Goal: Task Accomplishment & Management: Complete application form

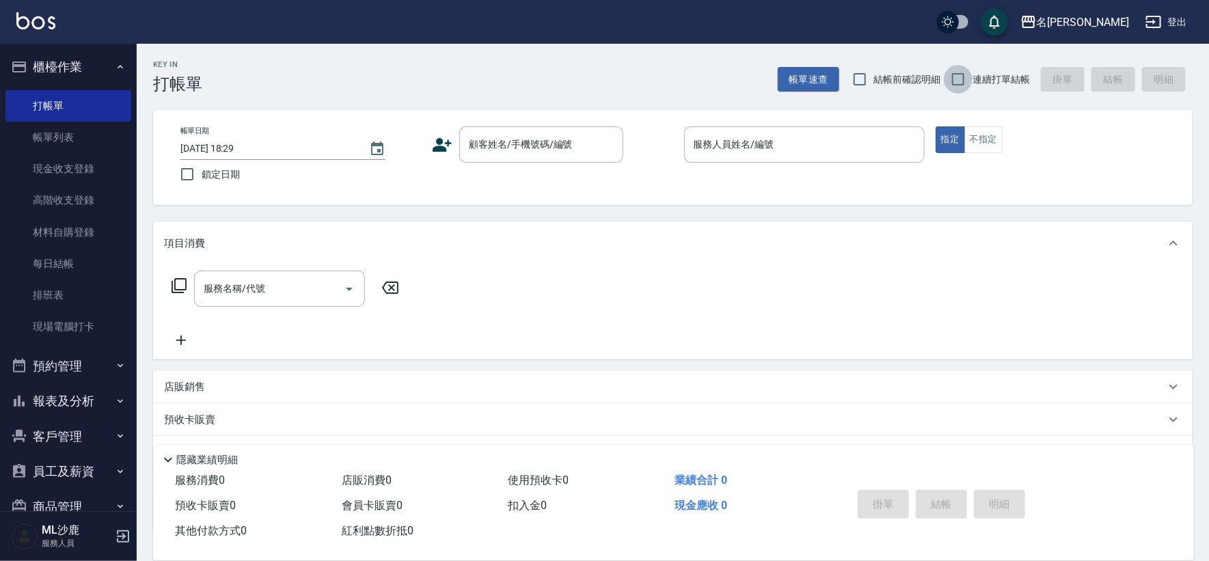
click at [965, 74] on input "連續打單結帳" at bounding box center [958, 79] width 29 height 29
checkbox input "true"
click at [484, 128] on div "顧客姓名/手機號碼/編號" at bounding box center [541, 144] width 164 height 36
click at [484, 128] on div "顧客姓名/手機號碼/編號 顧客姓名/手機號碼/編號" at bounding box center [541, 144] width 164 height 36
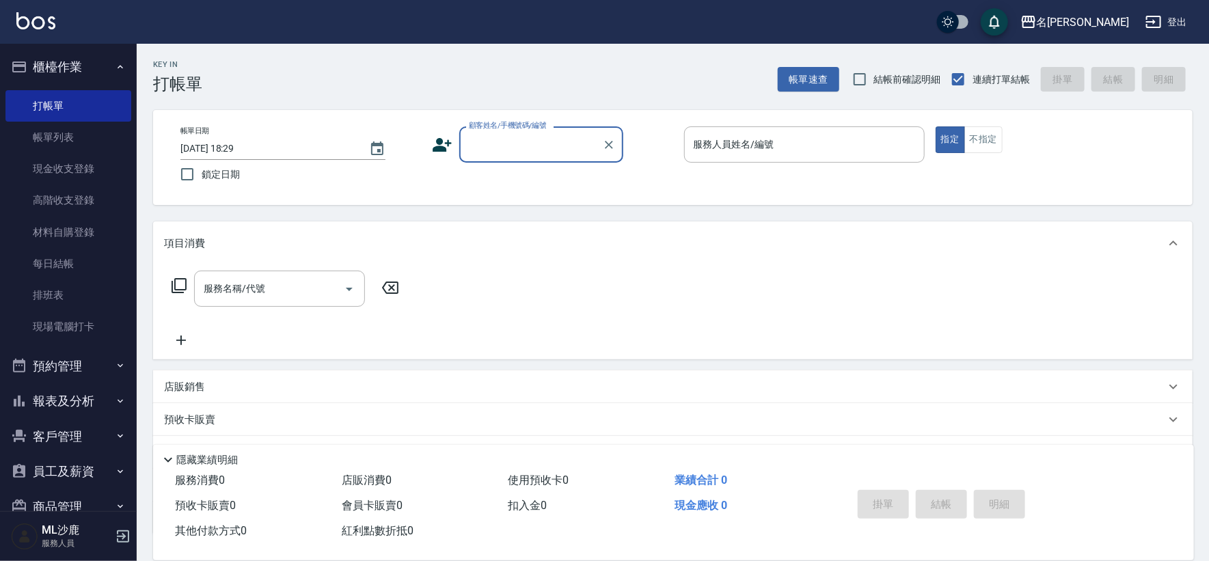
click at [484, 128] on label "顧客姓名/手機號碼/編號" at bounding box center [508, 125] width 78 height 10
click at [484, 133] on input "顧客姓名/手機號碼/編號" at bounding box center [530, 145] width 131 height 24
type input "無名字/0/"
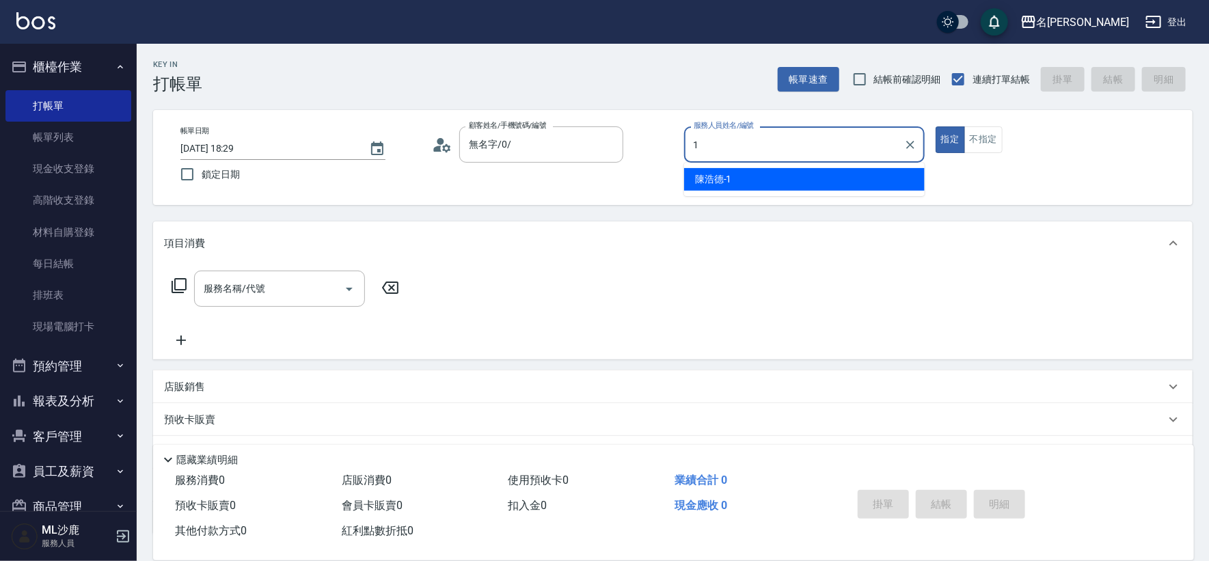
type input "陳浩德-1"
type button "true"
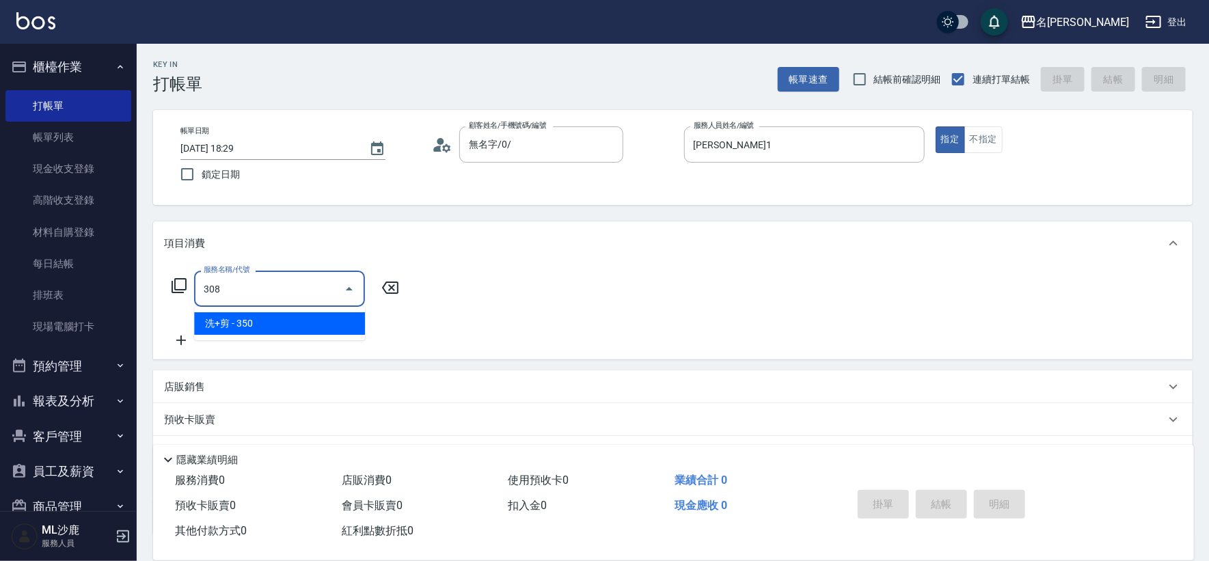
type input "洗+剪(308)"
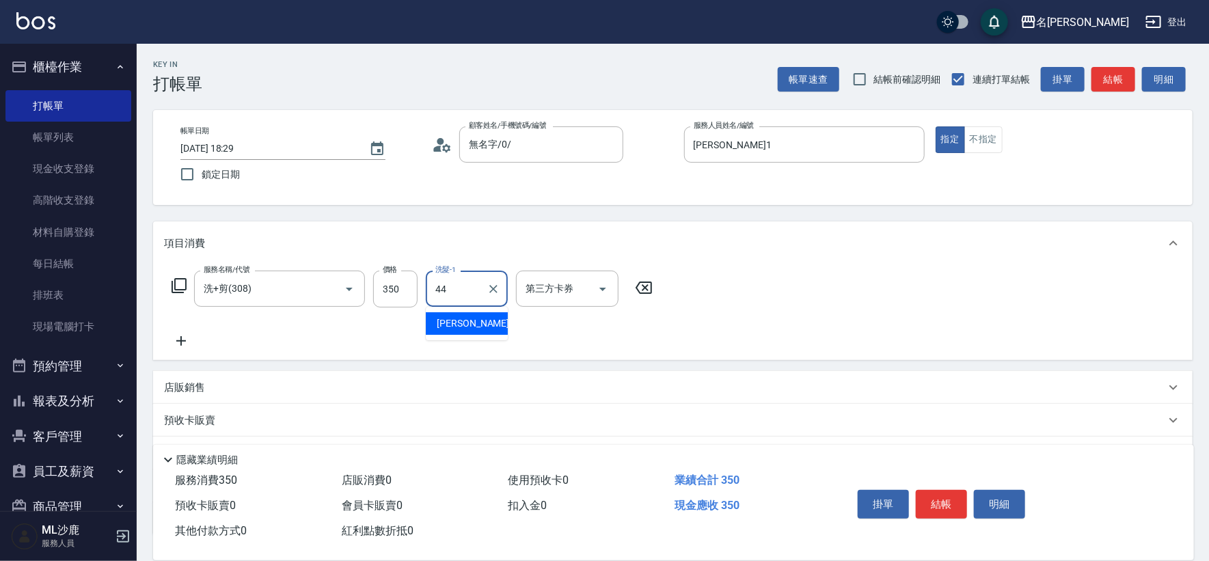
type input "蔡 雅婷-44"
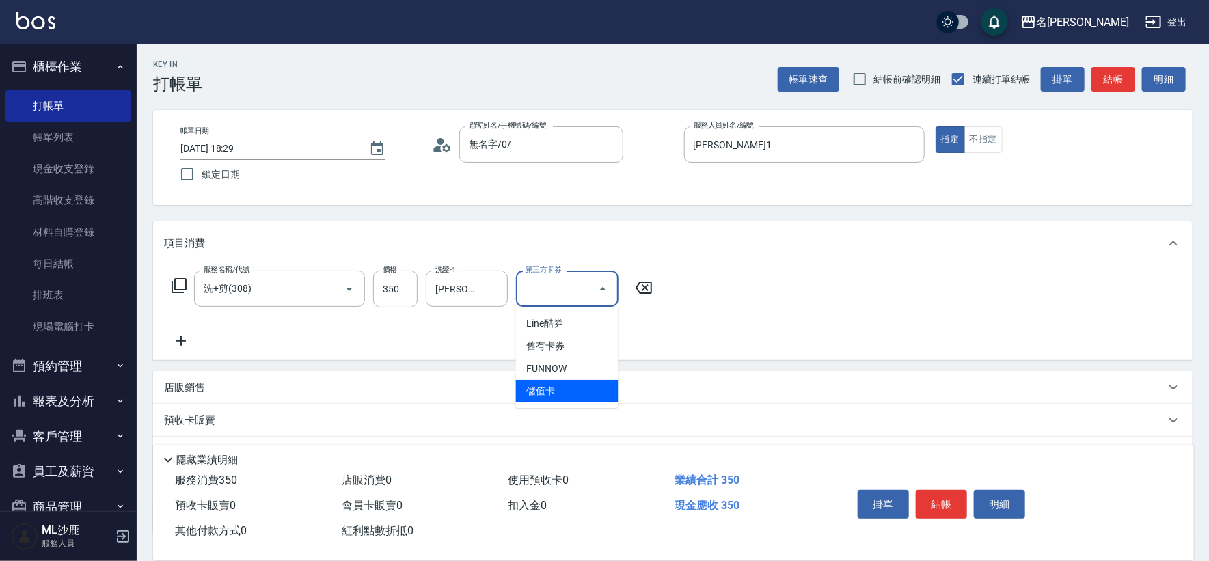
type input "儲值卡"
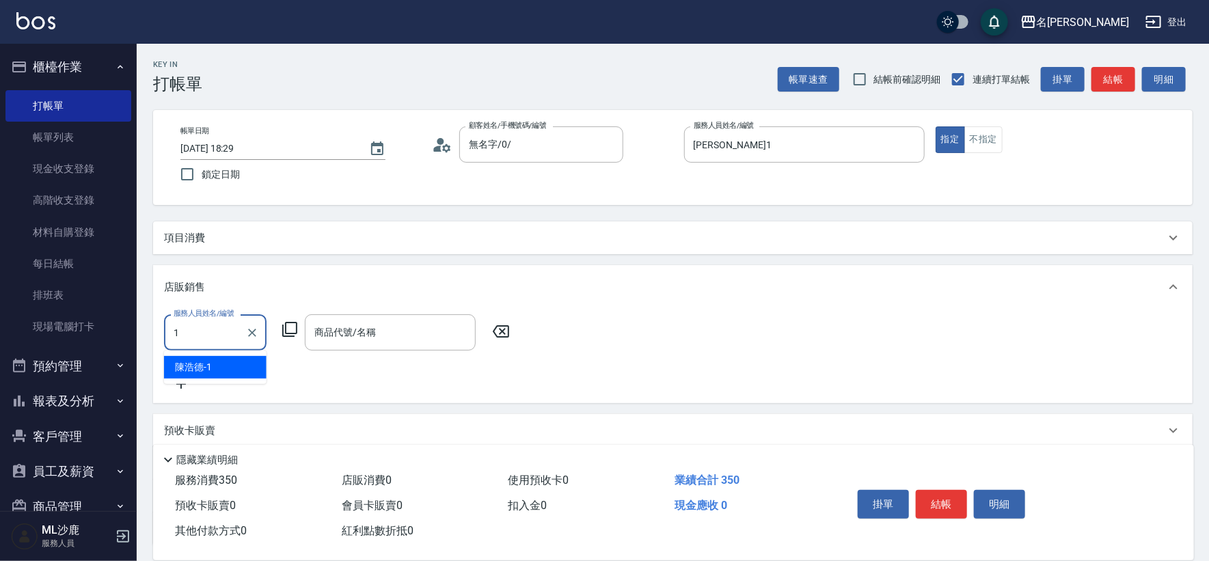
type input "陳浩德-1"
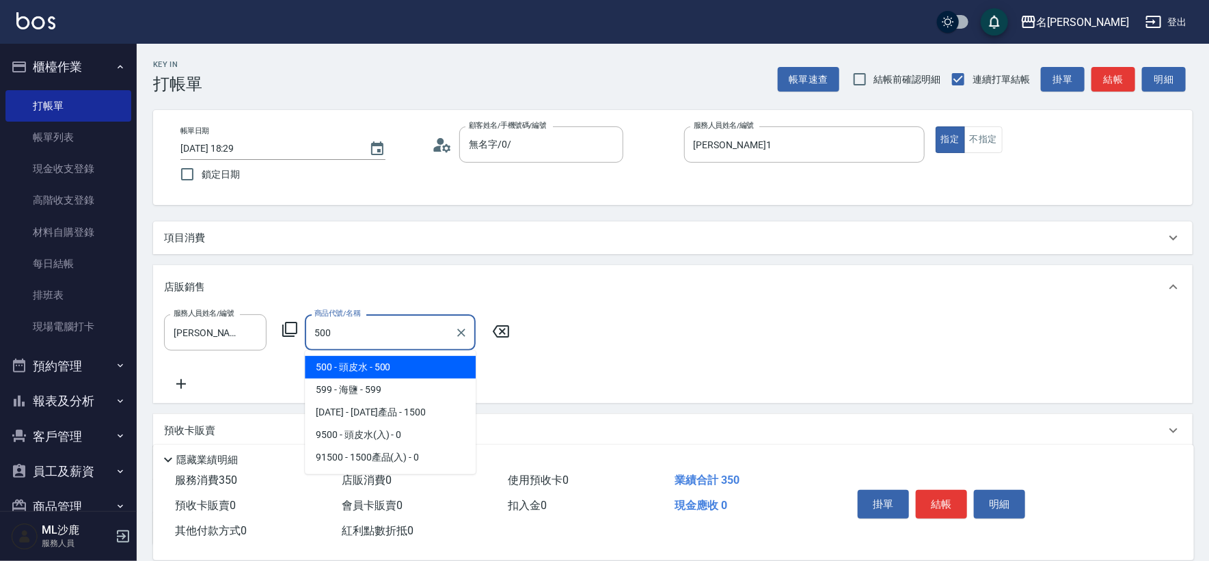
type input "頭皮水"
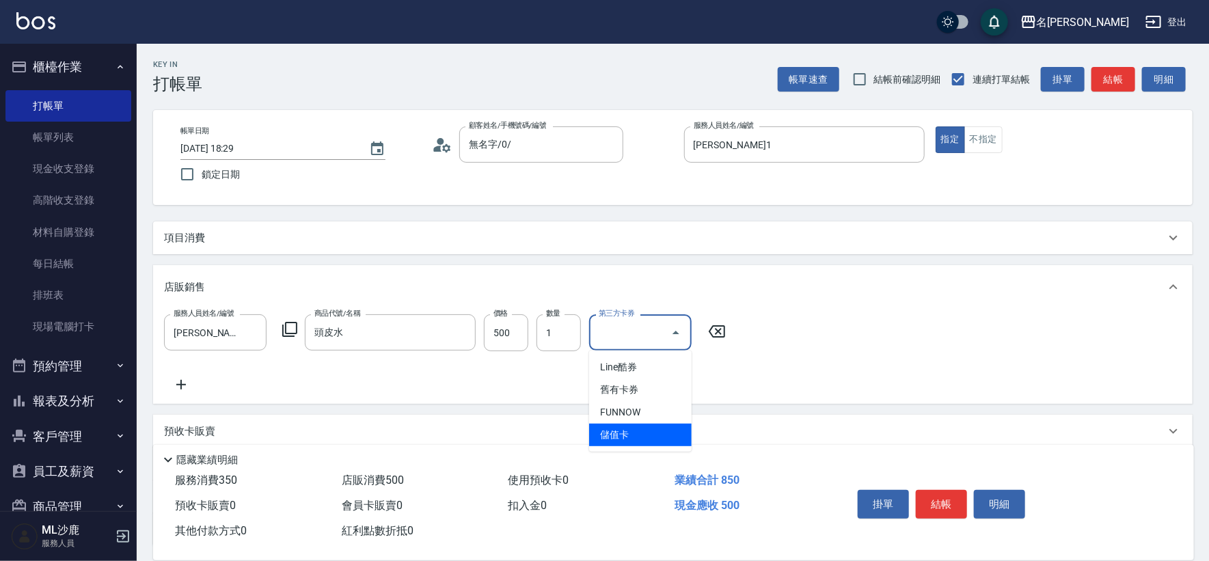
type input "儲值卡"
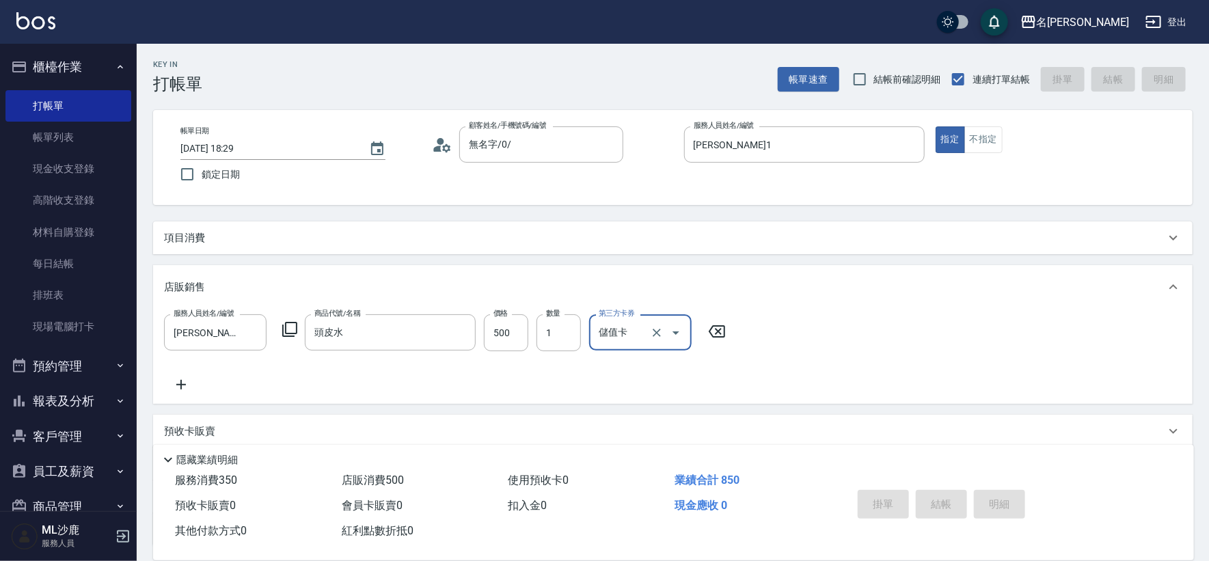
type input "2025/10/13 20:02"
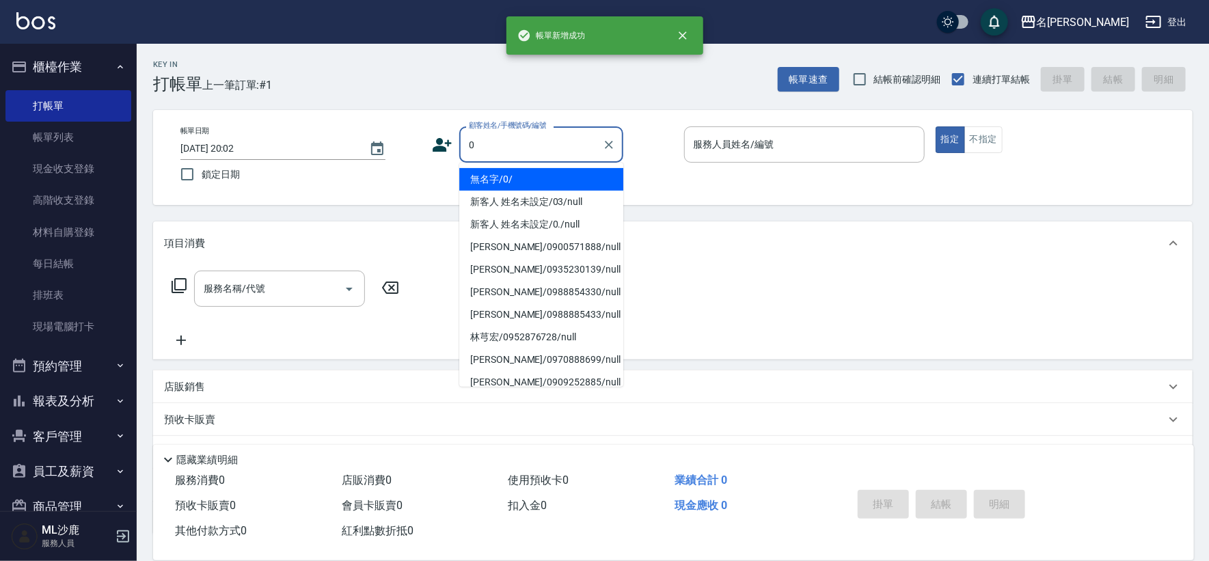
type input "無名字/0/"
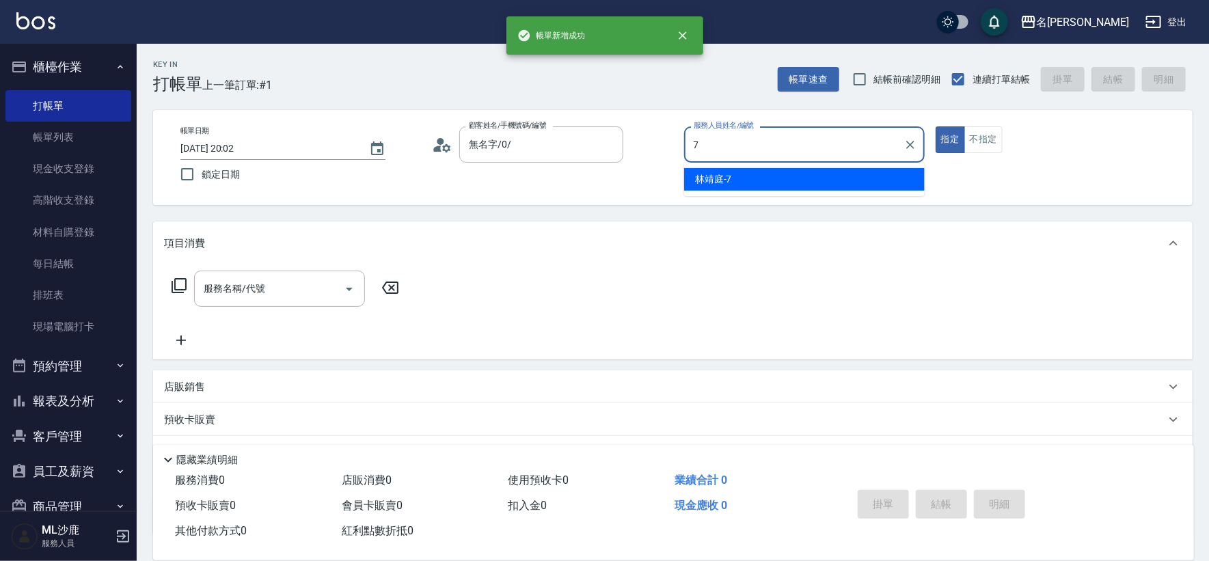
type input "林靖庭-7"
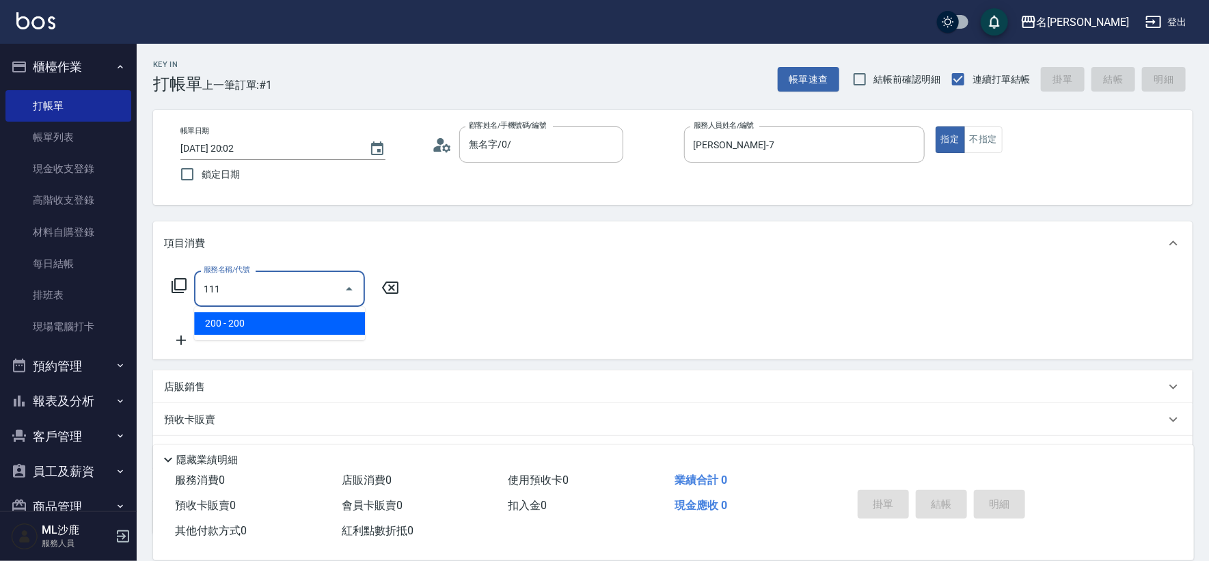
type input "200(111)"
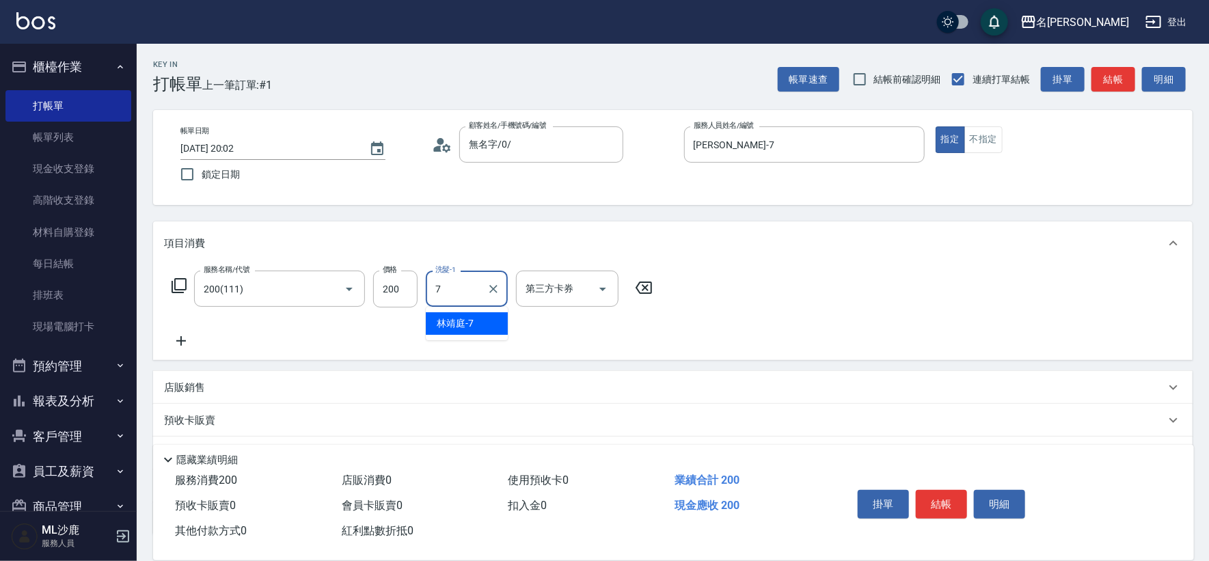
type input "林靖庭-7"
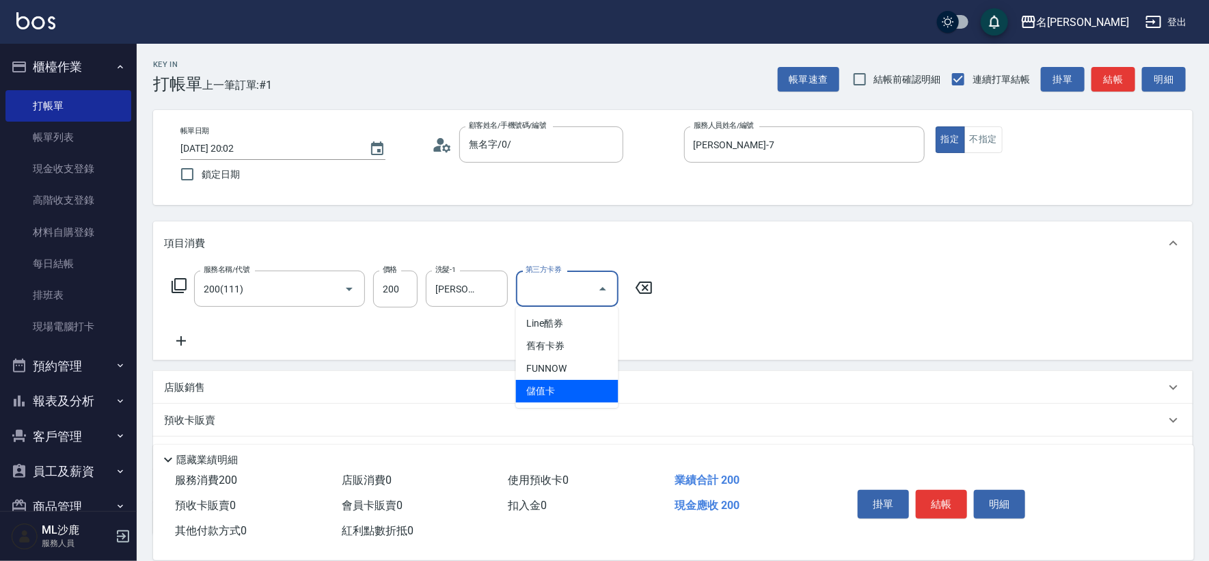
type input "儲值卡"
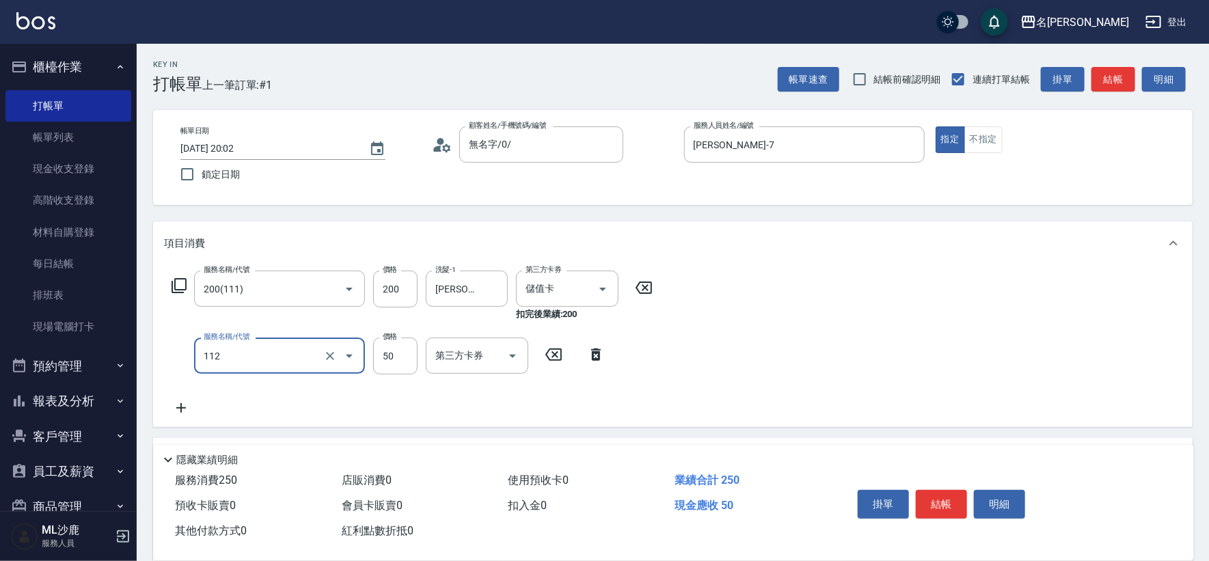
type input "精油50(112)"
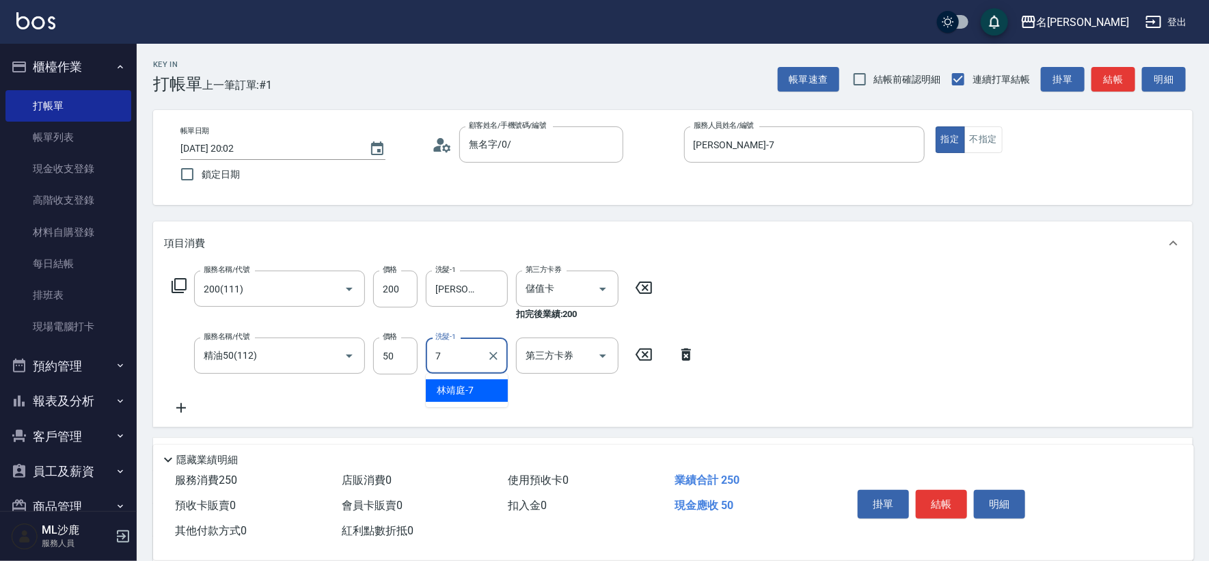
type input "林靖庭-7"
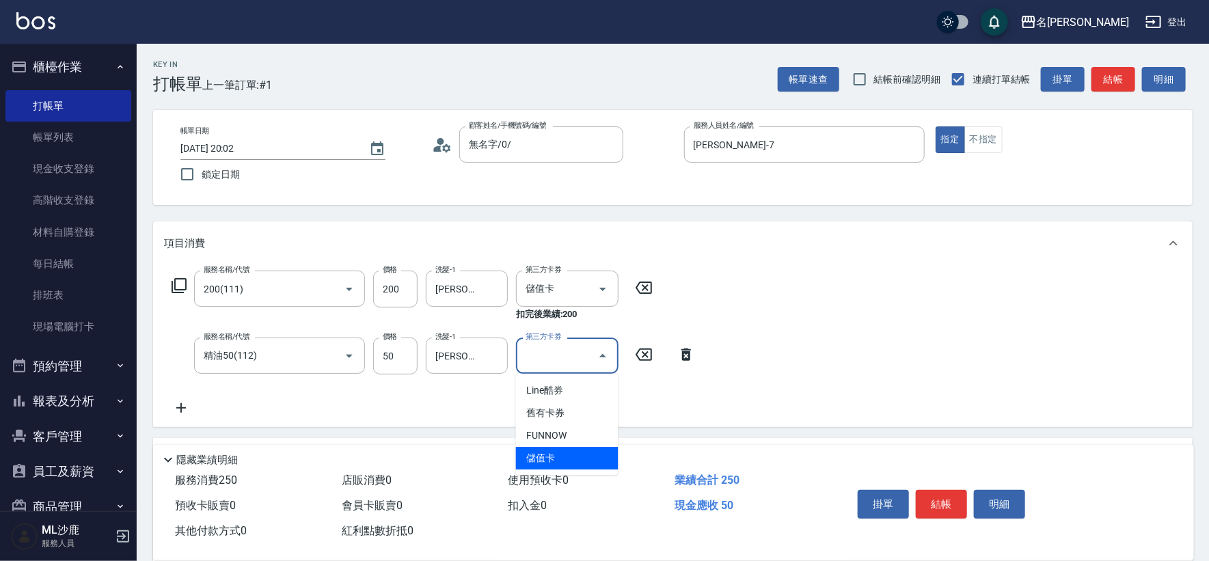
type input "儲值卡"
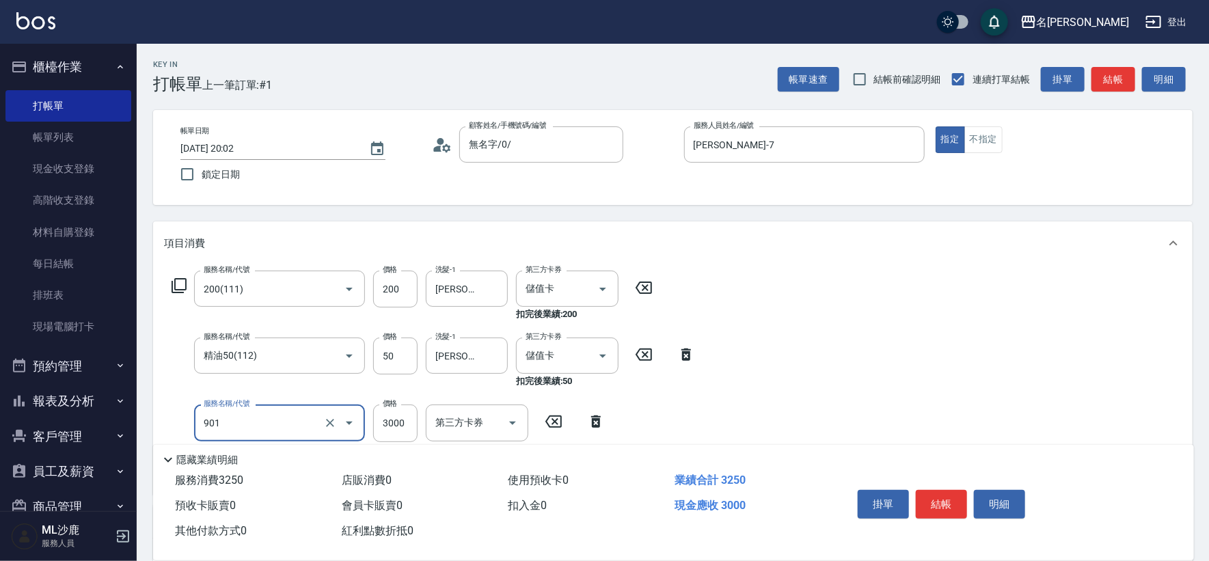
type input "儲值3000(901)"
type input "1000"
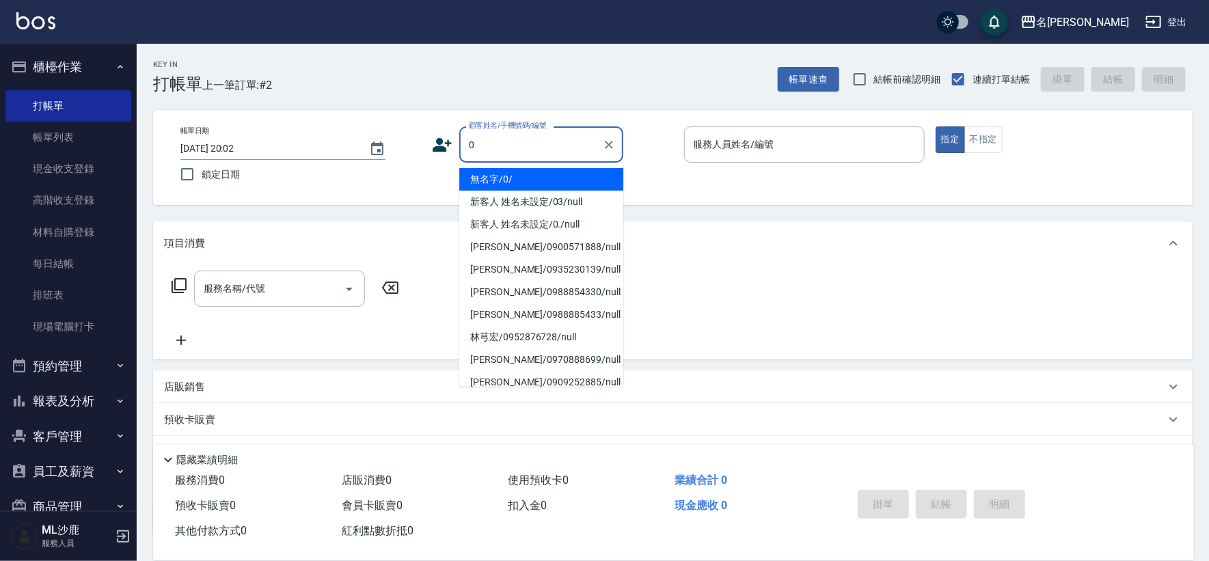
type input "無名字/0/"
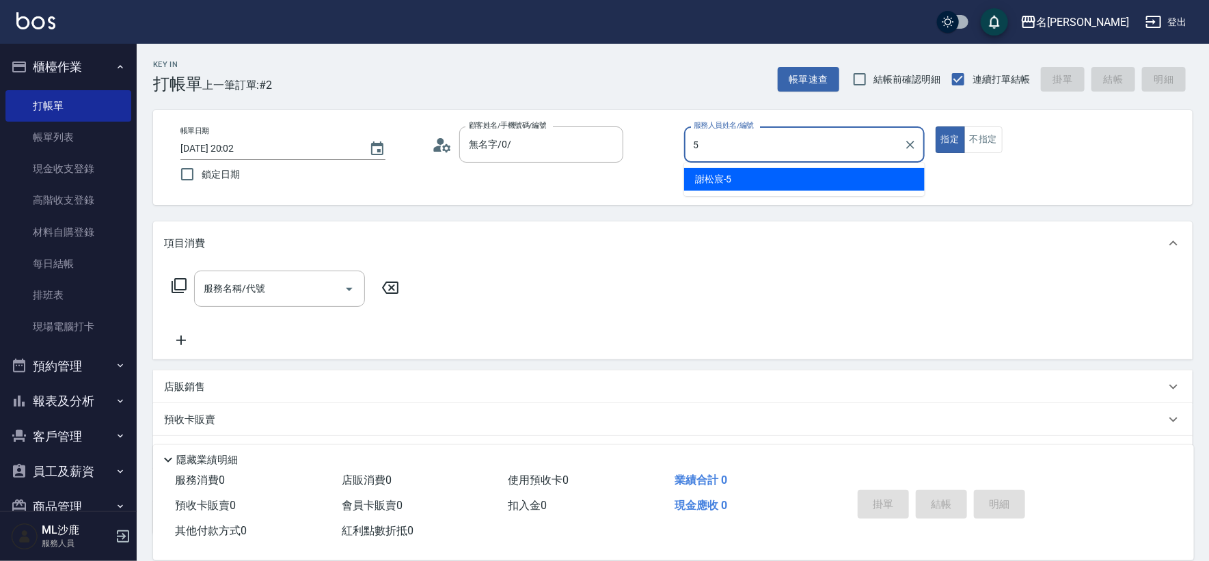
type input "謝松宸-5"
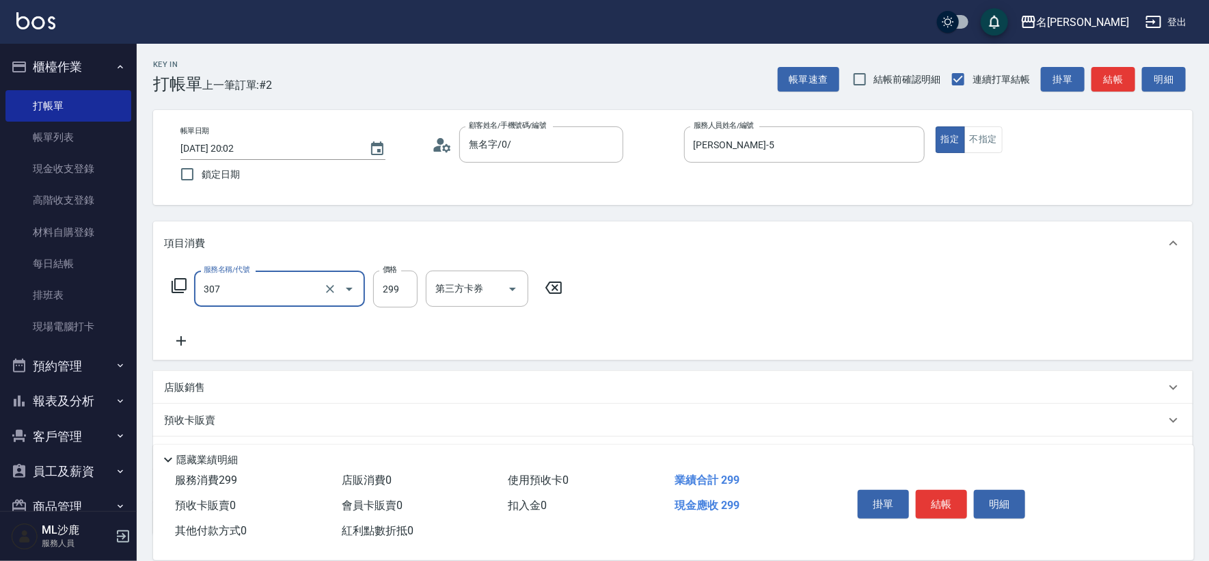
type input "剪髮(307)"
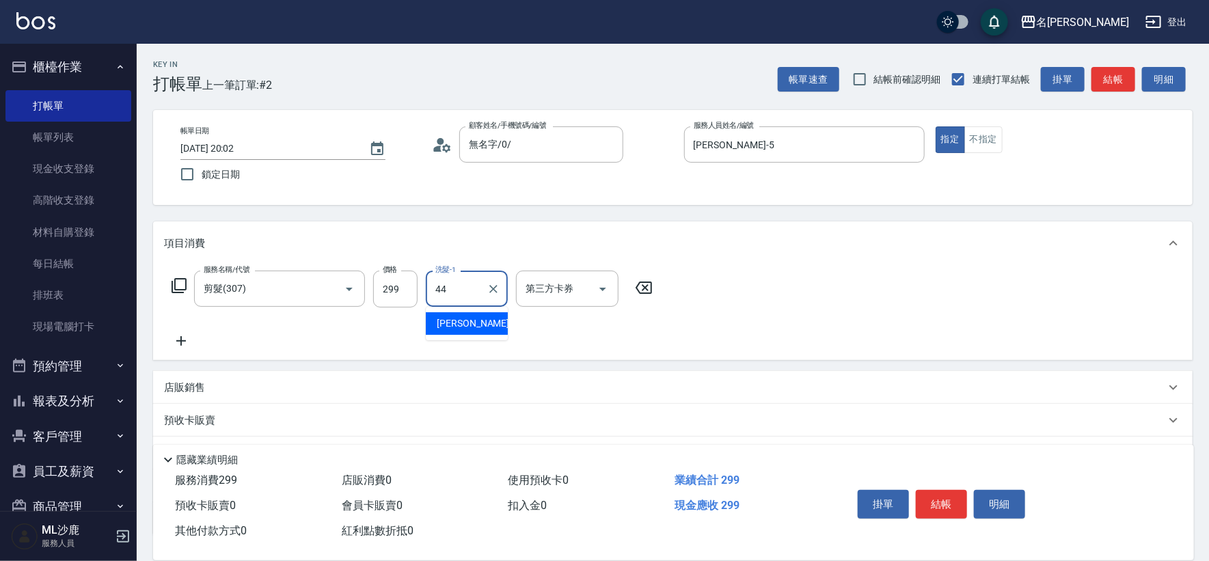
type input "蔡 雅婷-44"
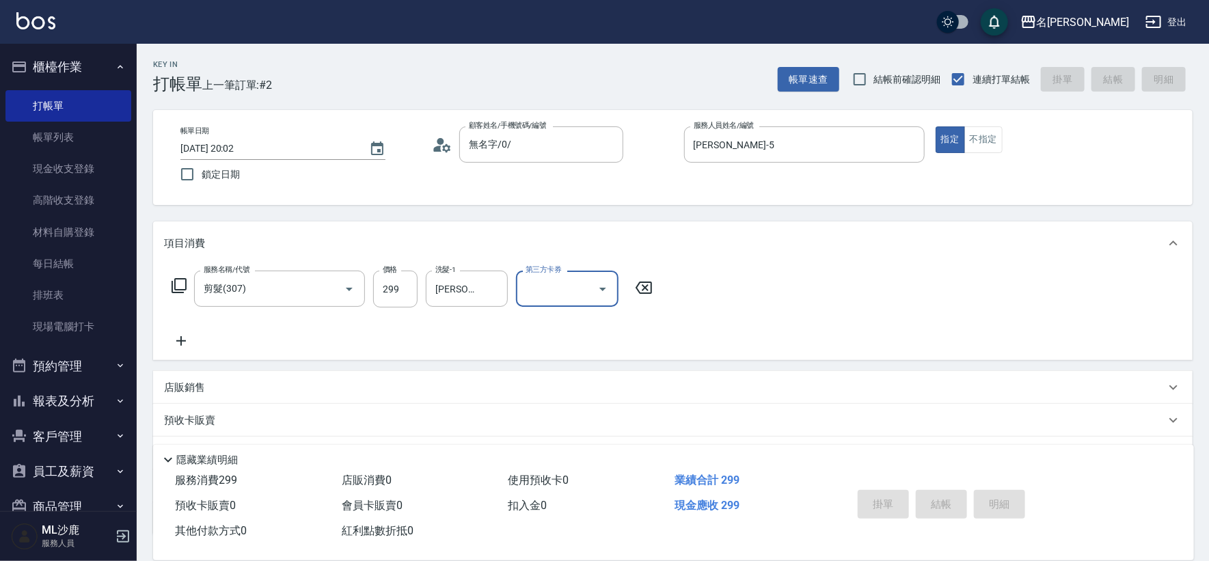
type input "2025/10/13 20:09"
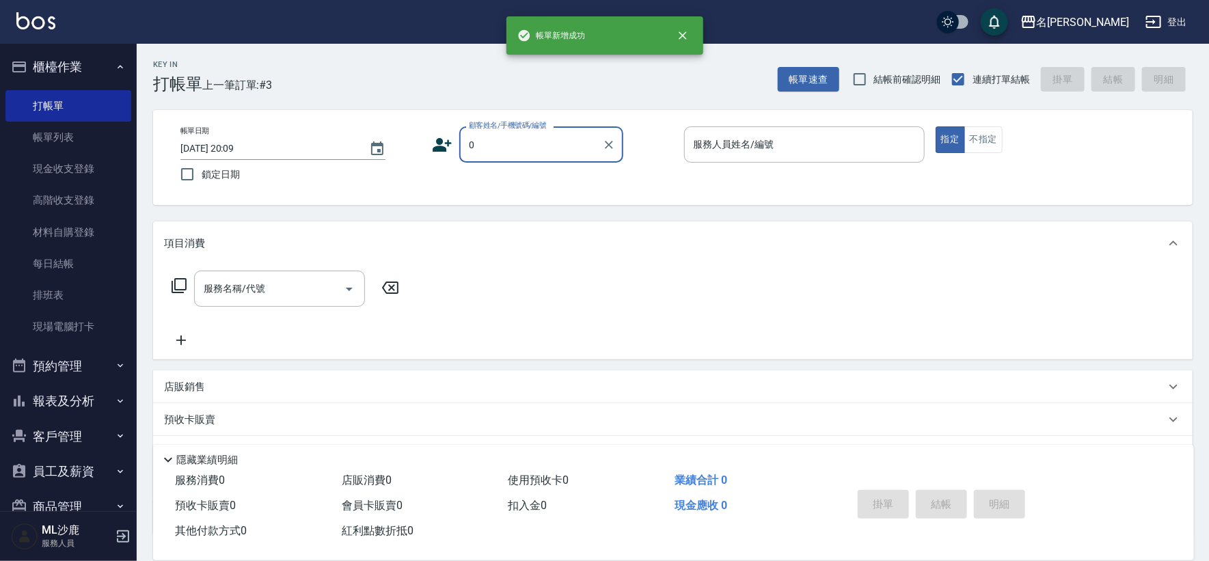
type input "無名字/0/"
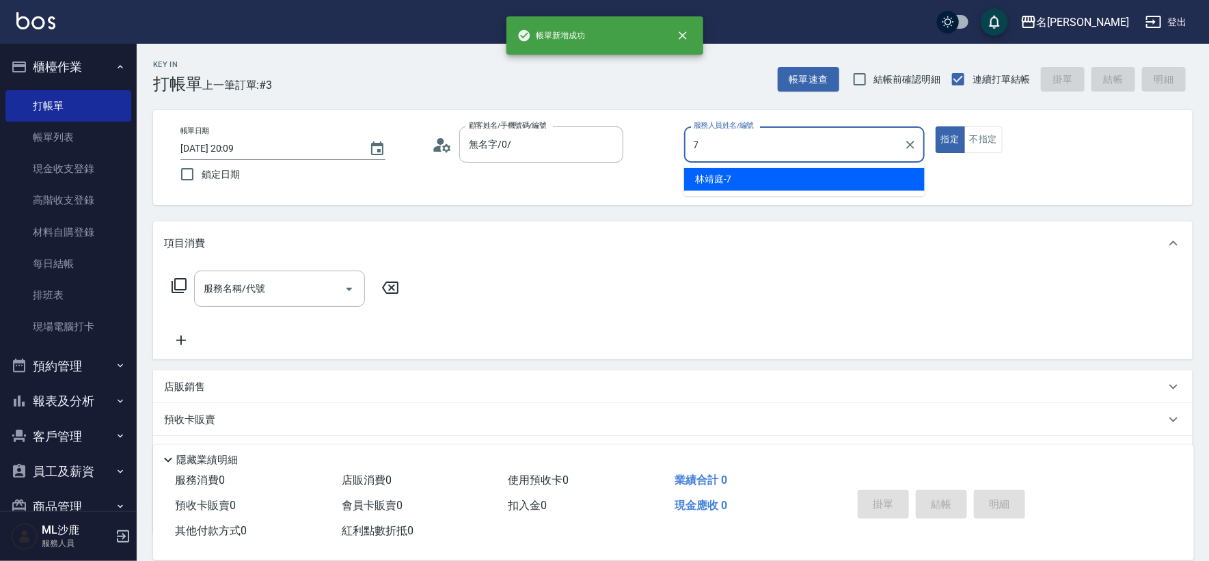
type input "林靖庭-7"
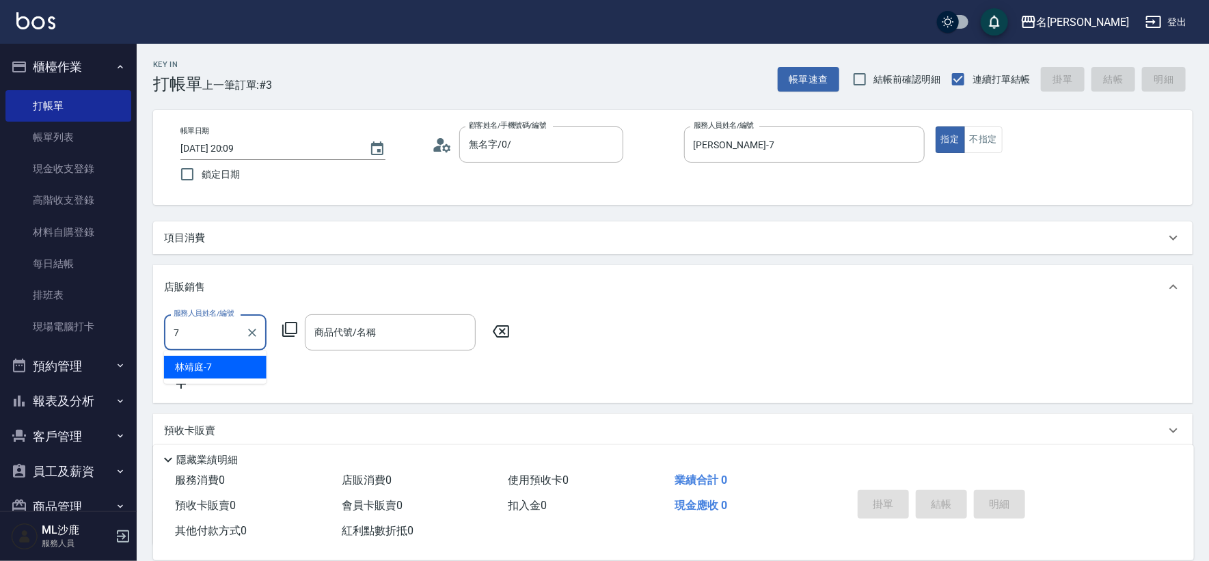
type input "林靖庭-7"
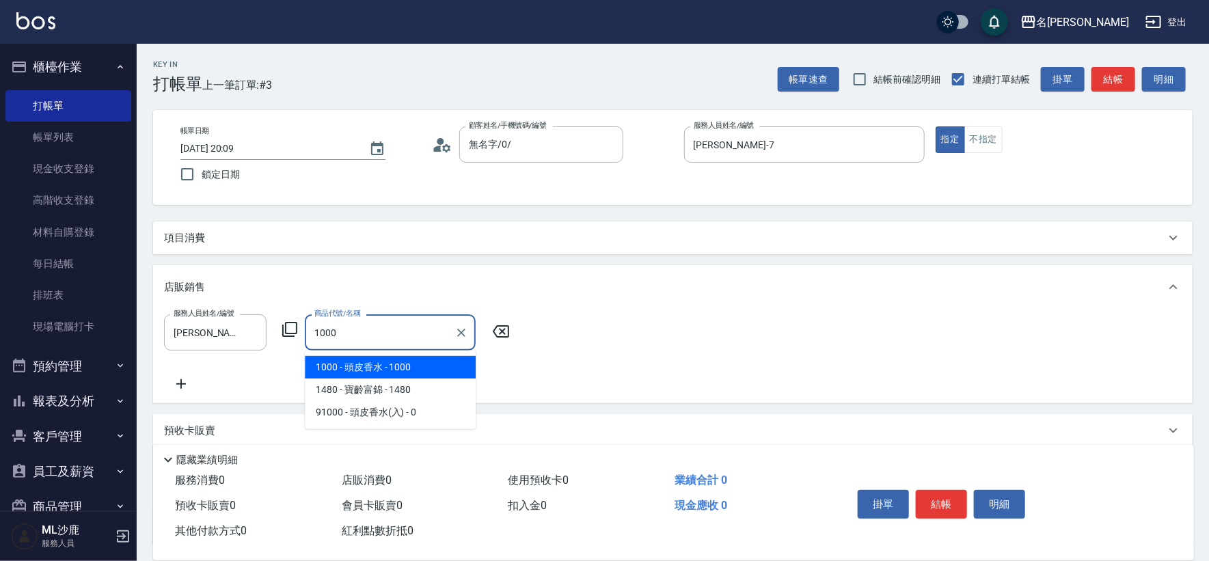
type input "頭皮香水"
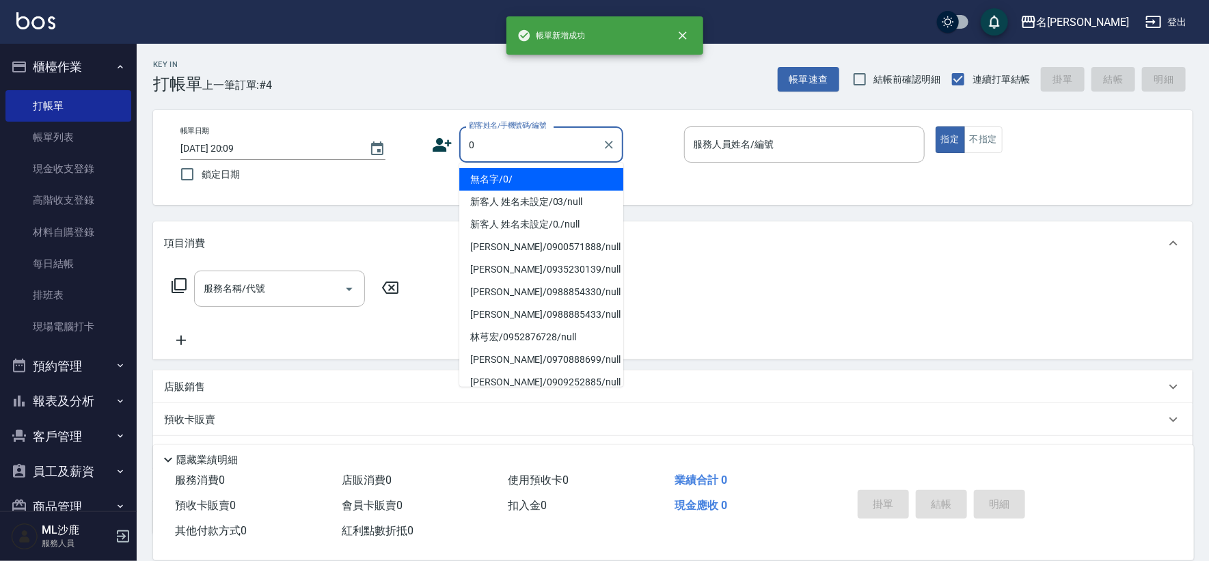
type input "無名字/0/"
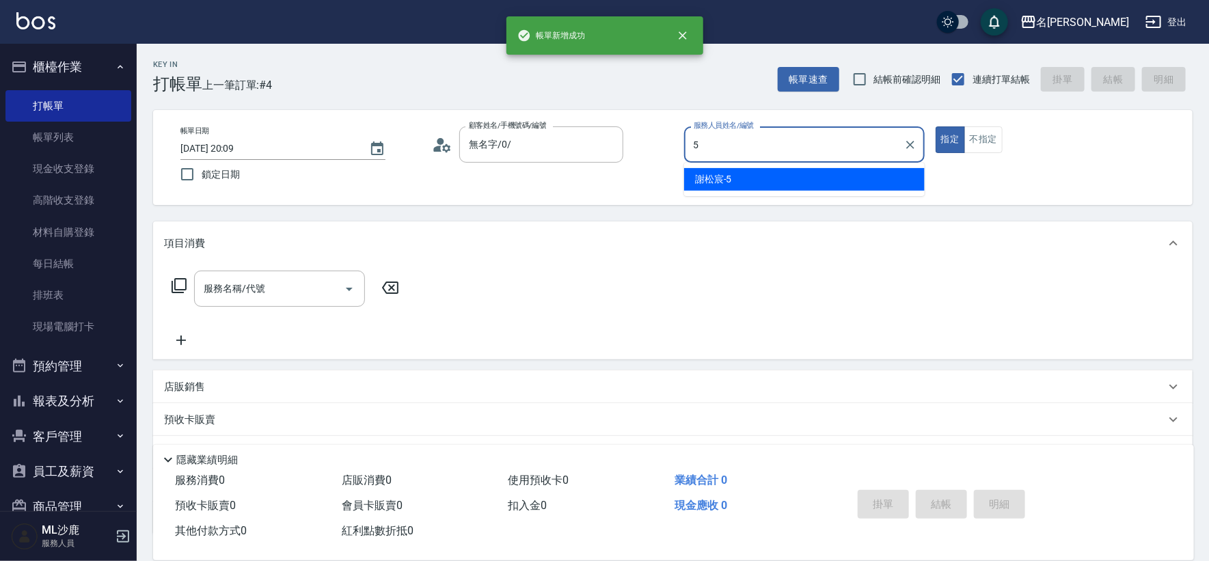
type input "謝松宸-5"
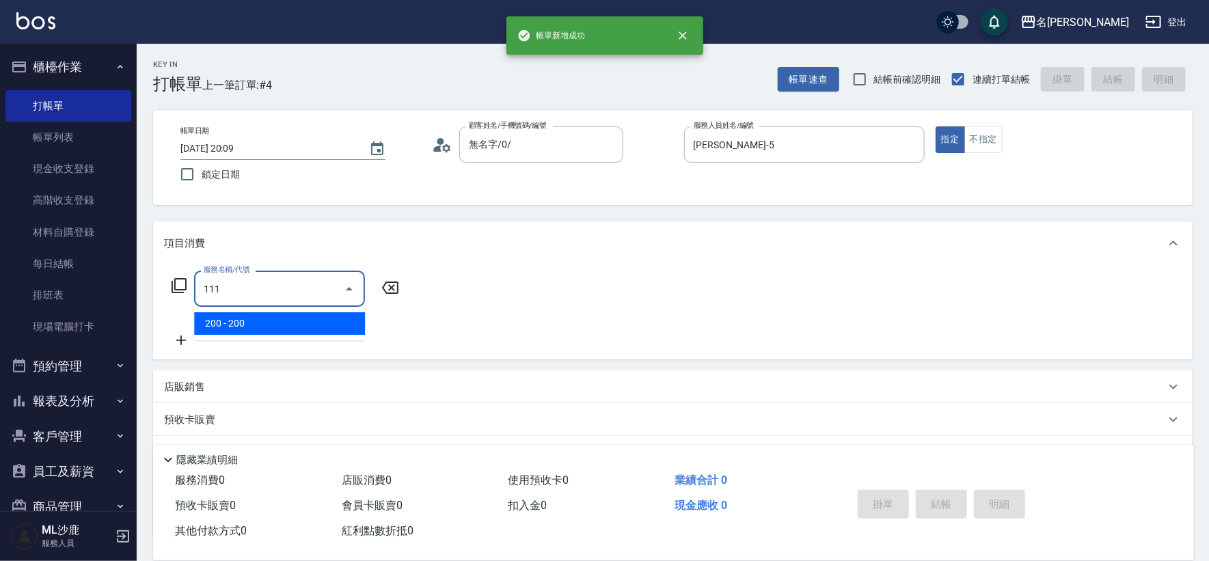
type input "200(111)"
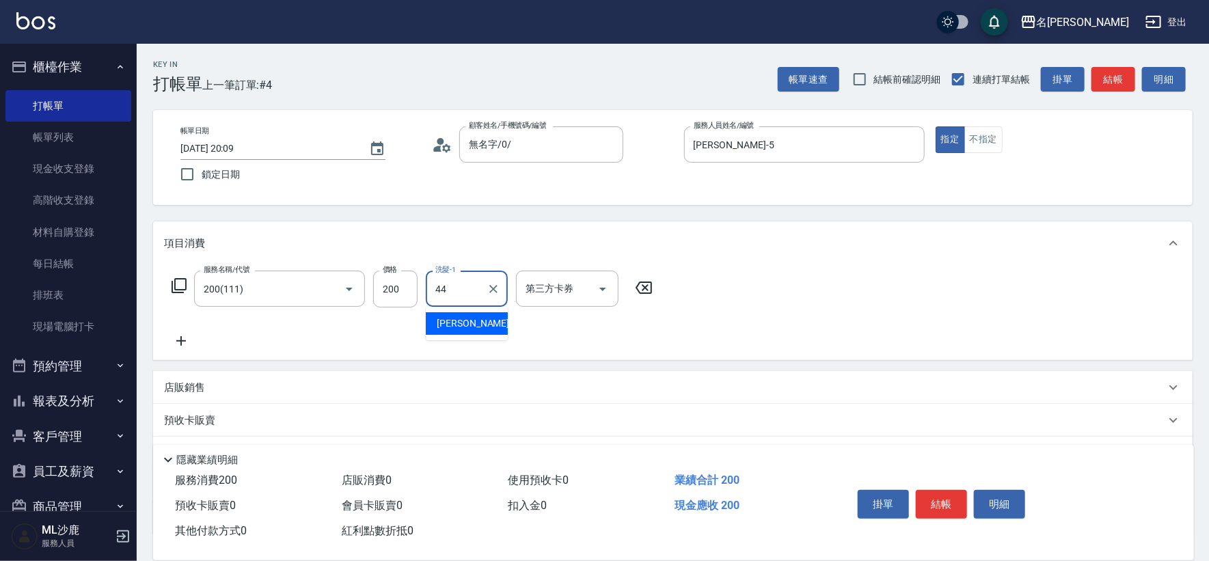
type input "蔡 雅婷-44"
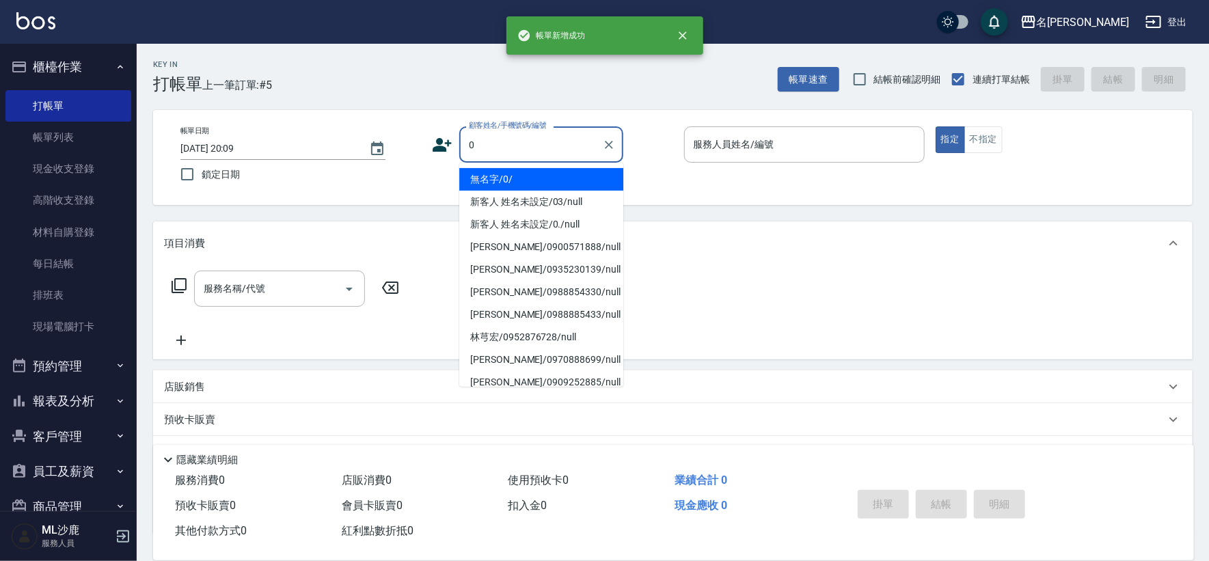
type input "無名字/0/"
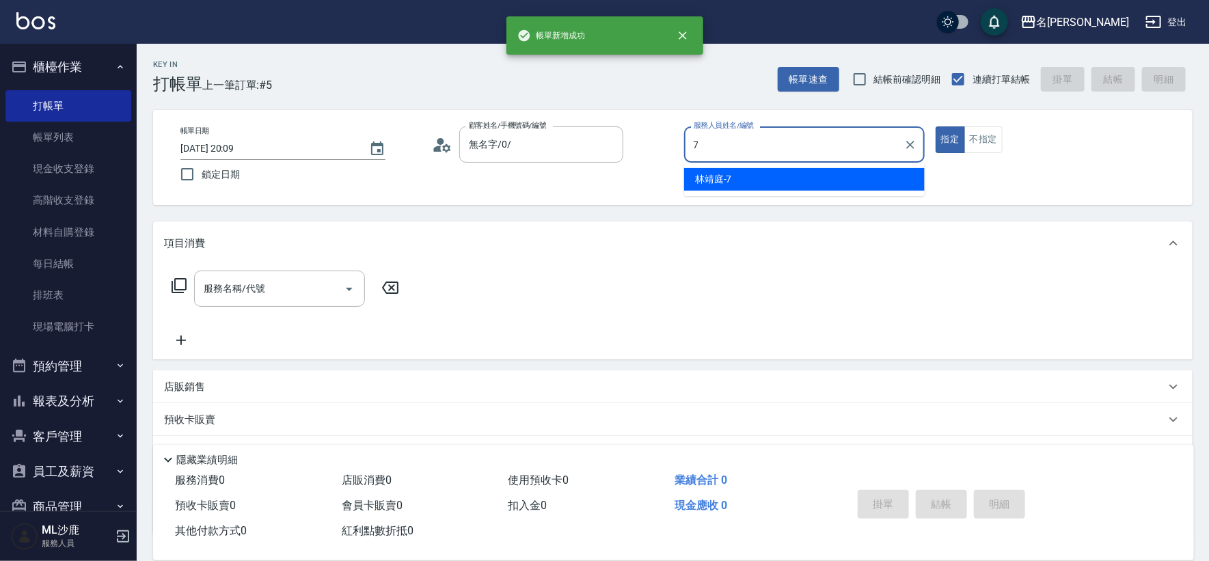
type input "林靖庭-7"
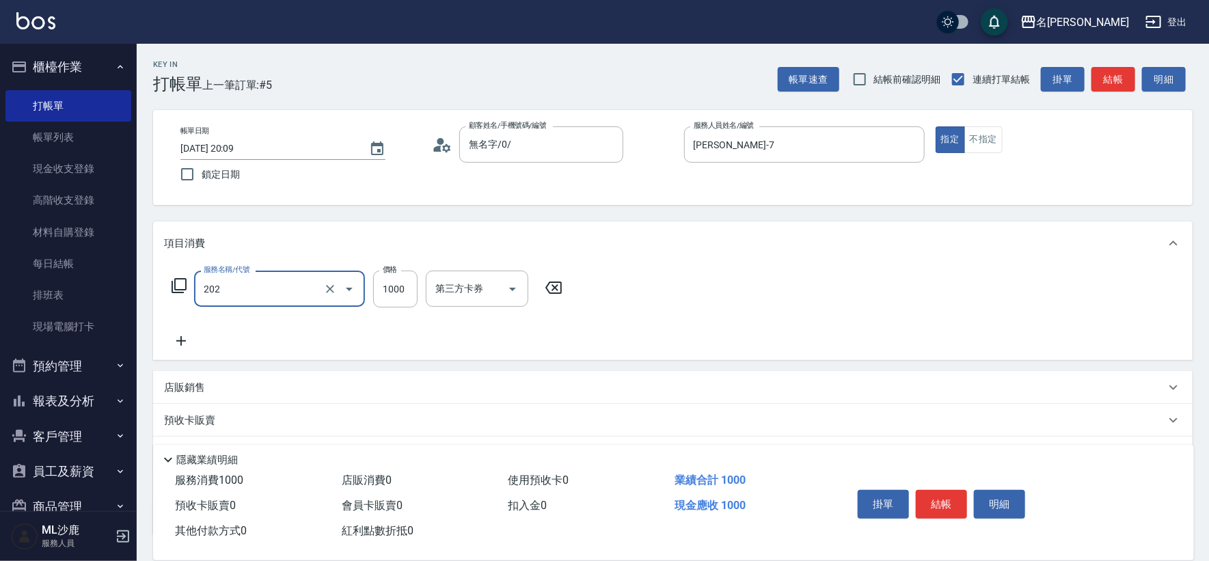
type input "燙髮(202)"
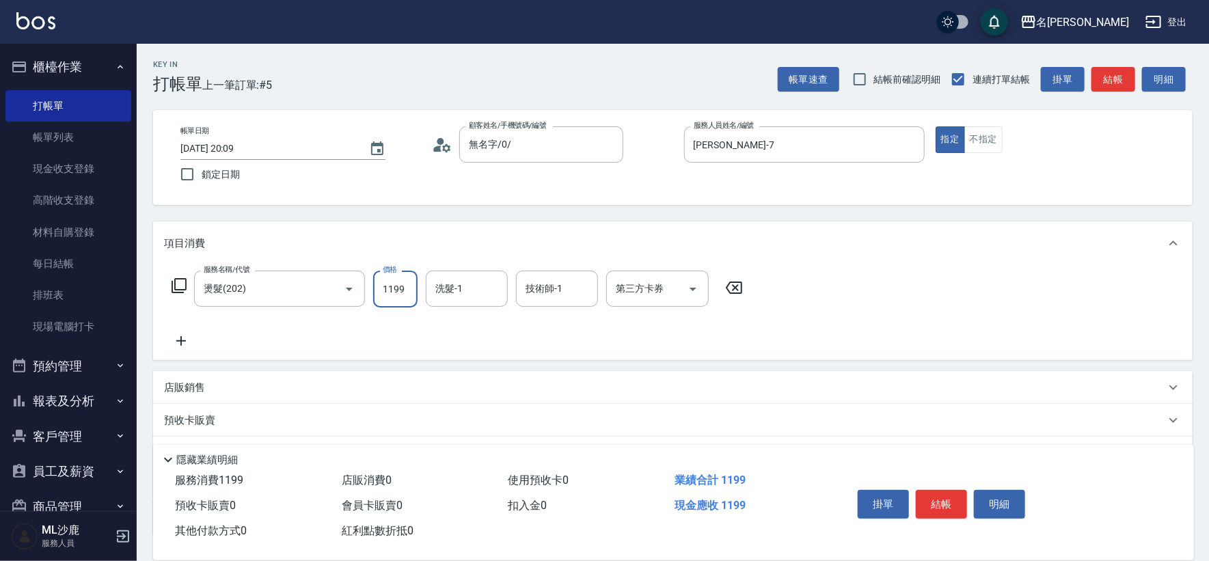
type input "1199"
type input "蔡 雅婷-44"
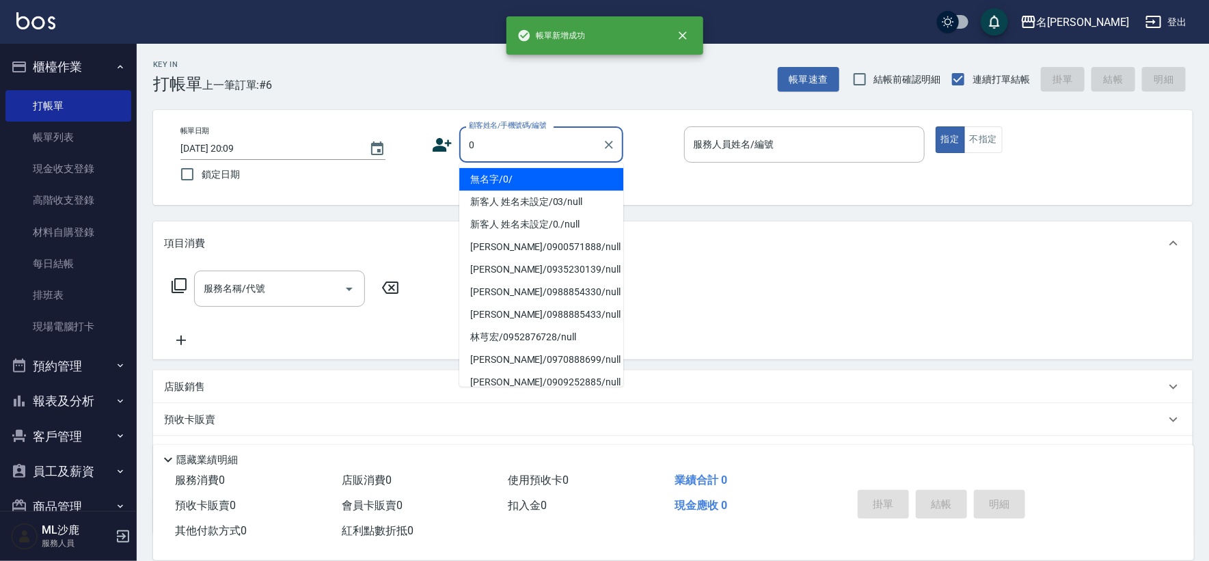
type input "無名字/0/"
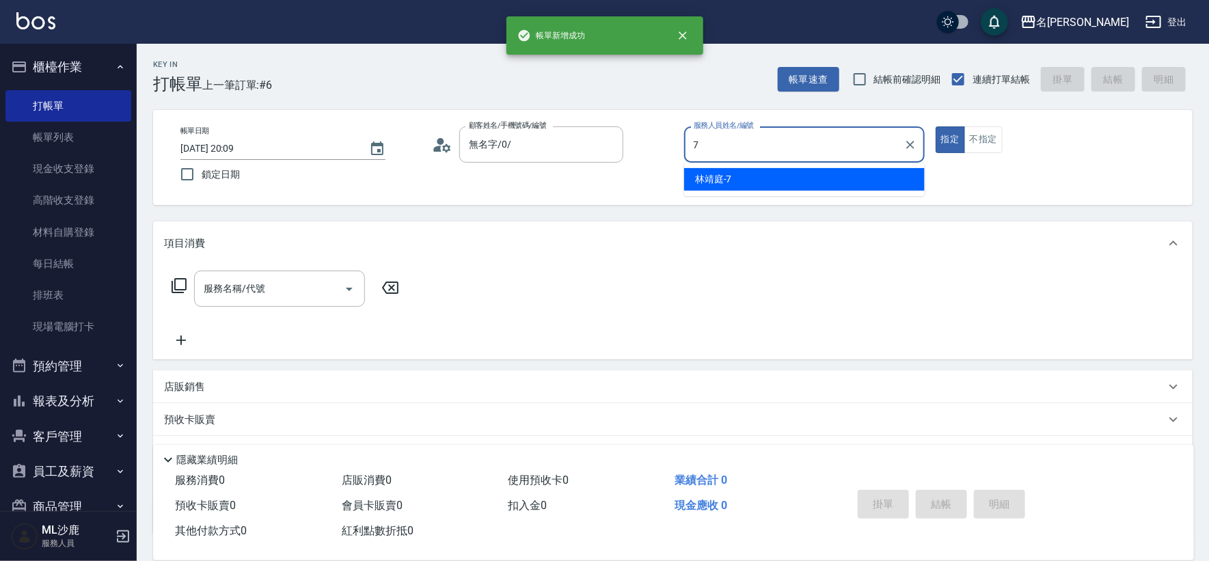
type input "林靖庭-7"
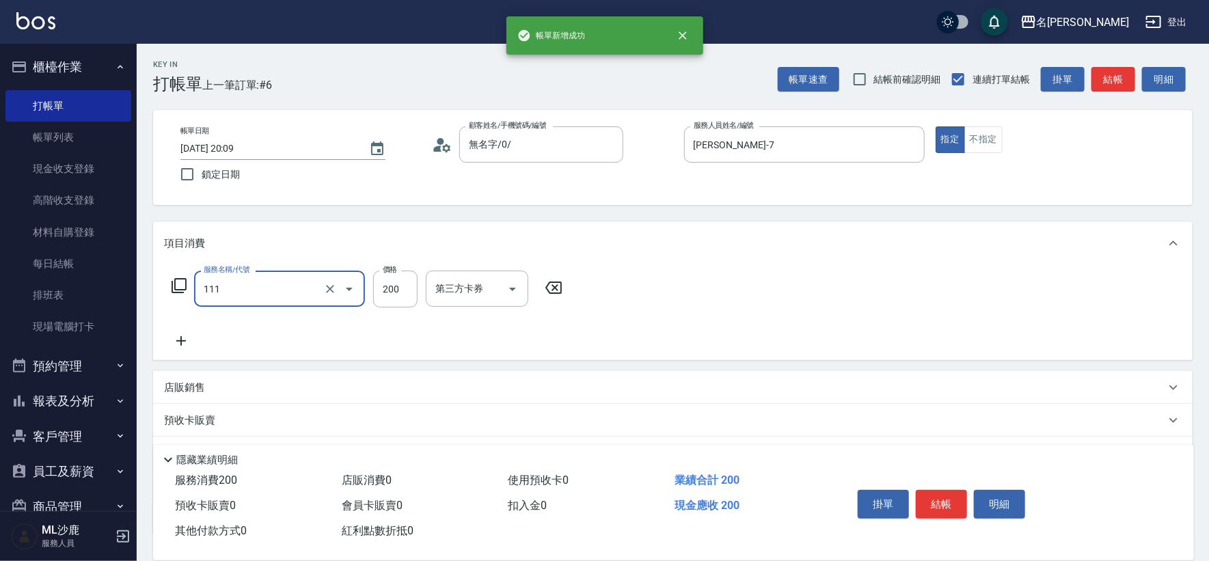
type input "200(111)"
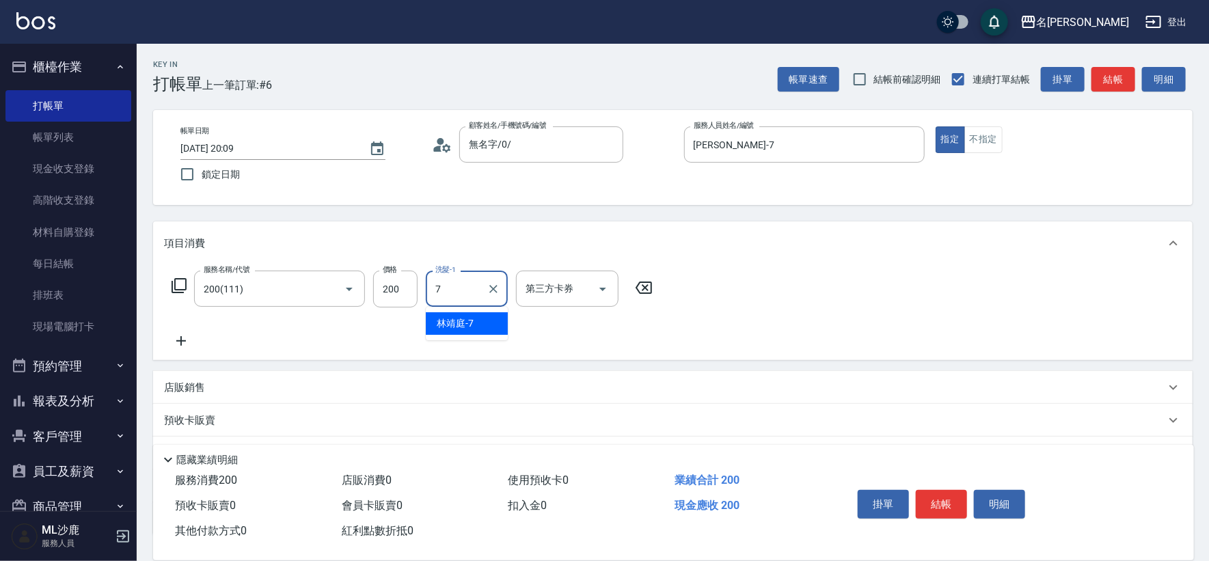
type input "林靖庭-7"
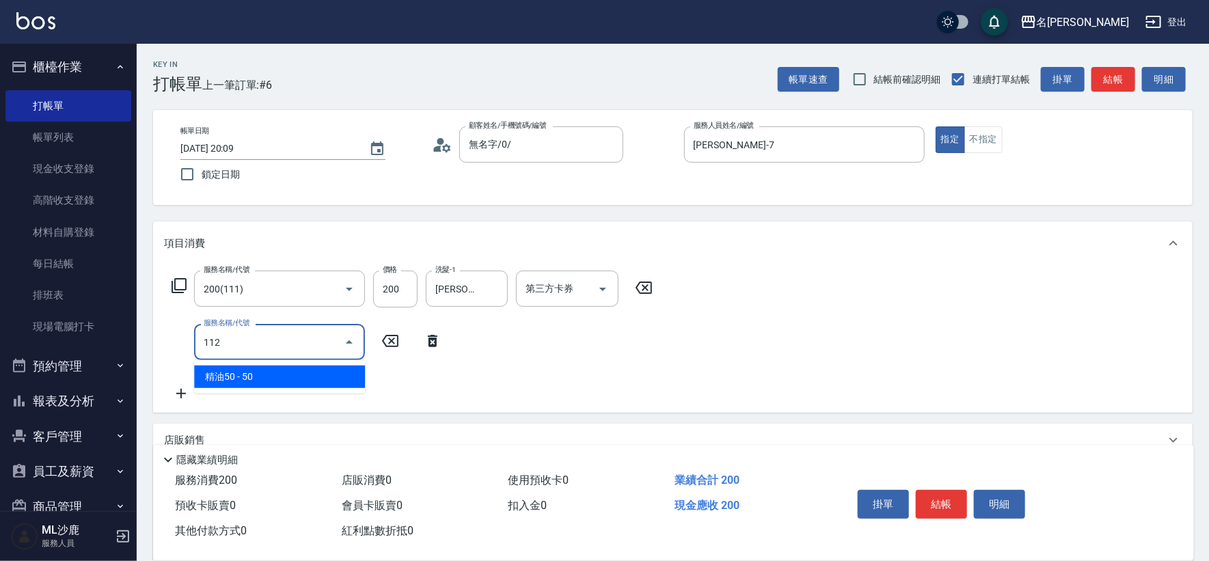
type input "精油50(112)"
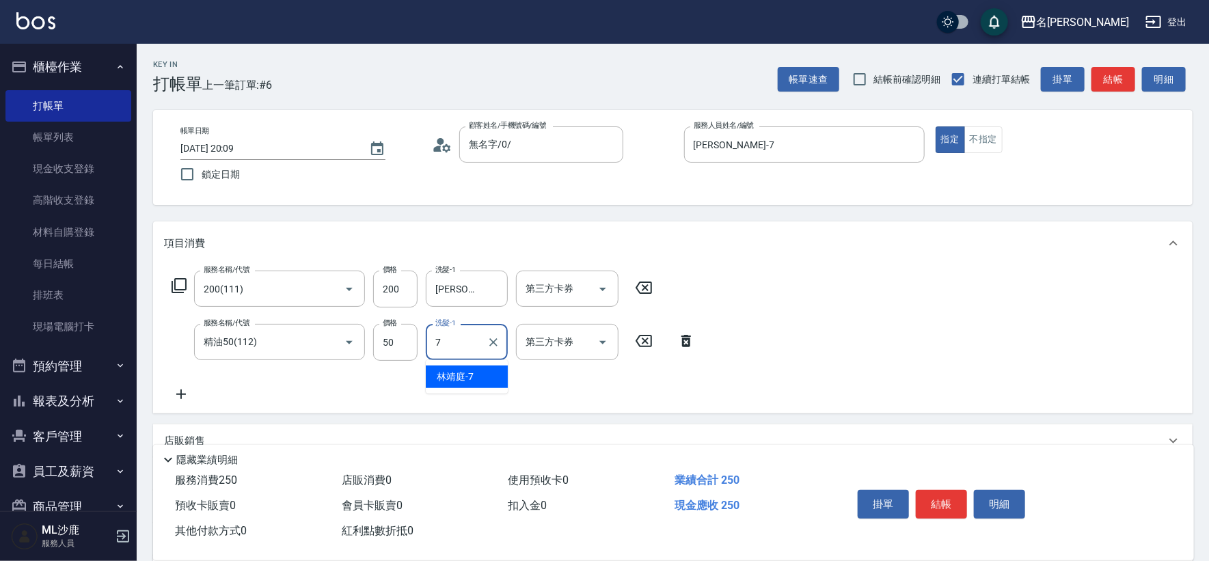
type input "林靖庭-7"
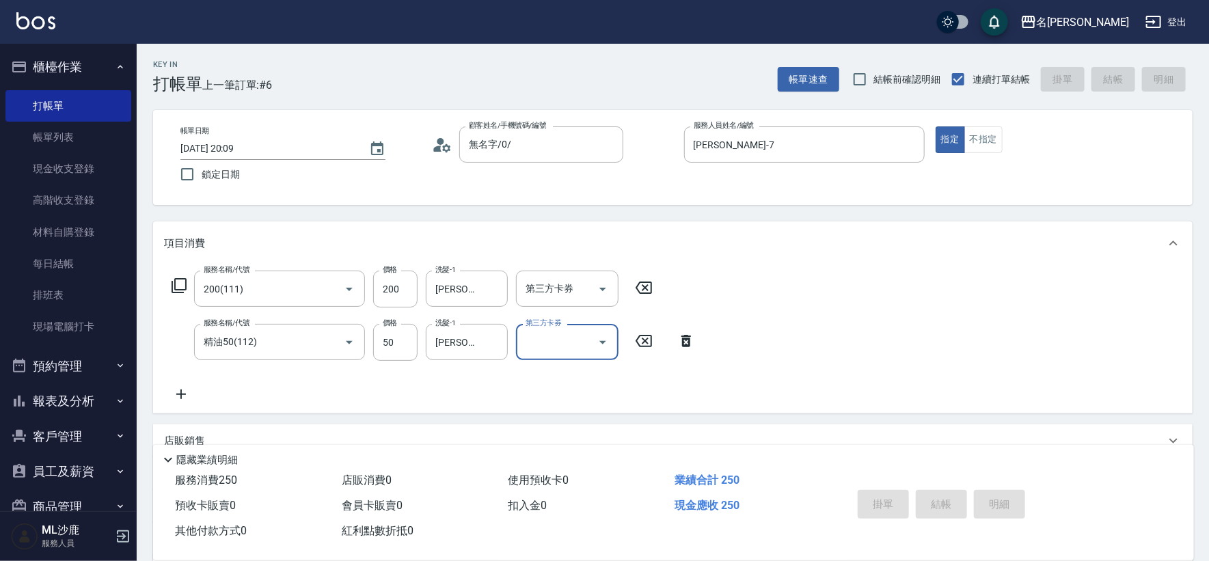
type input "2025/10/13 20:10"
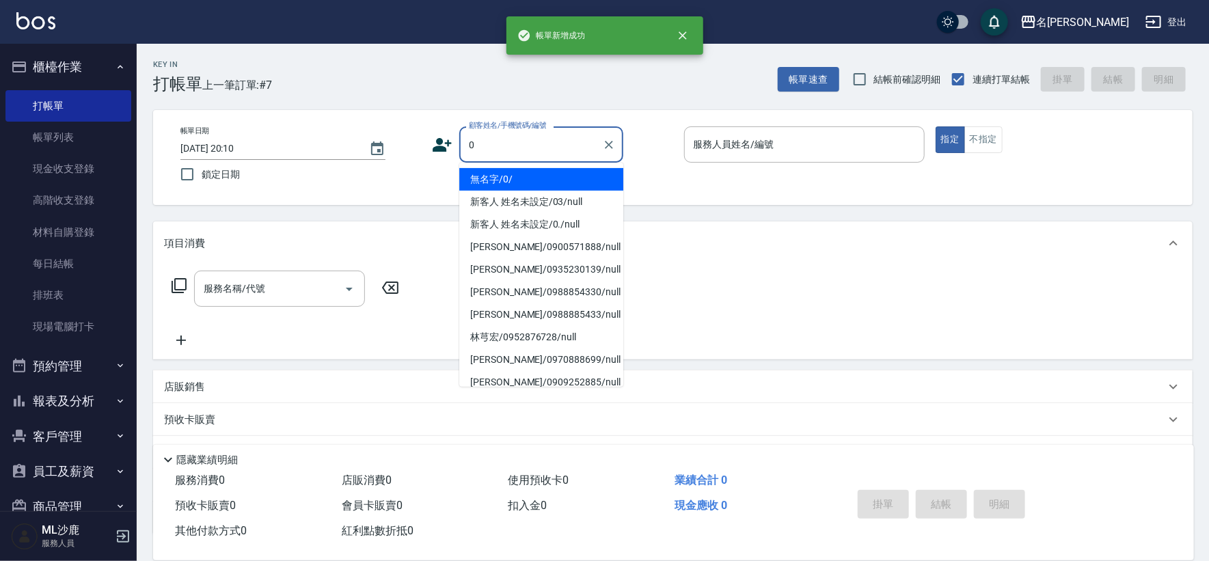
type input "無名字/0/"
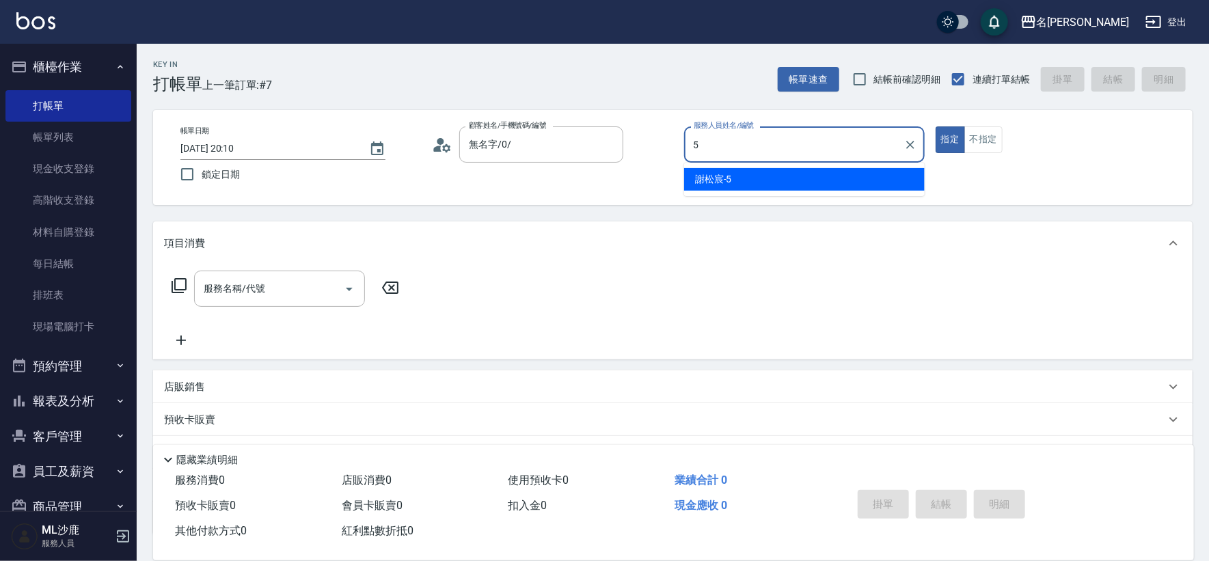
type input "謝松宸-5"
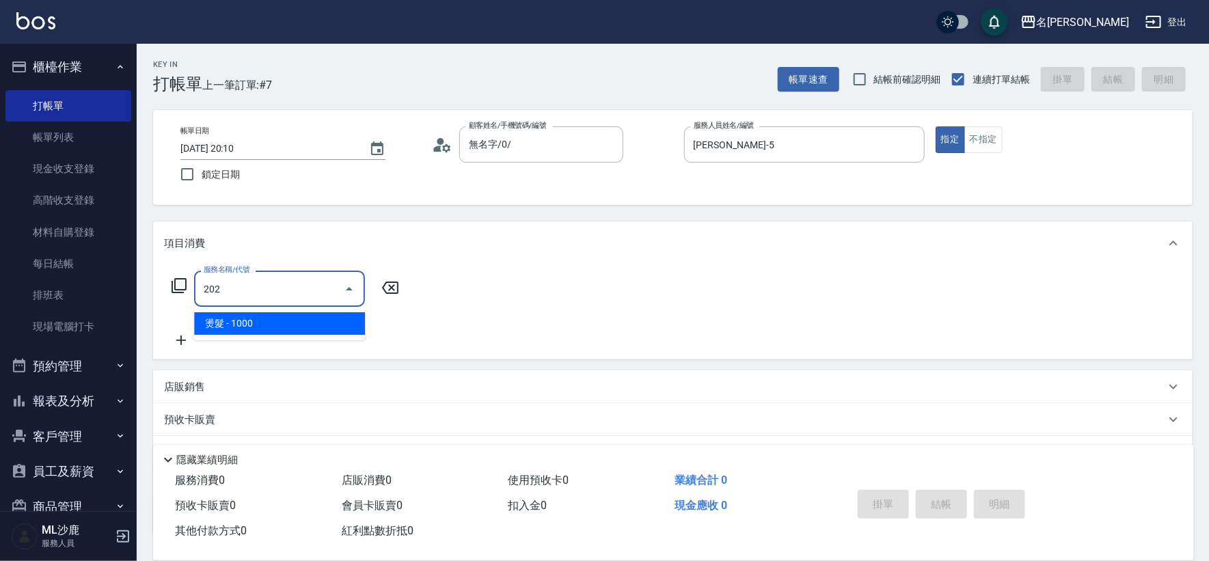
type input "燙髮(202)"
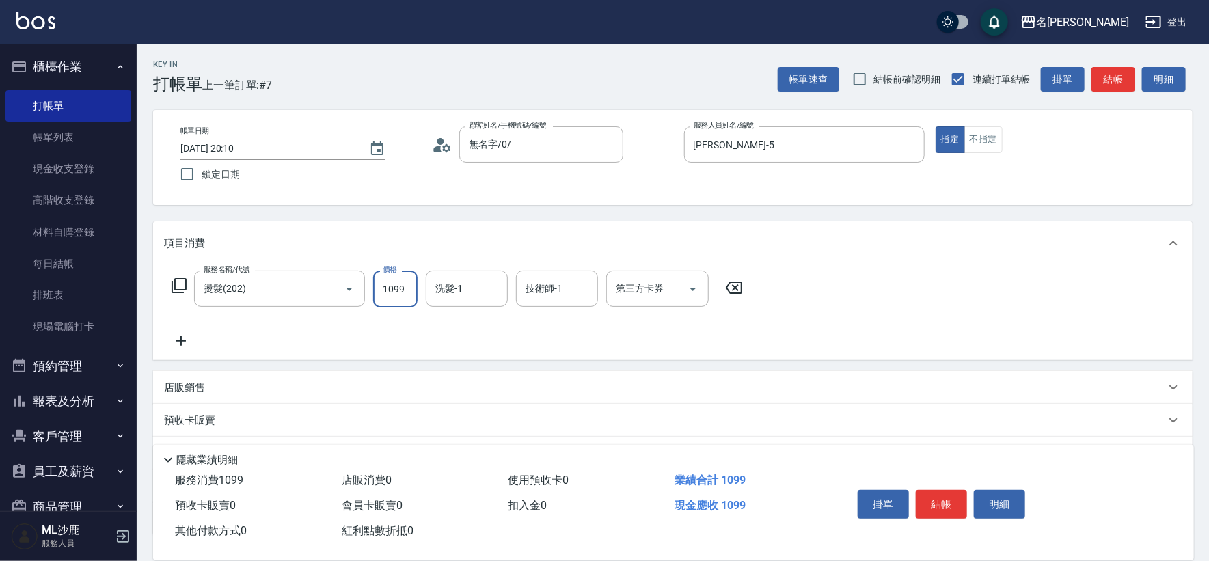
type input "1099"
type input "蔡 雅婷-44"
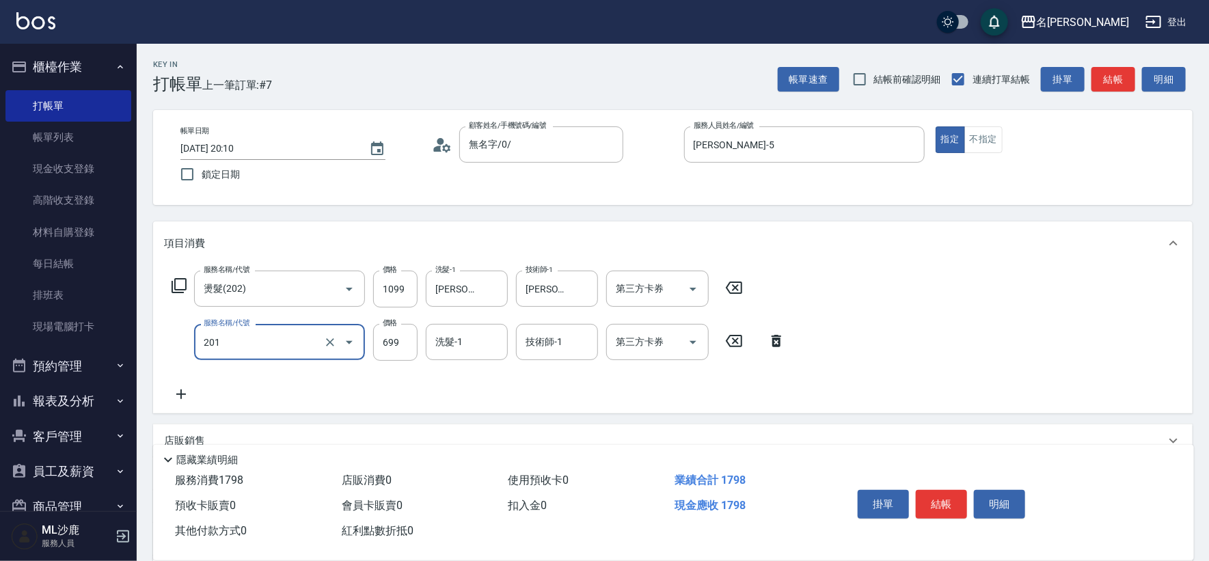
type input "基礎燙(201)"
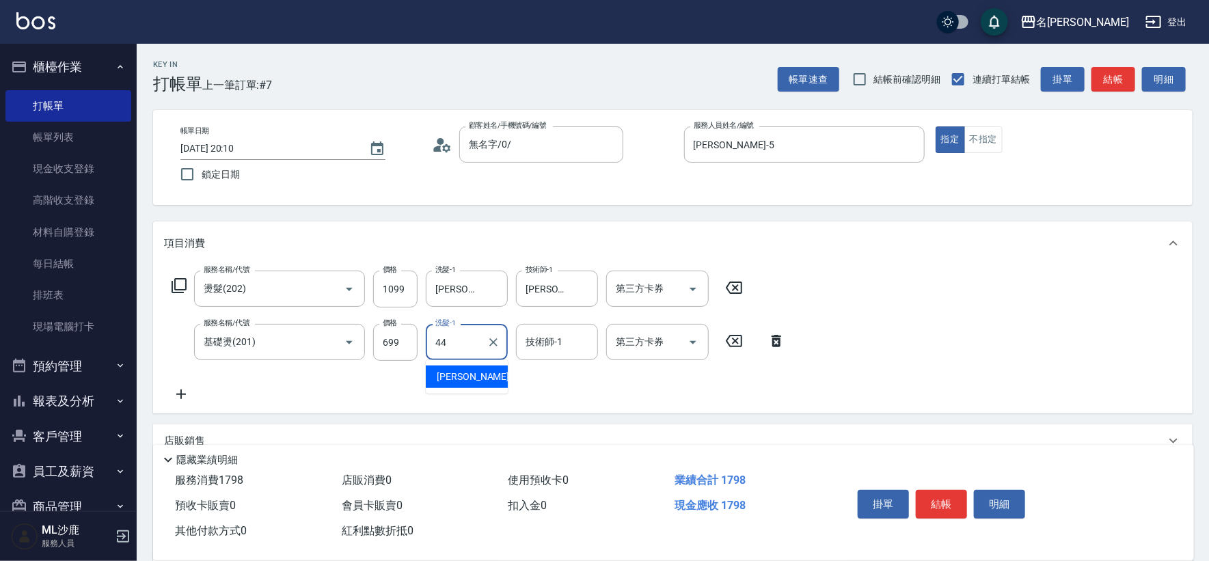
type input "蔡 雅婷-44"
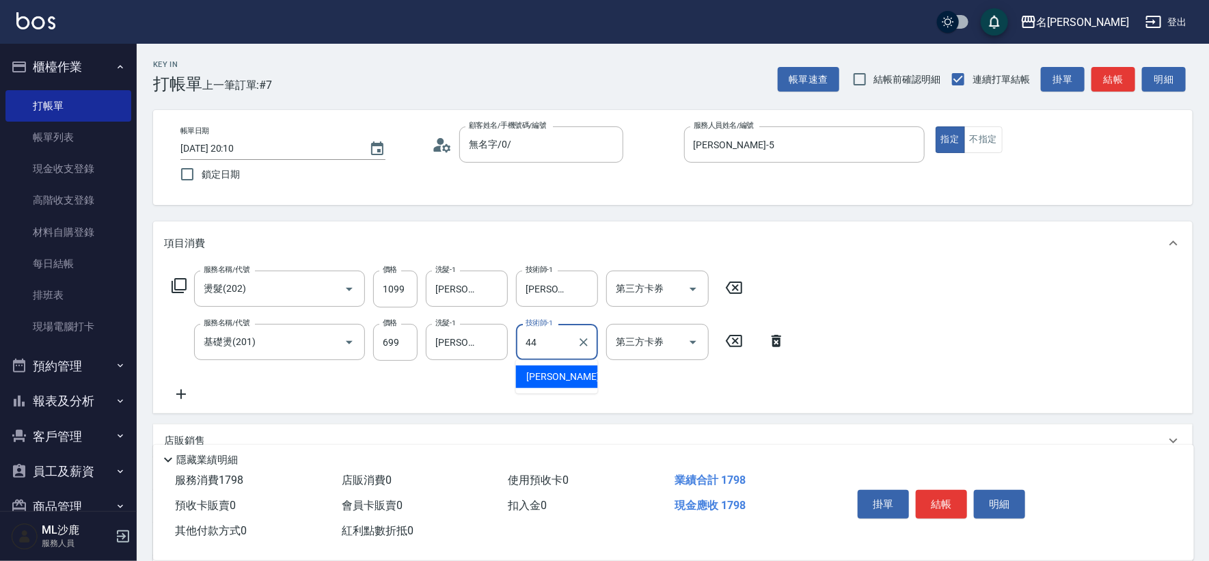
type input "蔡 雅婷-44"
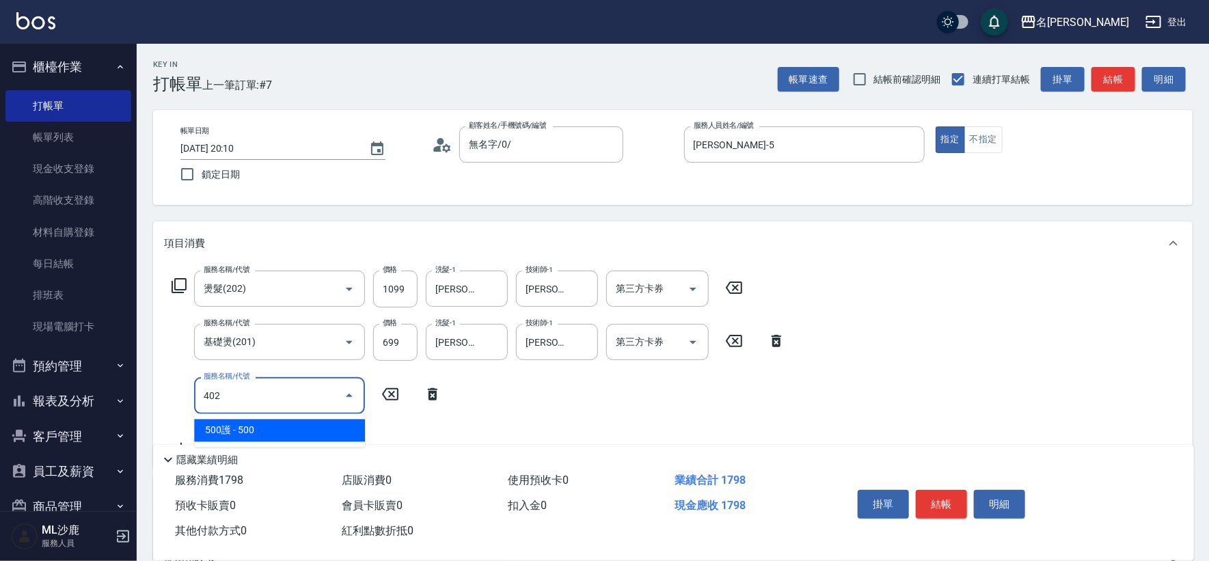
type input "500護(402)"
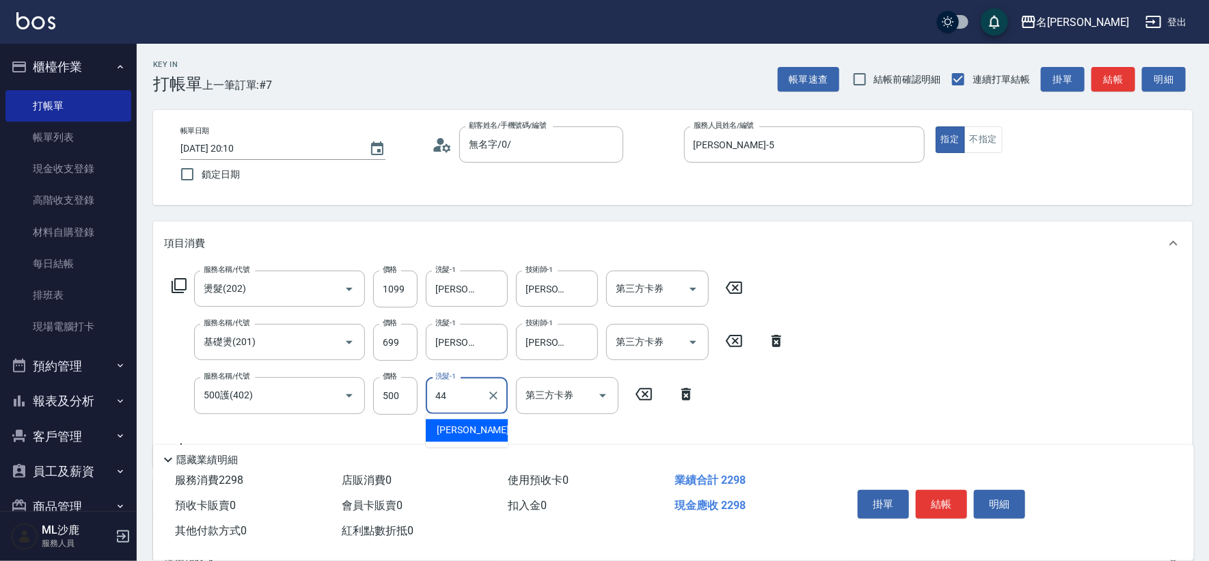
type input "蔡 雅婷-44"
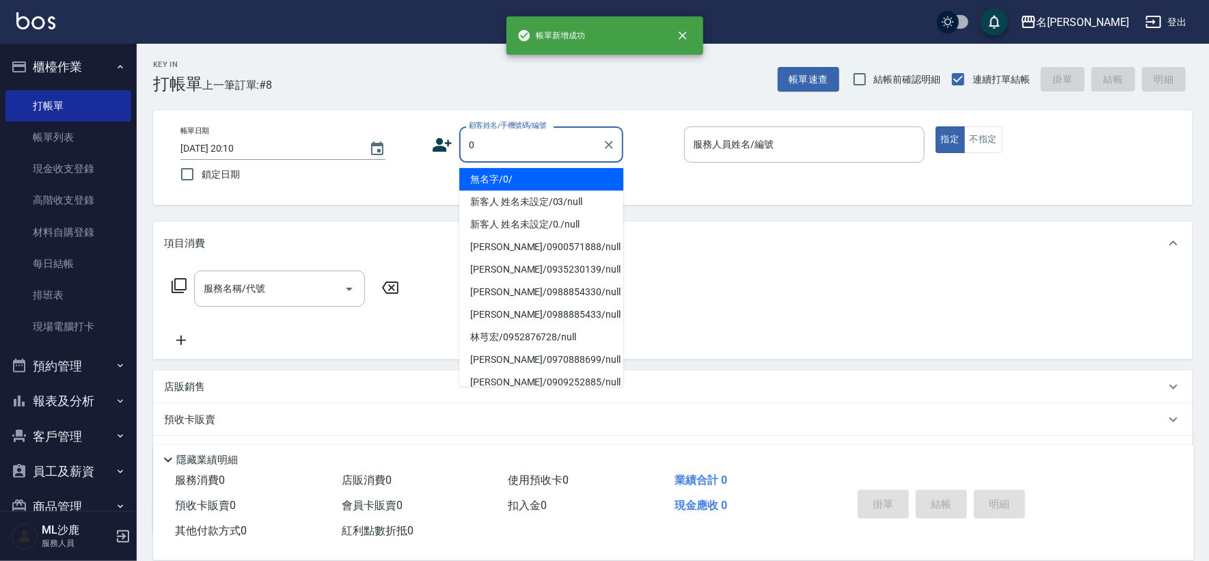
type input "無名字/0/"
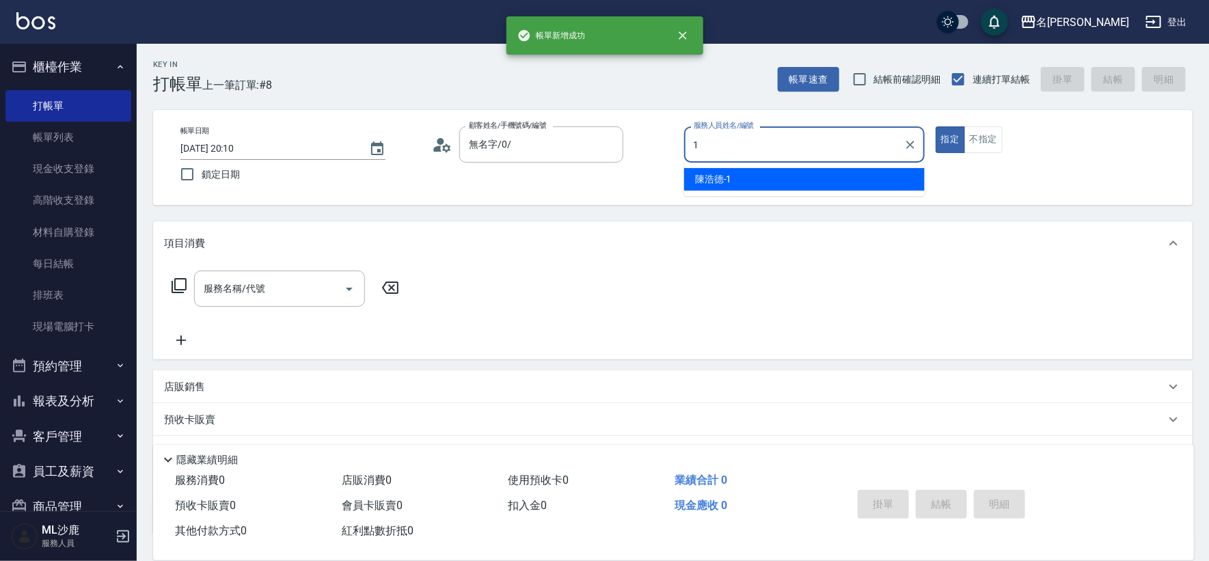
type input "陳浩德-1"
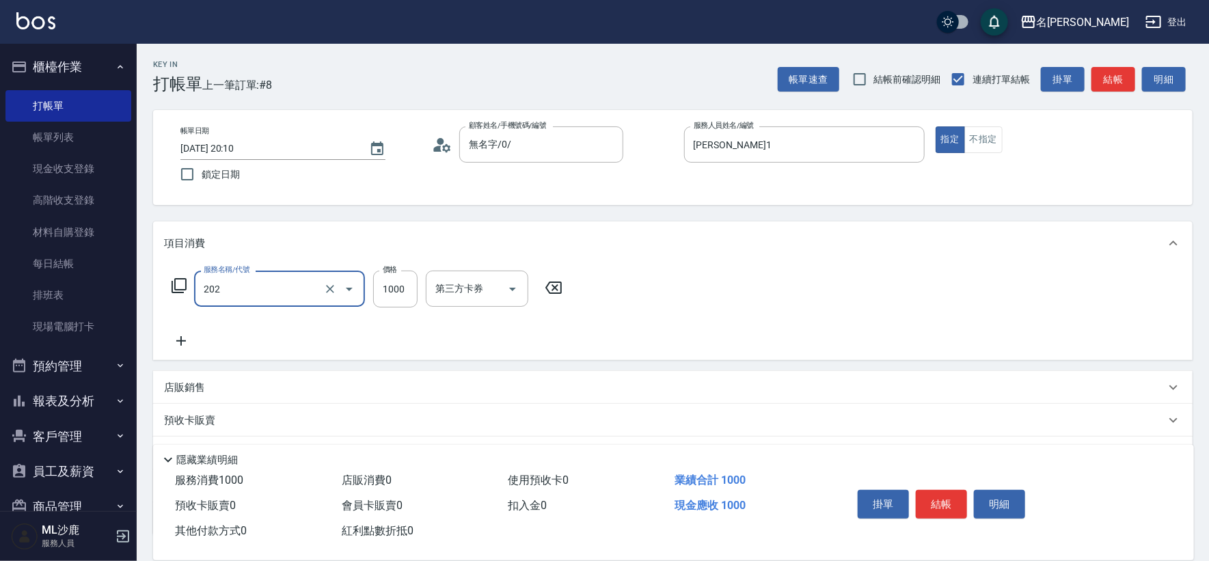
type input "燙髮(202)"
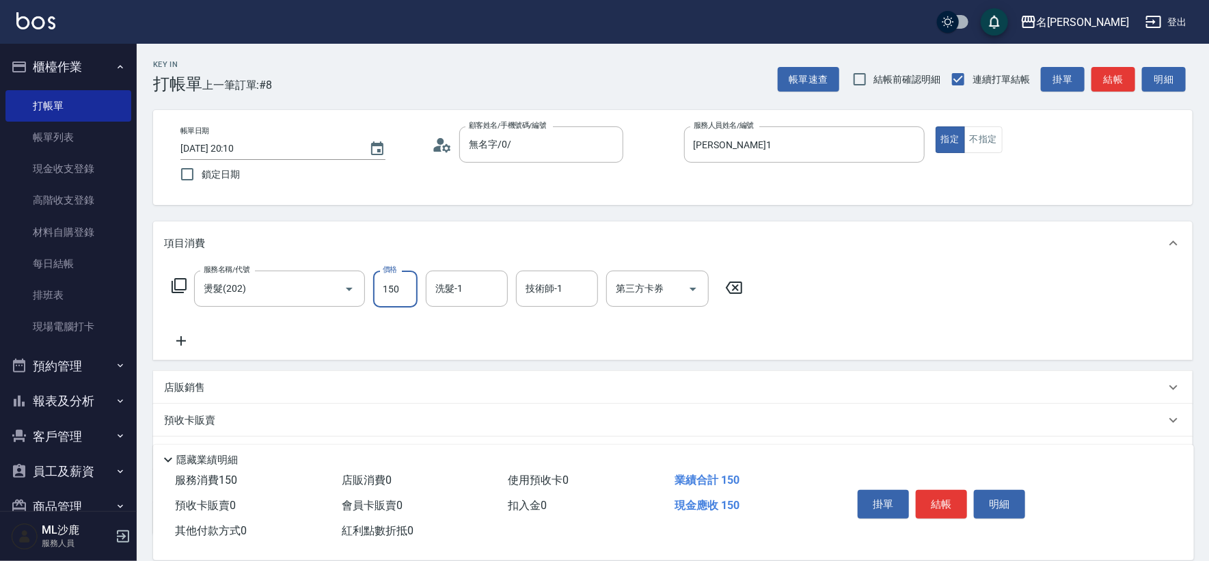
type input "150"
type input "蔡 雅婷-44"
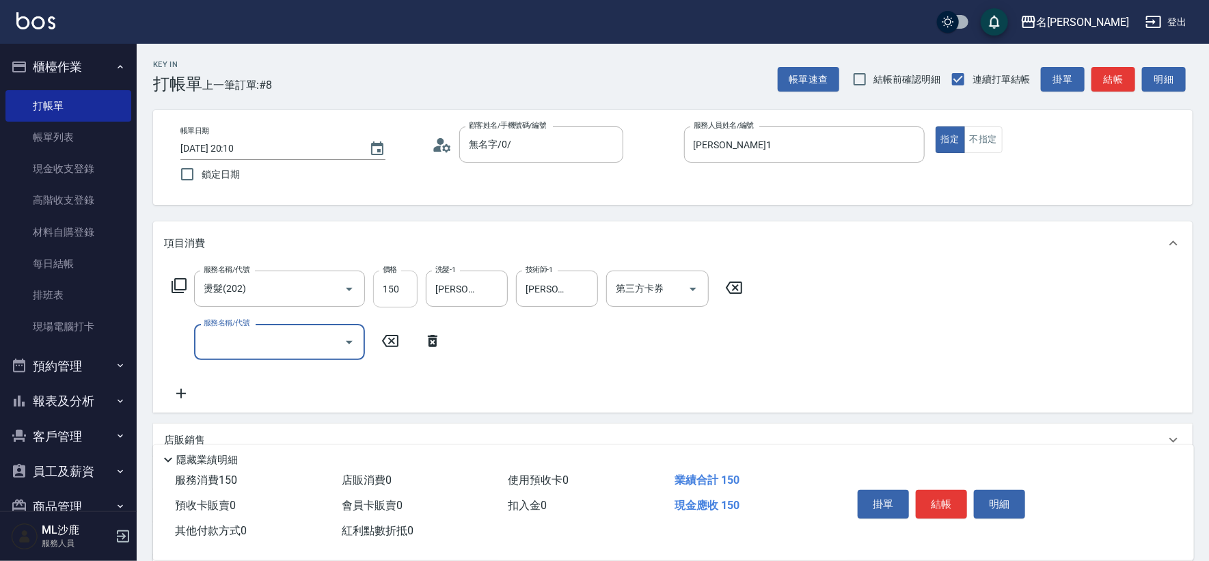
click at [390, 286] on input "150" at bounding box center [395, 289] width 44 height 37
type input "1500"
click at [258, 344] on input "服務名稱/代號" at bounding box center [269, 342] width 138 height 24
type input "750護(403)"
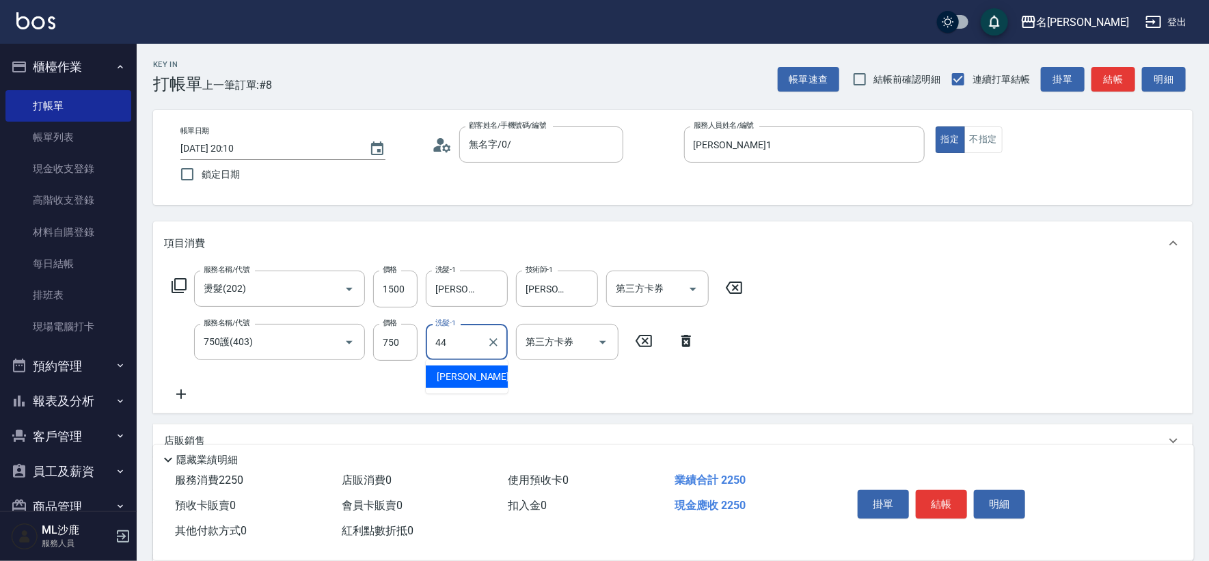
type input "蔡 雅婷-44"
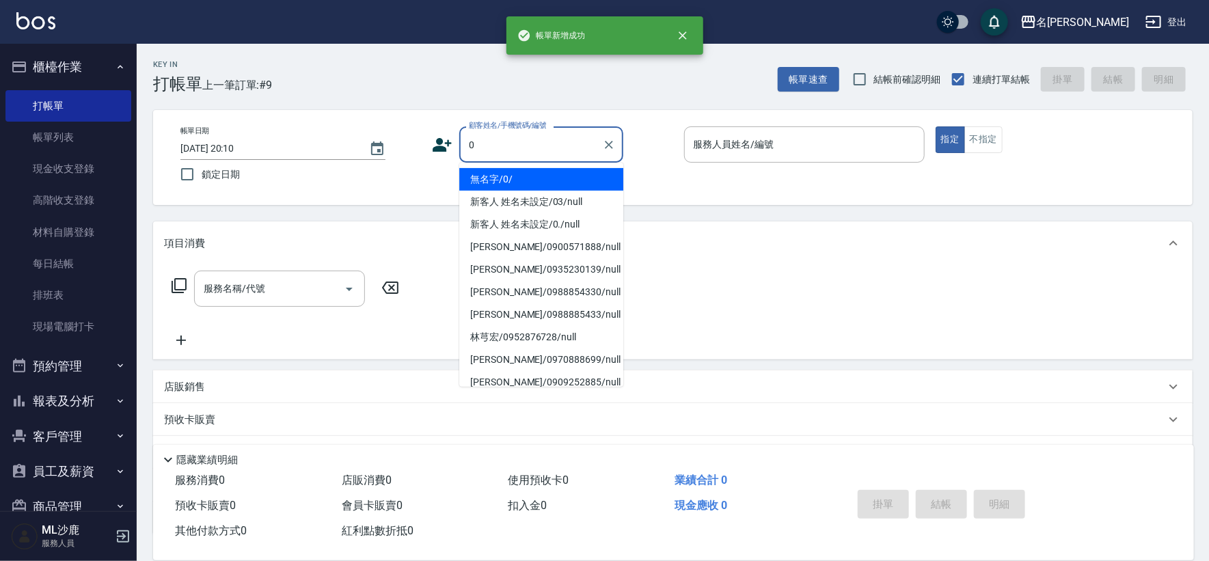
type input "無名字/0/"
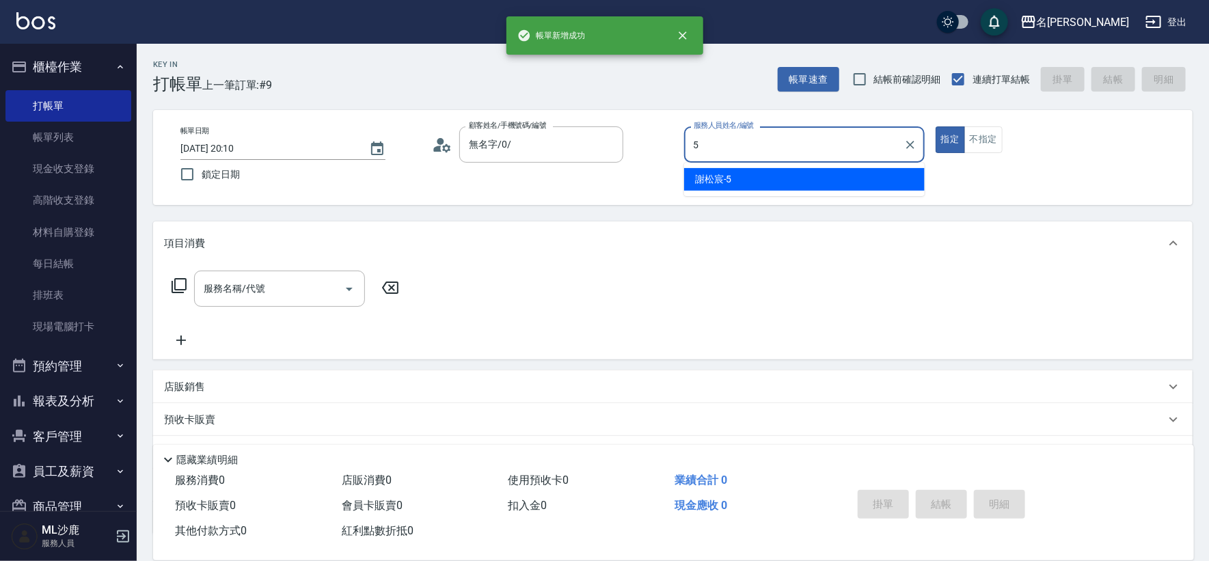
type input "謝松宸-5"
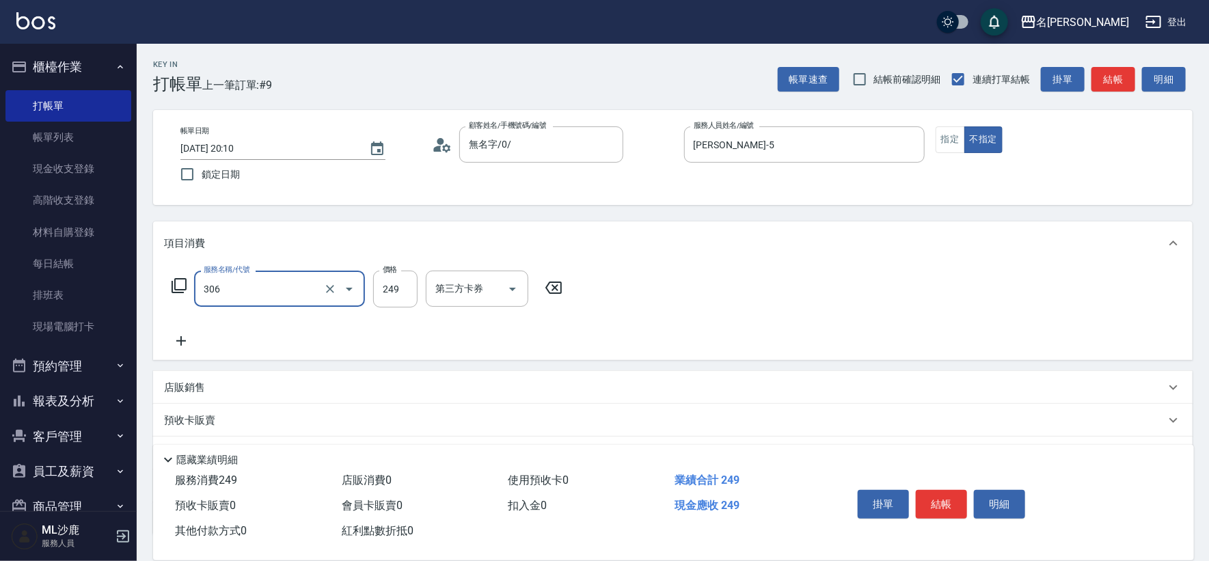
type input "剪髮(306)"
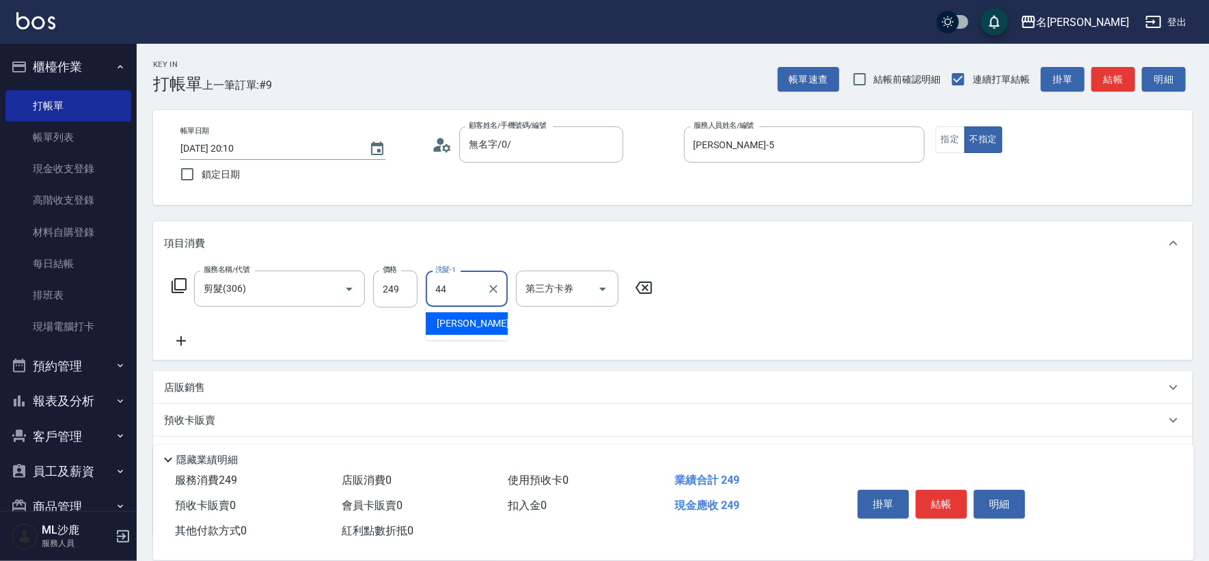
type input "蔡 雅婷-44"
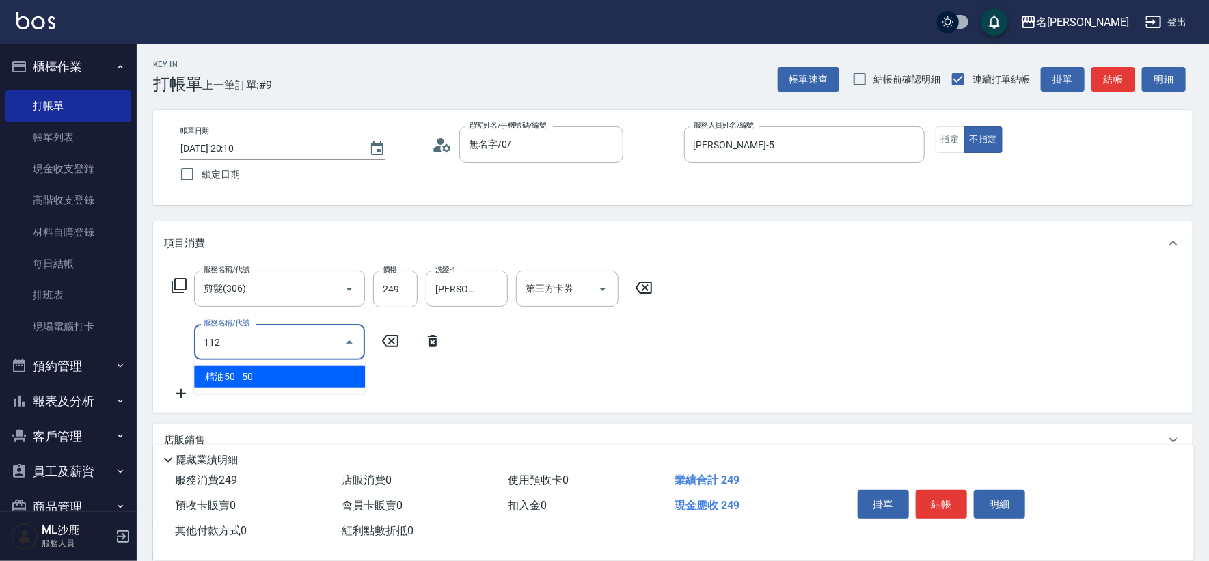
type input "精油50(112)"
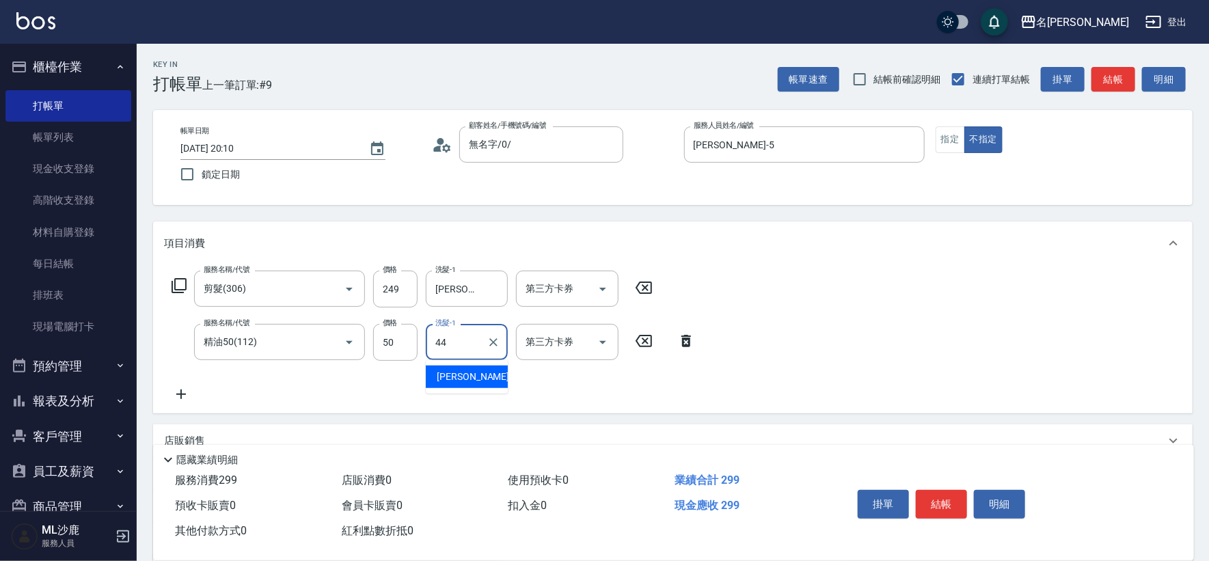
type input "蔡 雅婷-44"
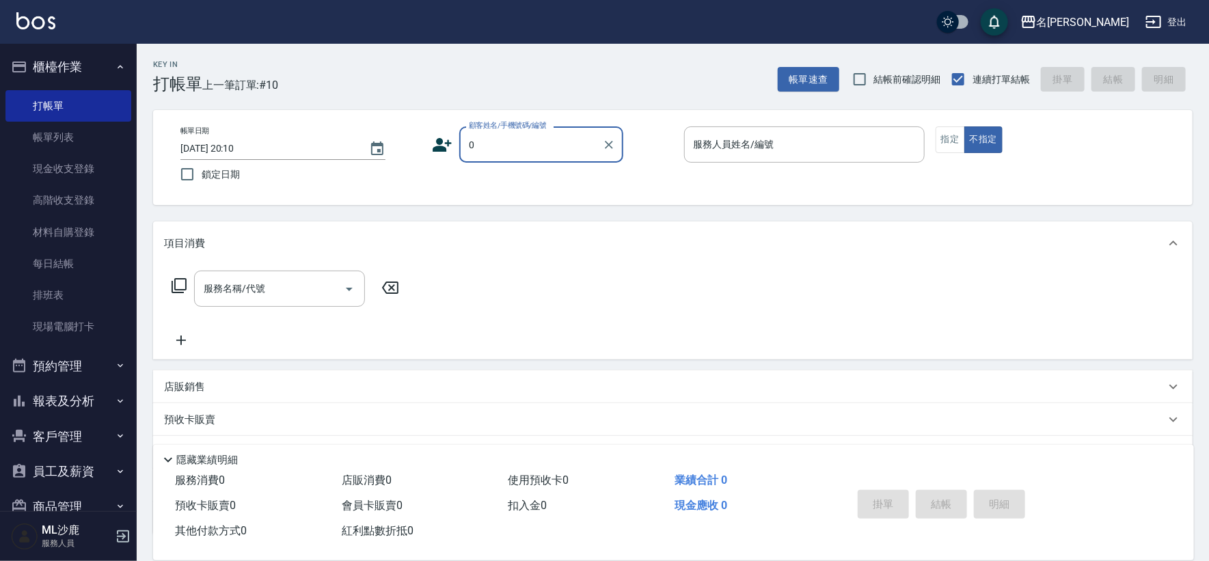
type input "無名字/0/"
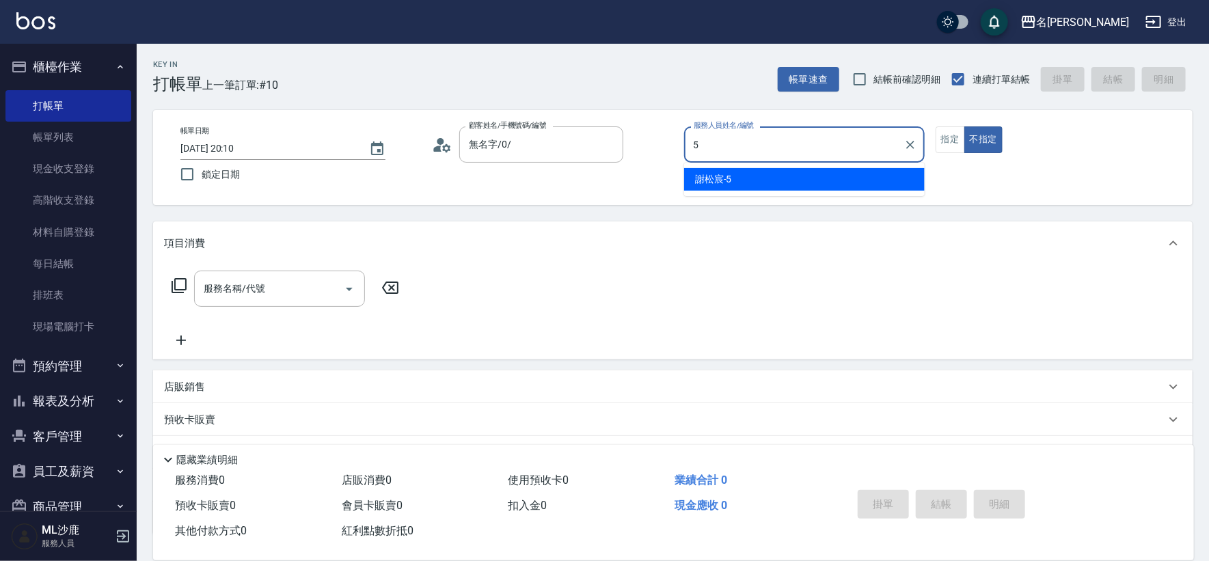
type input "謝松宸-5"
type button "false"
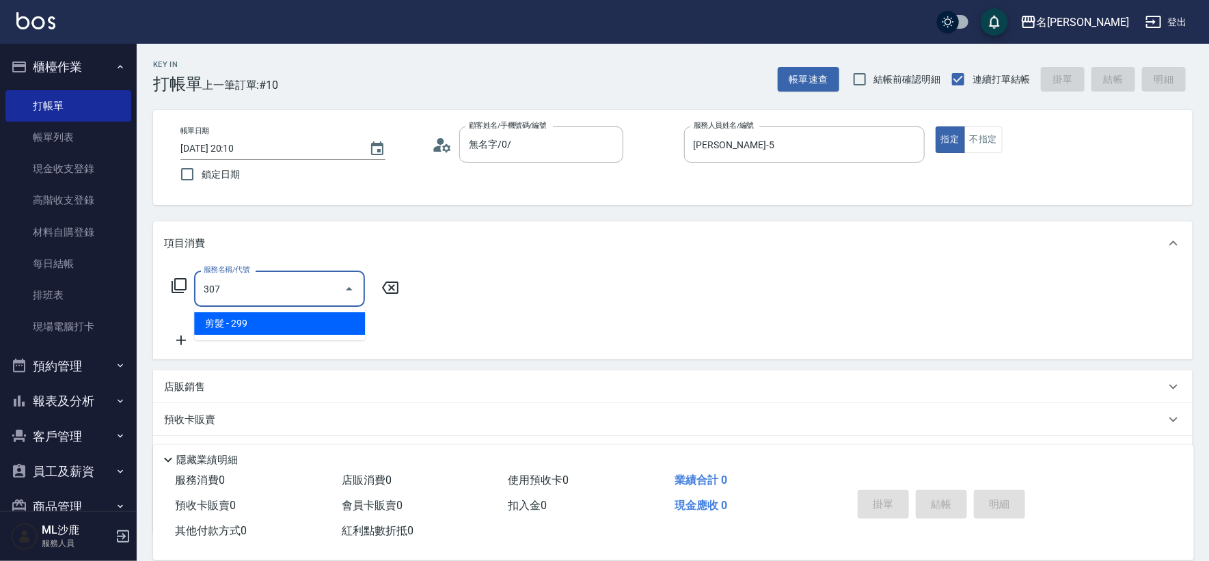
type input "剪髮(307)"
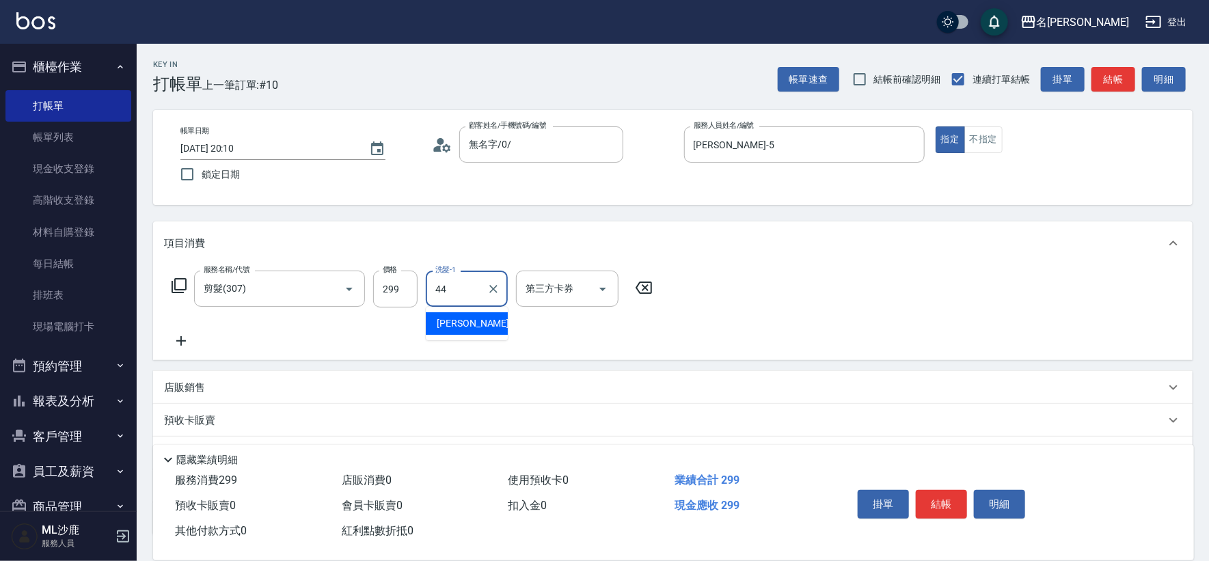
type input "蔡 雅婷-44"
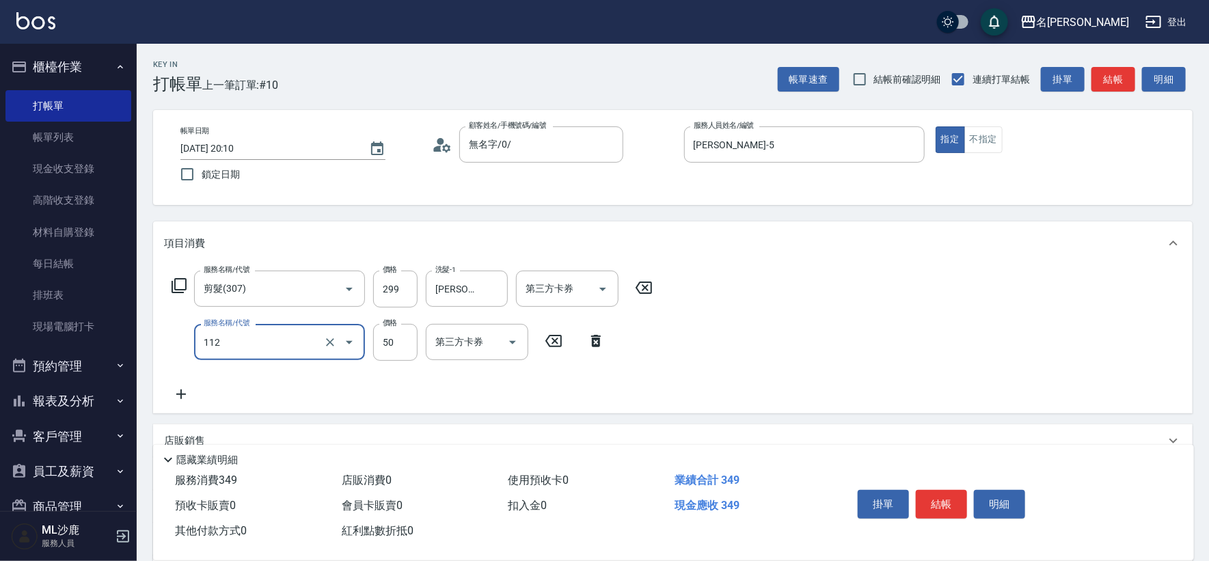
type input "精油50(112)"
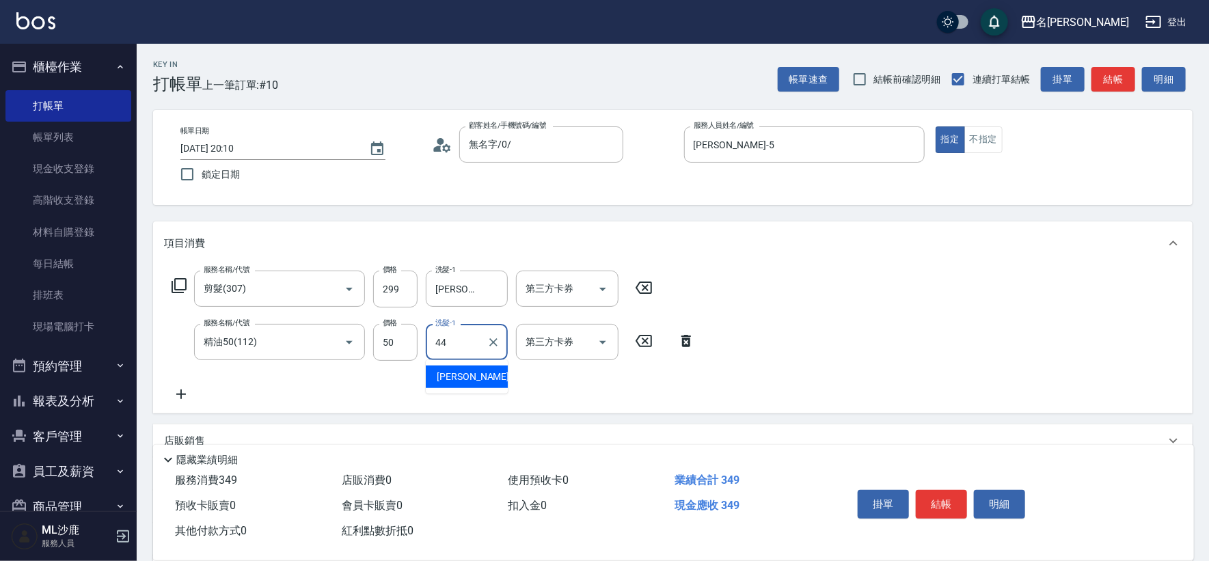
type input "蔡 雅婷-44"
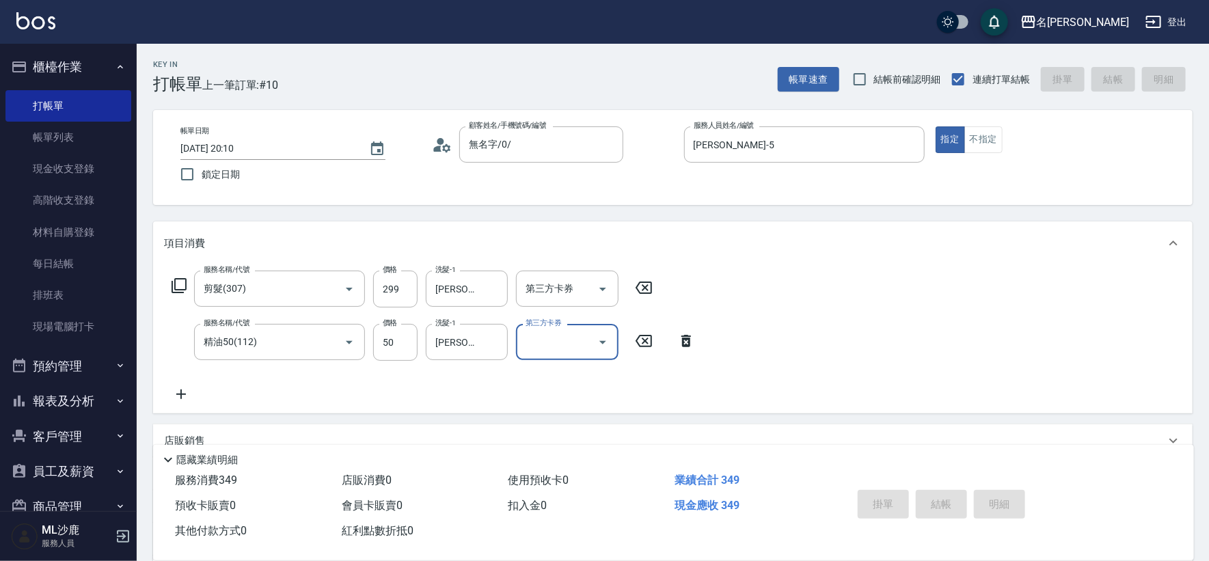
type input "2025/10/13 20:11"
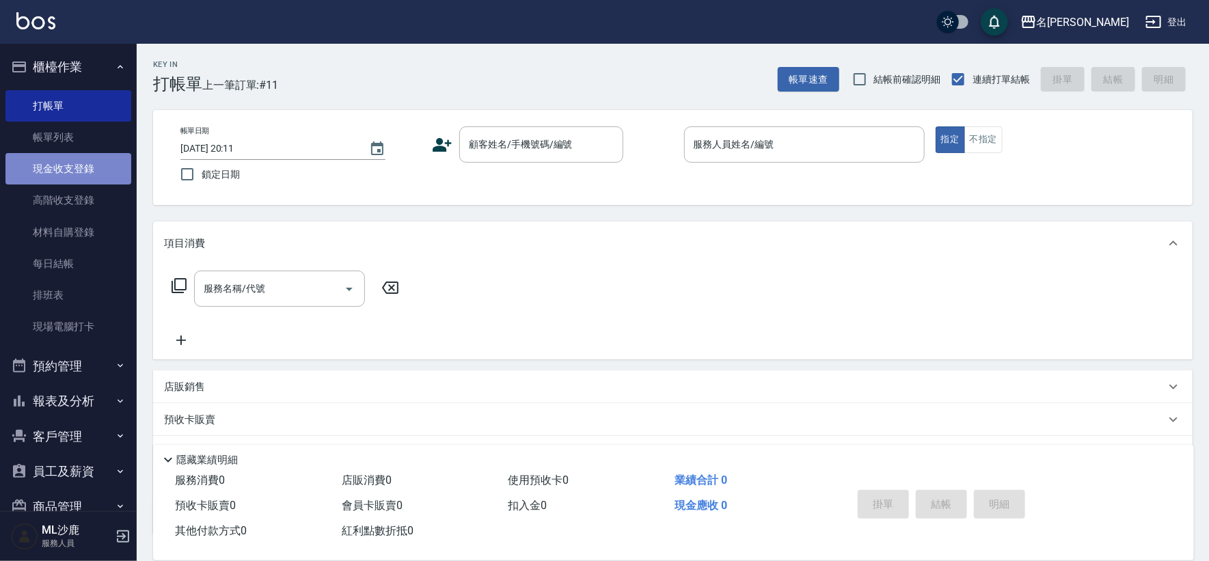
click at [68, 163] on link "現金收支登錄" at bounding box center [68, 168] width 126 height 31
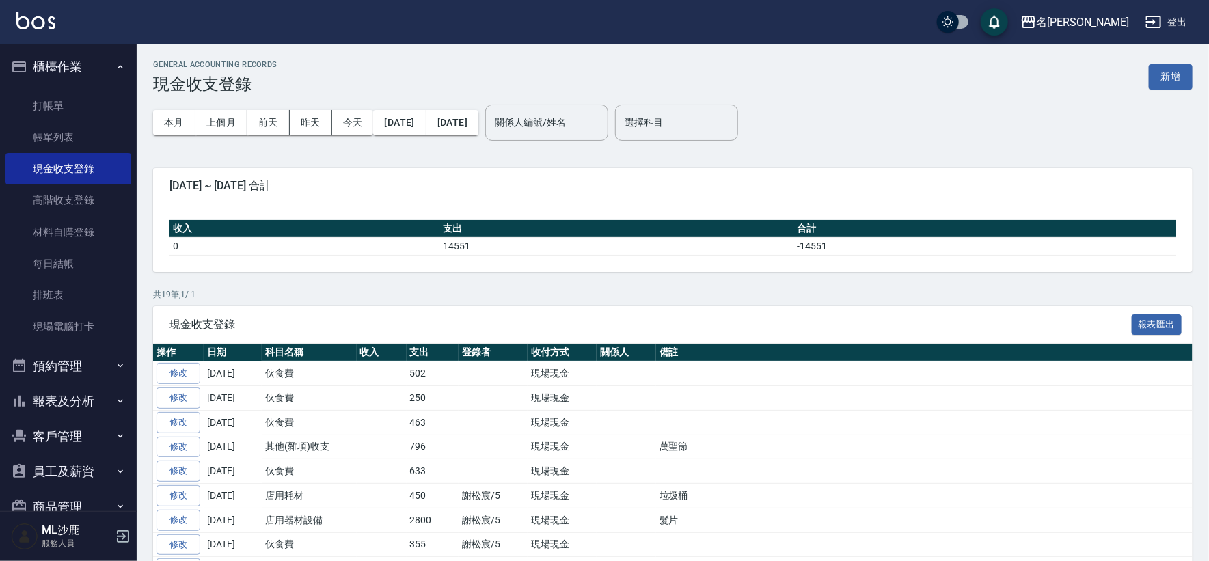
click at [1178, 62] on div "GENERAL ACCOUNTING RECORDS 現金收支登錄 新增" at bounding box center [672, 76] width 1039 height 33
click at [1177, 70] on button "新增" at bounding box center [1171, 76] width 44 height 25
click at [1177, 70] on div "GENERAL ACCOUNTING RECORDS 現金收支登錄 新增 本月 上個月 前天 昨天 今天 2025/10/01 2025/10/13 關係人編…" at bounding box center [604, 439] width 1209 height 879
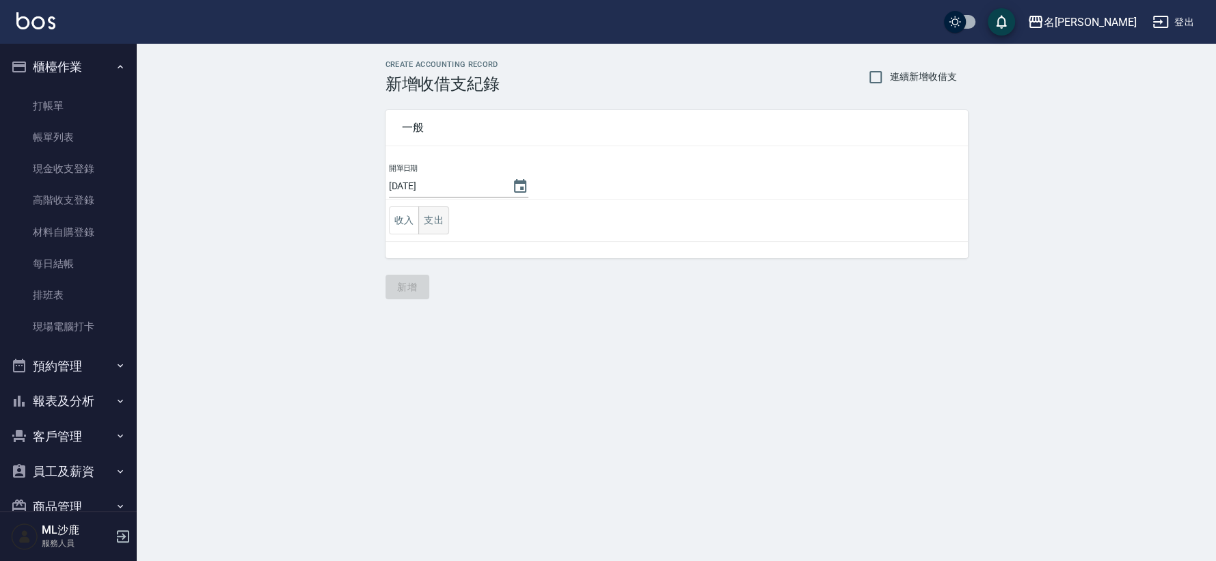
click at [430, 217] on button "支出" at bounding box center [433, 220] width 31 height 28
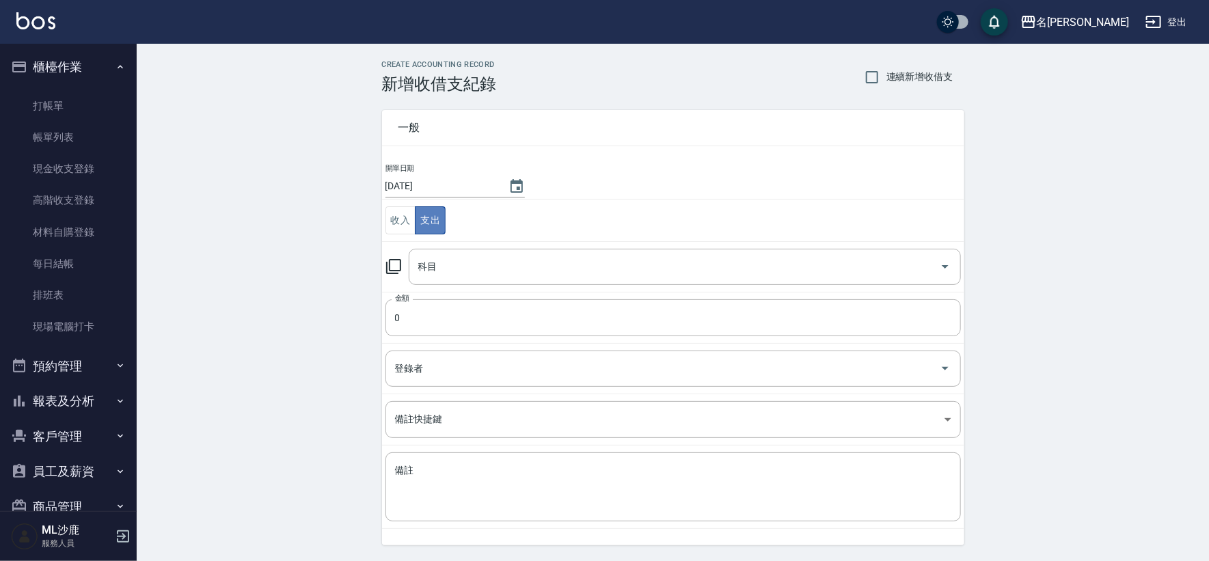
click at [430, 217] on button "支出" at bounding box center [430, 220] width 31 height 28
click at [461, 264] on input "科目" at bounding box center [674, 267] width 519 height 24
drag, startPoint x: 461, startPoint y: 264, endPoint x: 449, endPoint y: 324, distance: 60.7
click at [461, 264] on input "科目" at bounding box center [674, 267] width 519 height 24
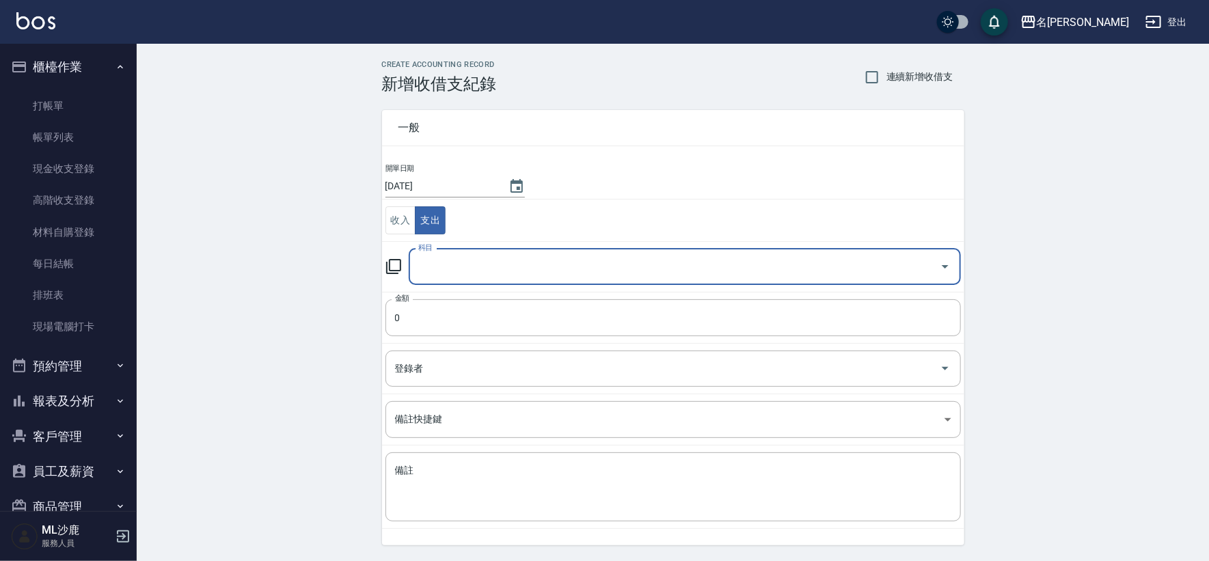
click at [453, 264] on input "科目" at bounding box center [674, 267] width 519 height 24
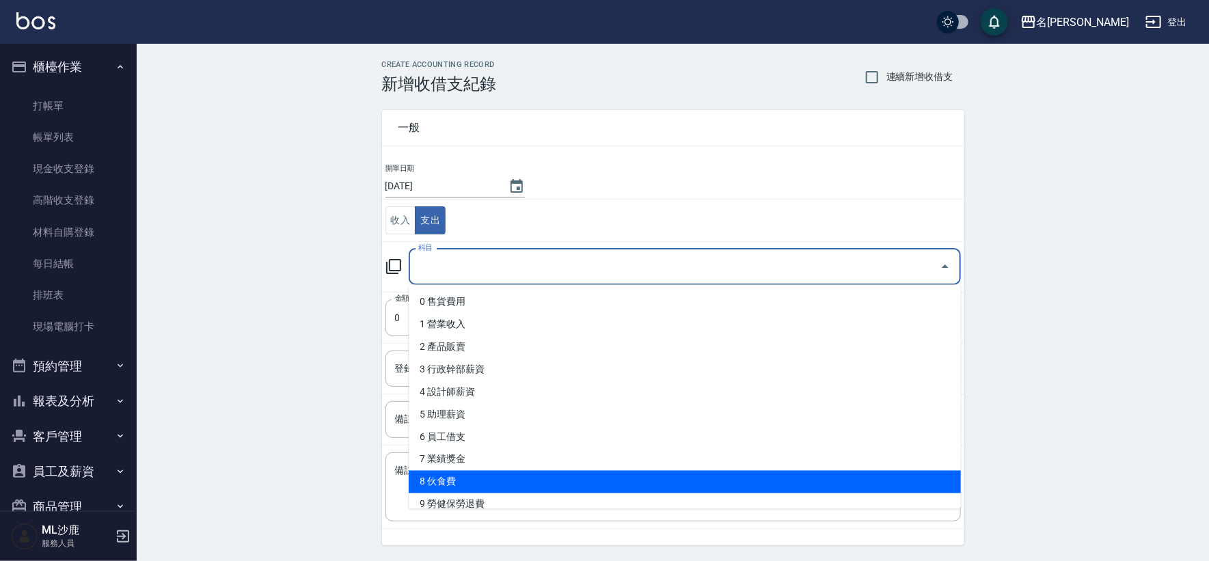
click at [469, 484] on li "8 伙食費" at bounding box center [685, 482] width 552 height 23
type input "8 伙食費"
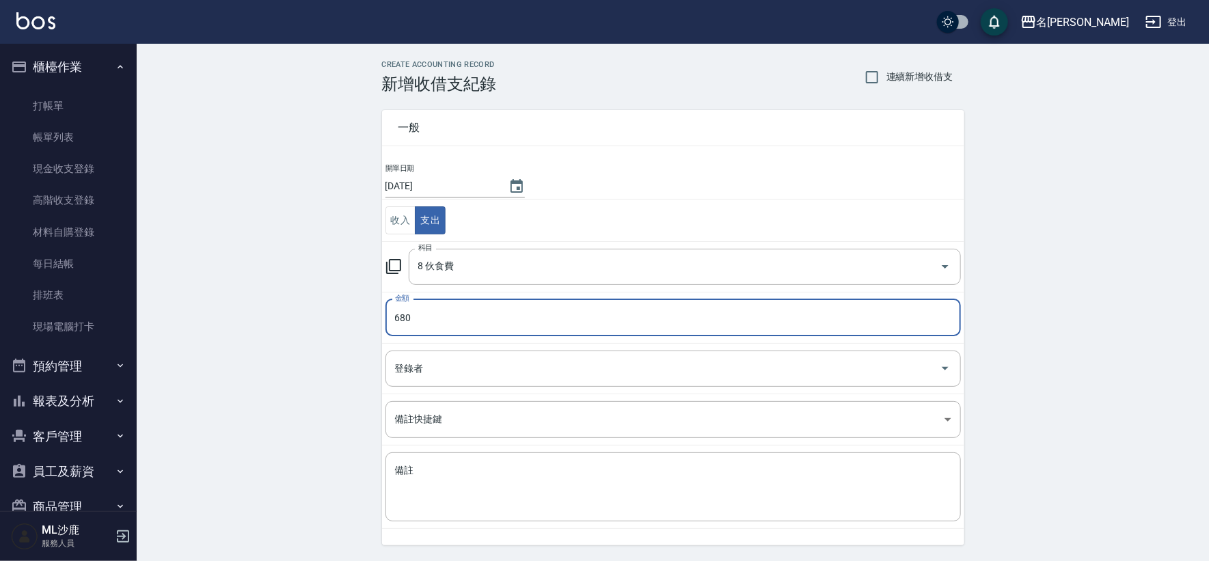
type input "680"
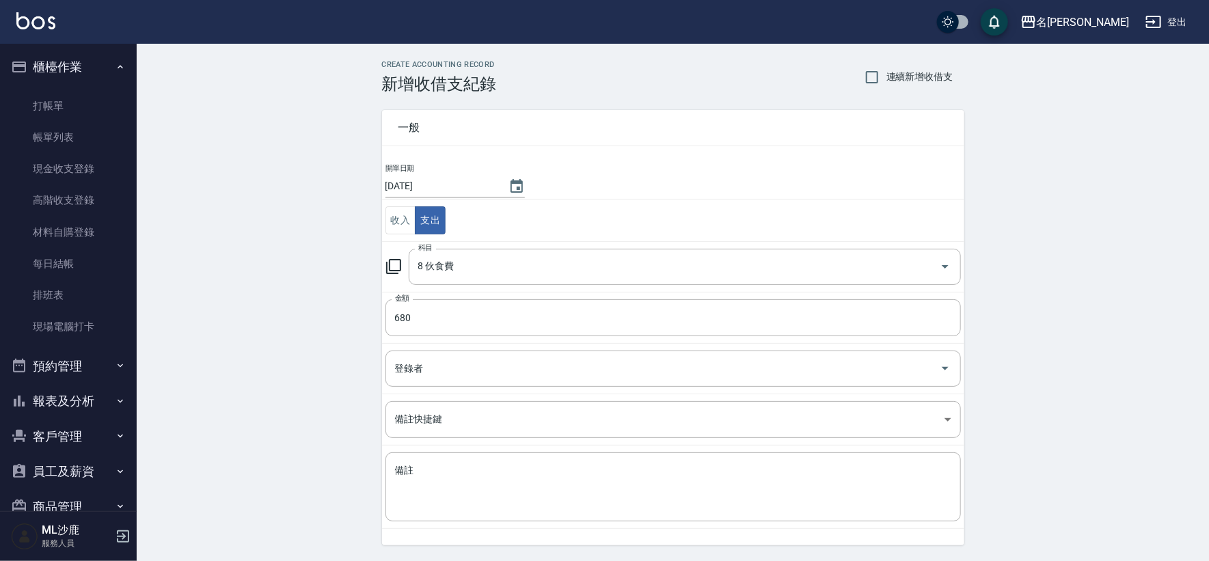
click at [307, 232] on div "CREATE ACCOUNTING RECORD 新增收借支紀錄 連續新增收借支 一般 開單日期 2025/10/13 收入 支出 科目 8 伙食費 科目 金…" at bounding box center [673, 324] width 1072 height 560
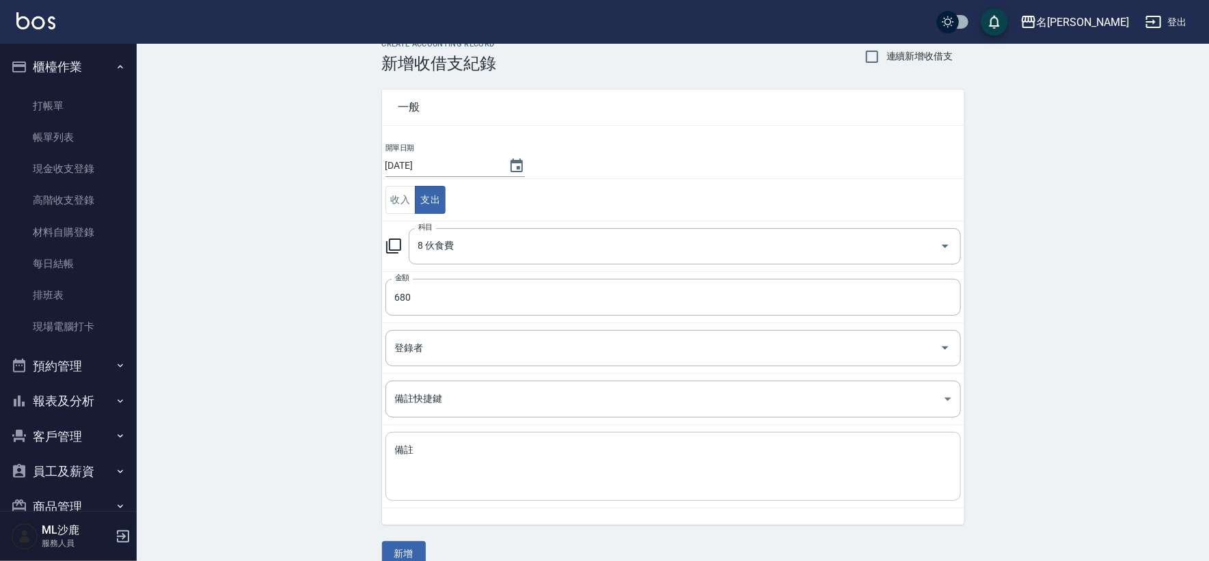
scroll to position [41, 0]
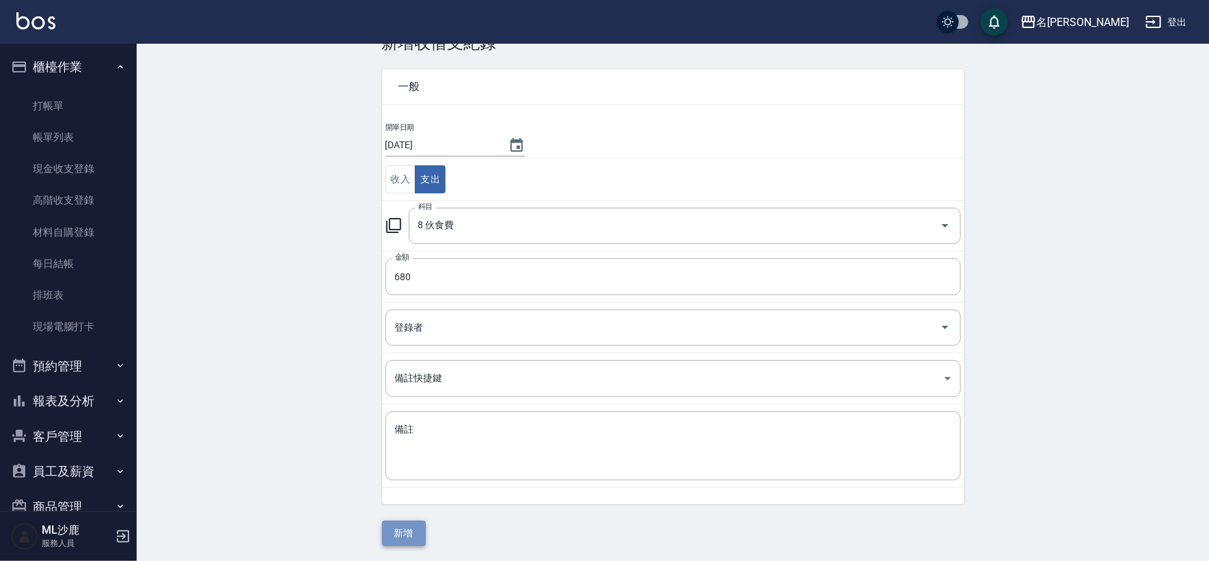
click at [418, 529] on button "新增" at bounding box center [404, 533] width 44 height 25
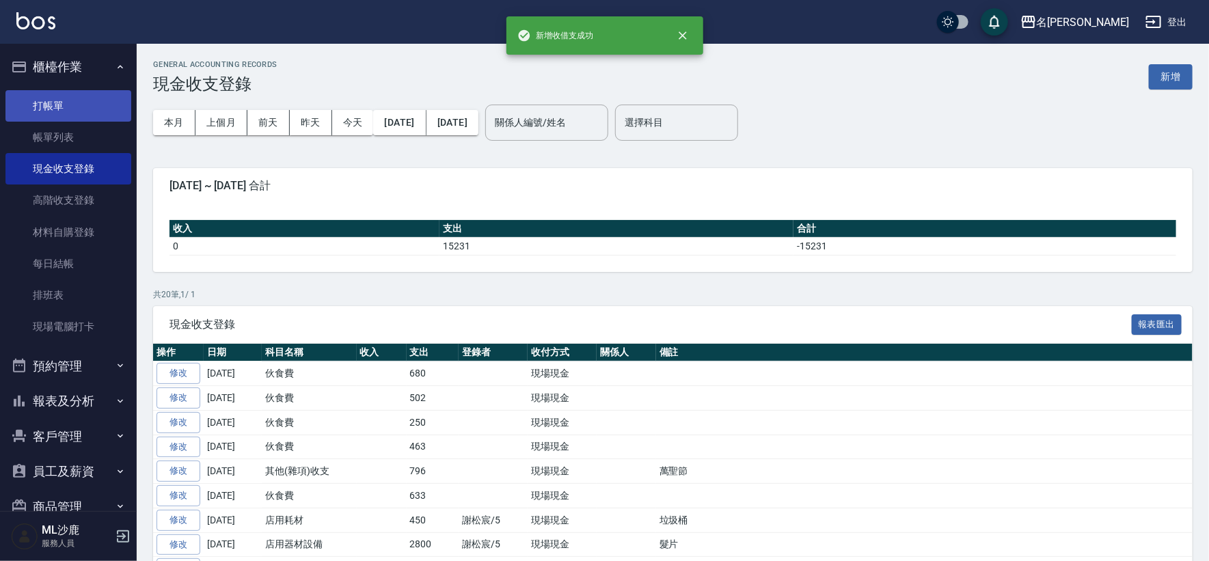
click at [93, 109] on link "打帳單" at bounding box center [68, 105] width 126 height 31
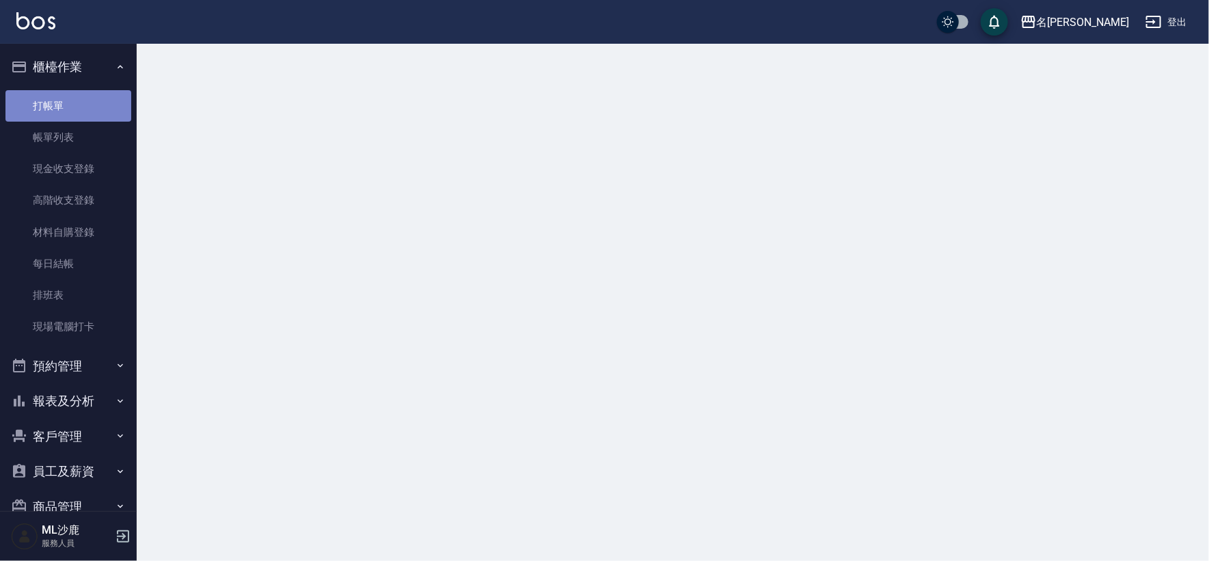
click at [93, 109] on link "打帳單" at bounding box center [68, 105] width 126 height 31
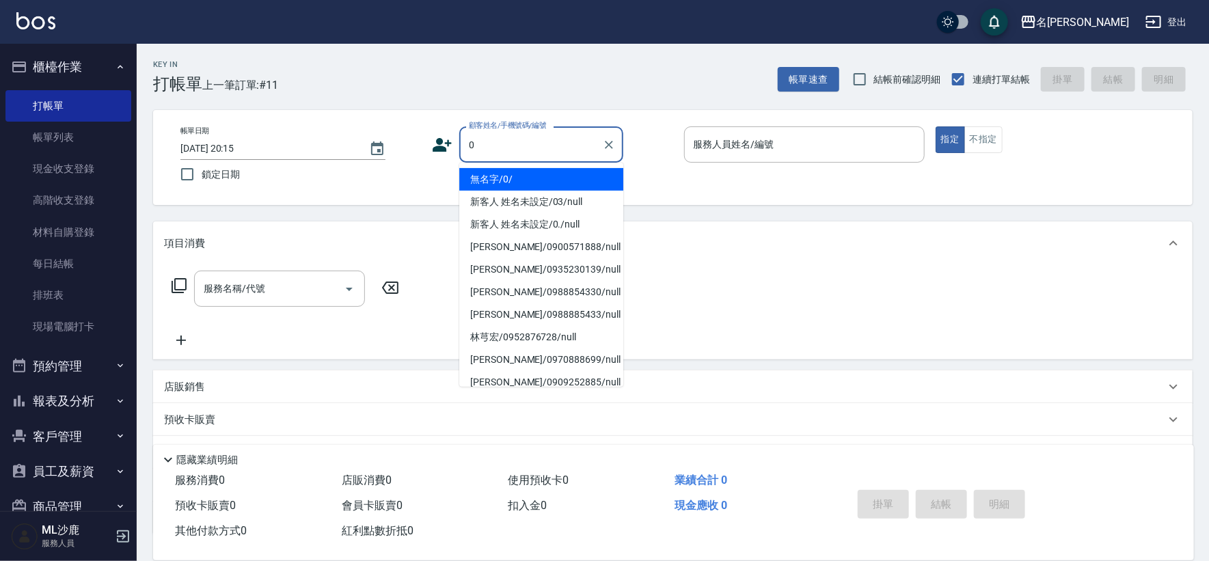
type input "無名字/0/"
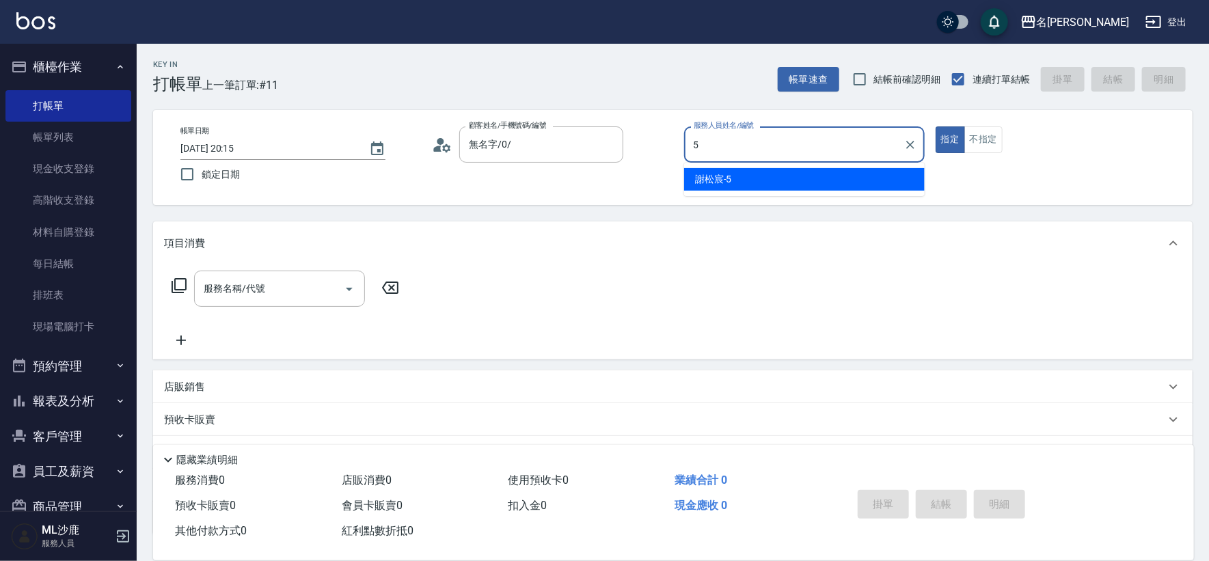
type input "謝松宸-5"
type button "true"
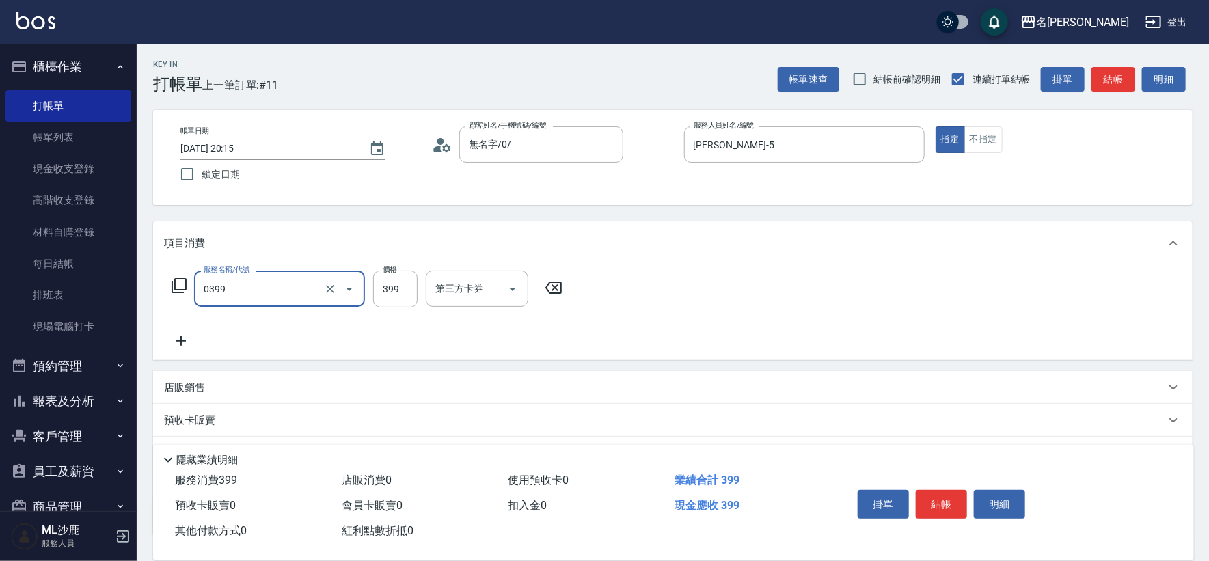
type input "海鹽399(0399)"
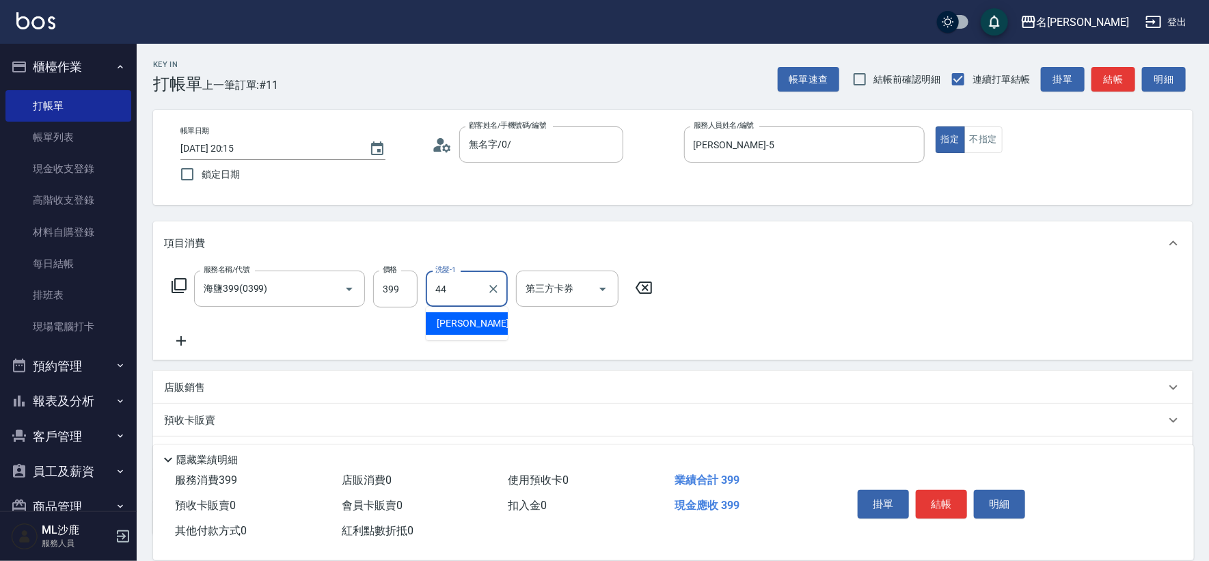
type input "蔡 雅婷-44"
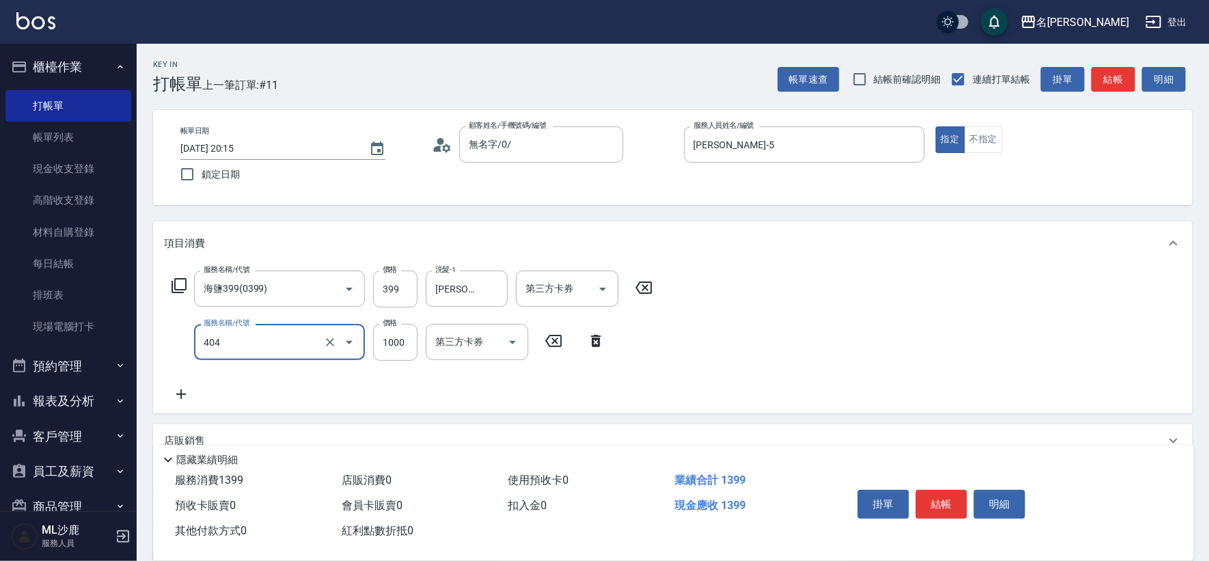
type input "1000護(404)"
type input "1100"
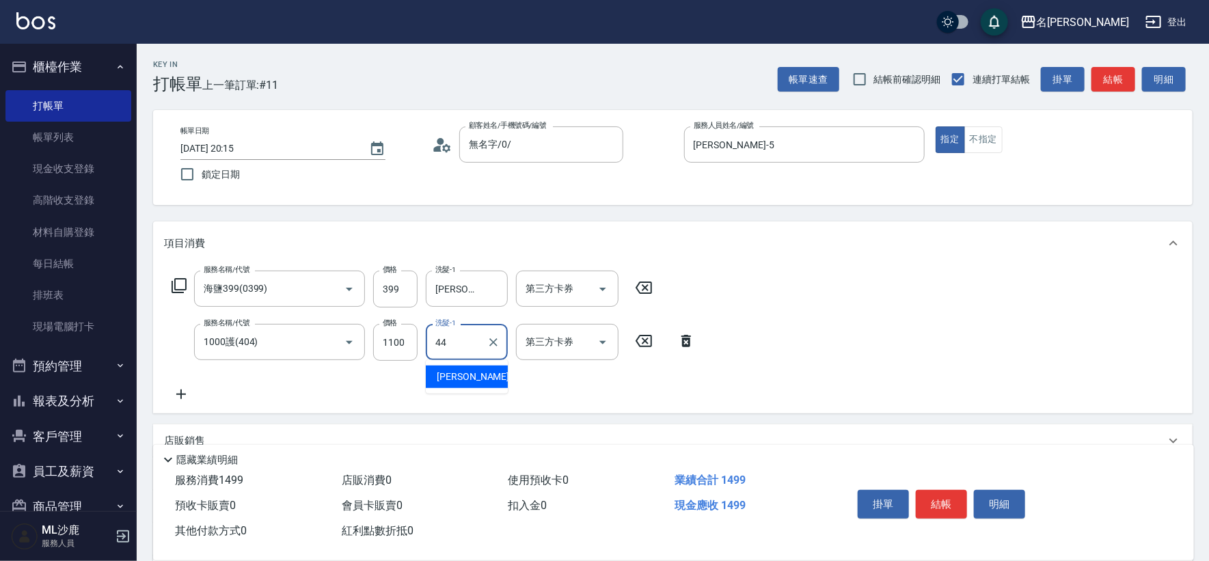
type input "蔡 雅婷-44"
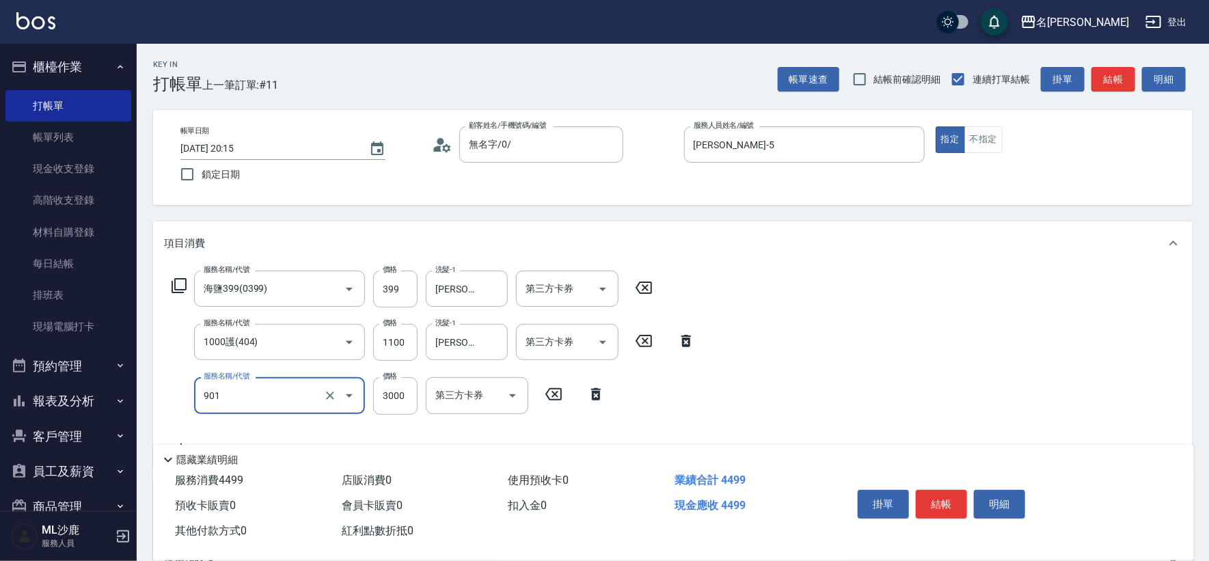
type input "儲值3000(901)"
type input "2500"
drag, startPoint x: 544, startPoint y: 297, endPoint x: 554, endPoint y: 305, distance: 13.1
click at [544, 297] on input "第三方卡券" at bounding box center [557, 289] width 70 height 24
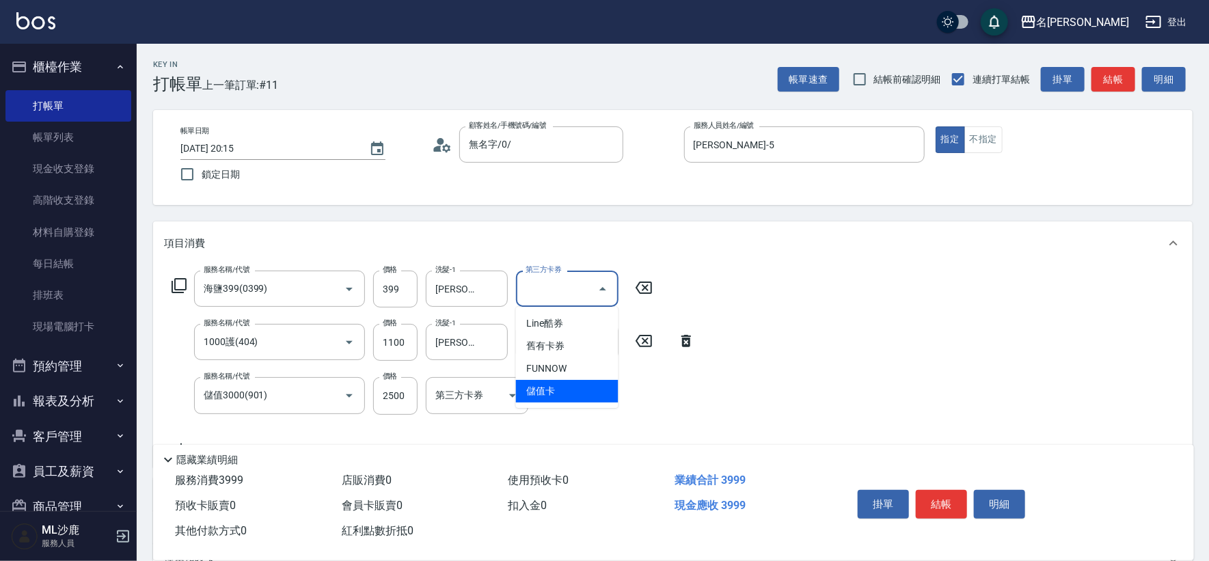
click at [553, 387] on span "儲值卡" at bounding box center [567, 391] width 102 height 23
type input "儲值卡"
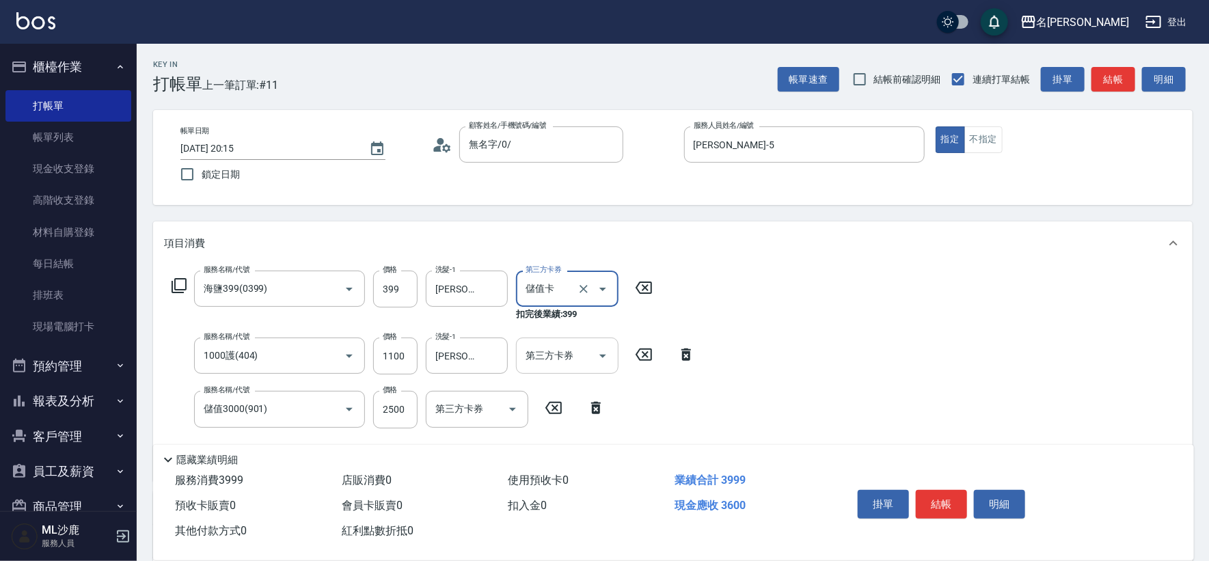
click at [549, 349] on div "第三方卡券 第三方卡券" at bounding box center [567, 356] width 102 height 36
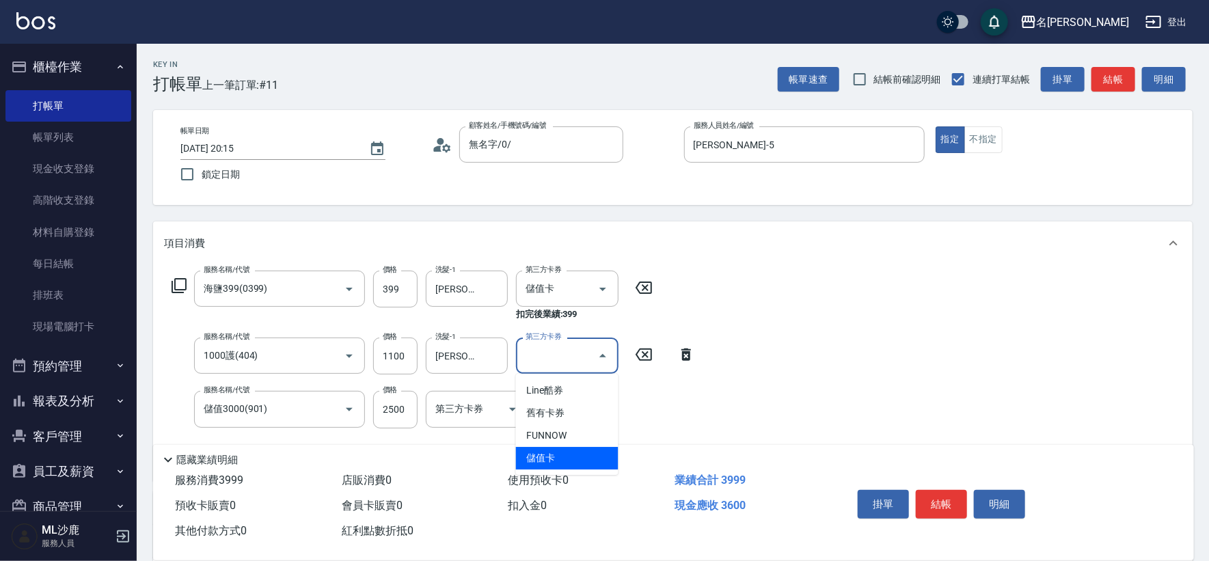
click at [546, 456] on span "儲值卡" at bounding box center [567, 458] width 102 height 23
type input "儲值卡"
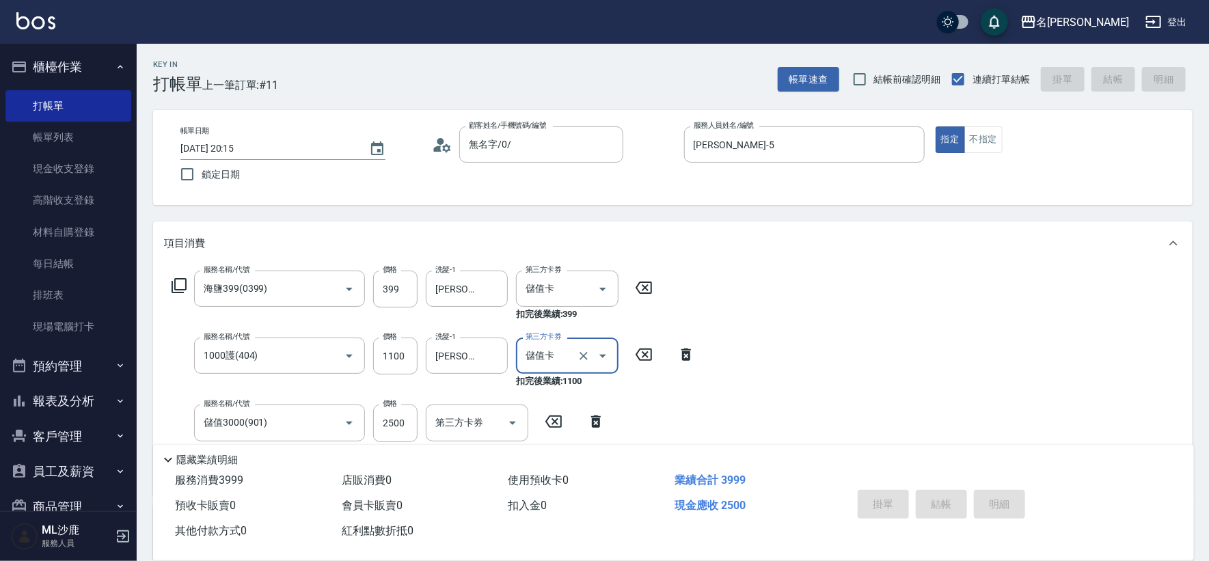
type input "2025/10/13 20:16"
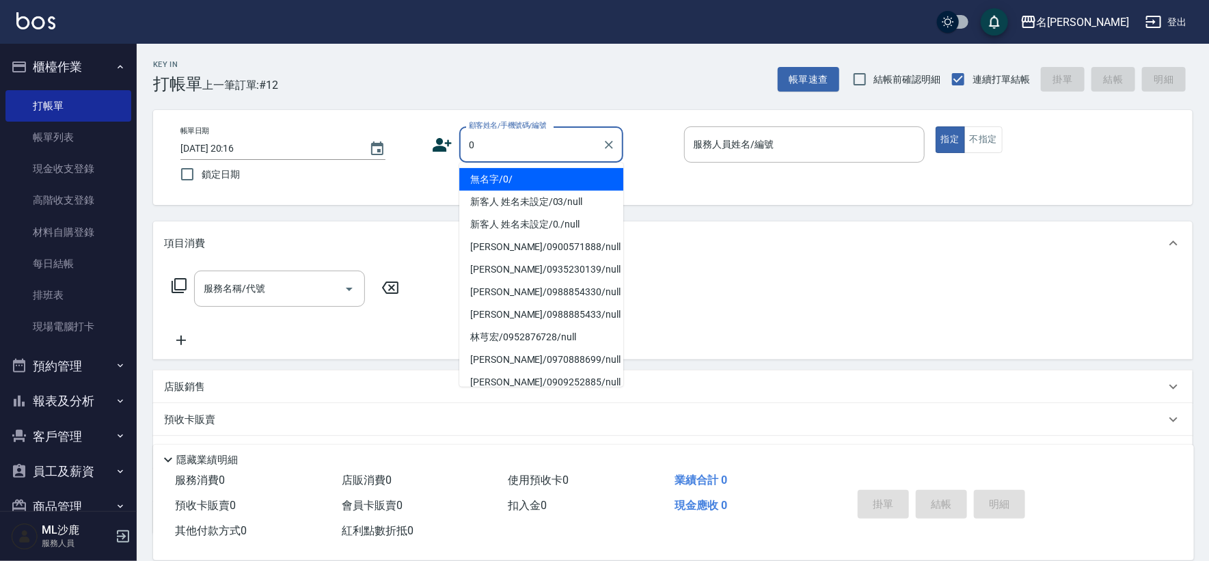
type input "無名字/0/"
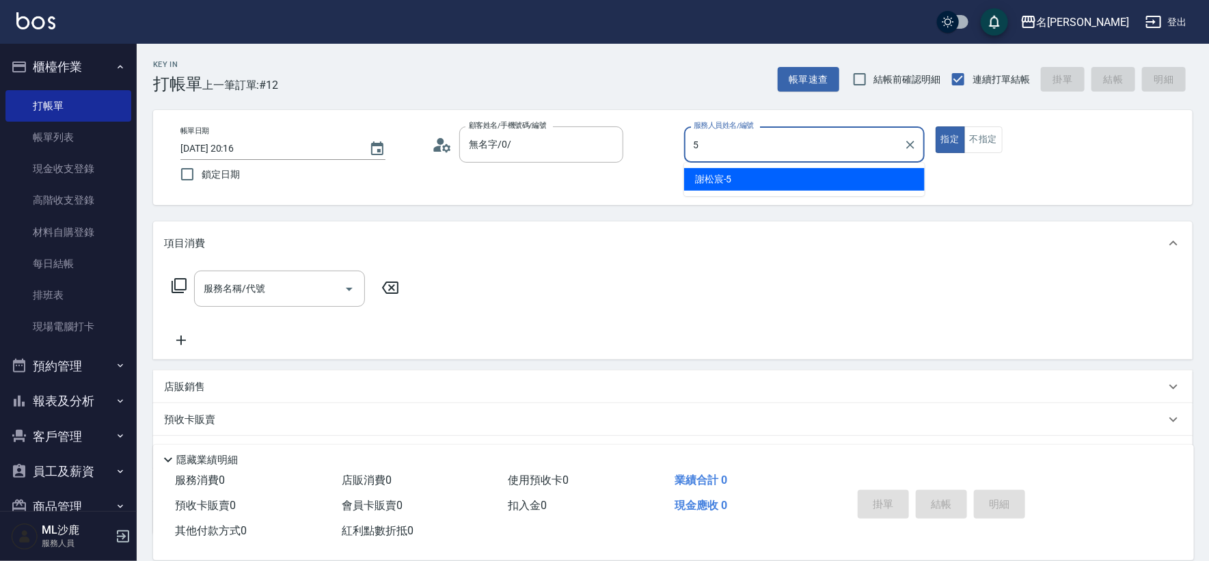
type input "謝松宸-5"
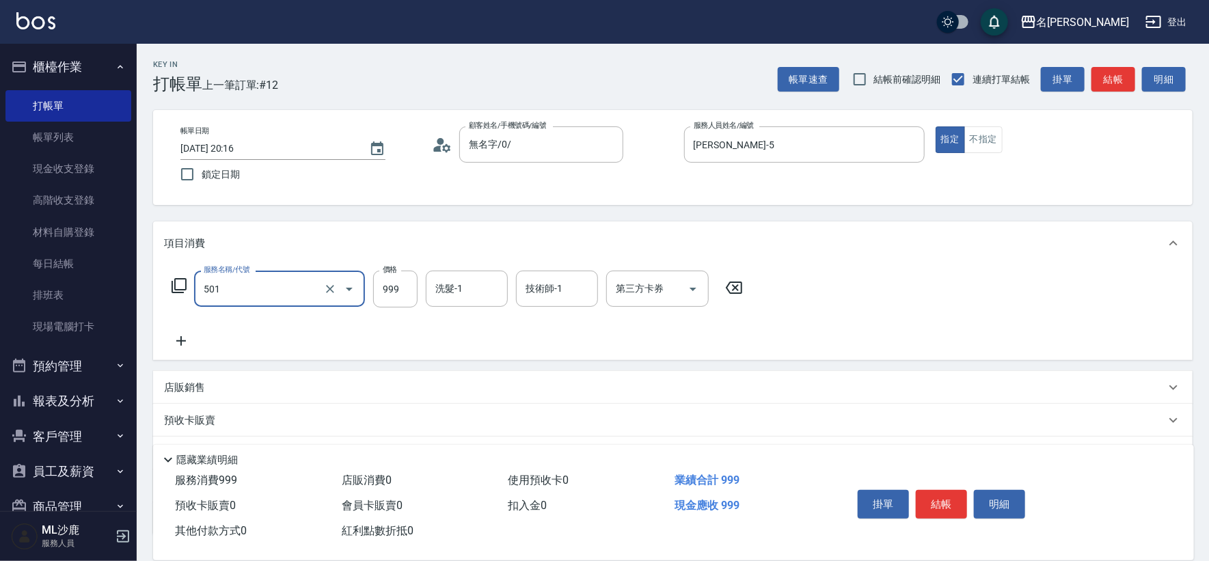
type input "染髮(501)"
type input "1400"
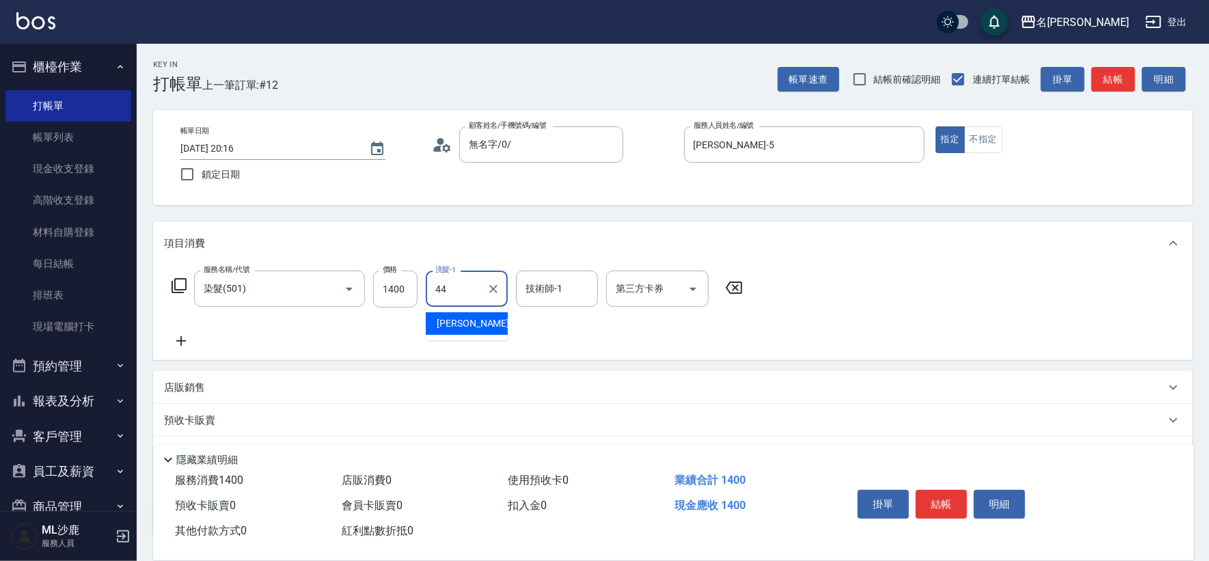
type input "蔡 雅婷-44"
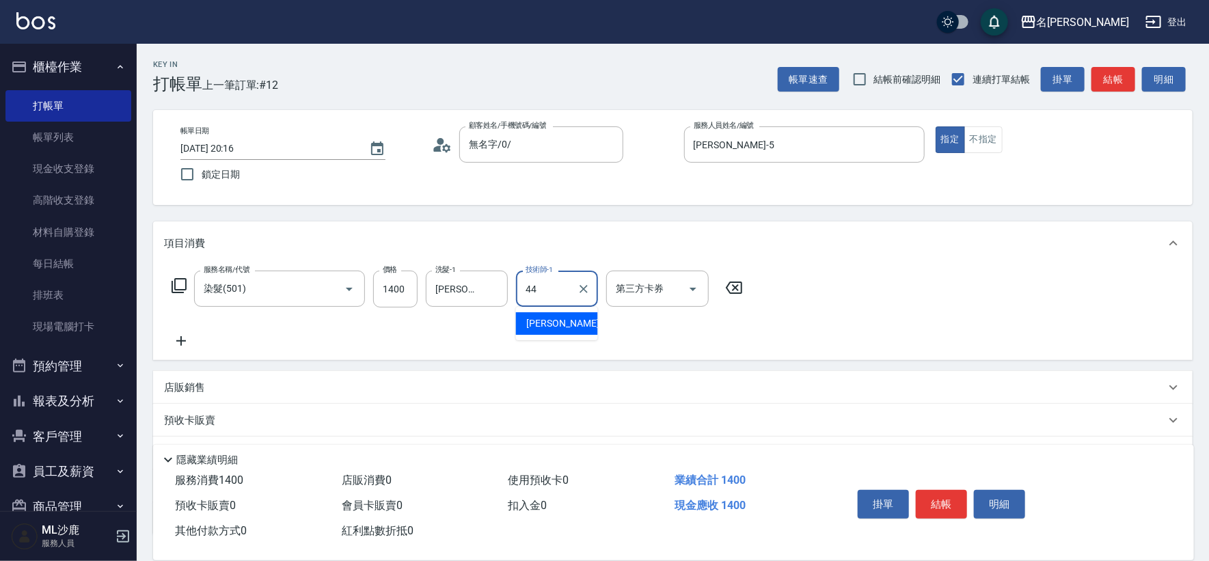
type input "蔡 雅婷-44"
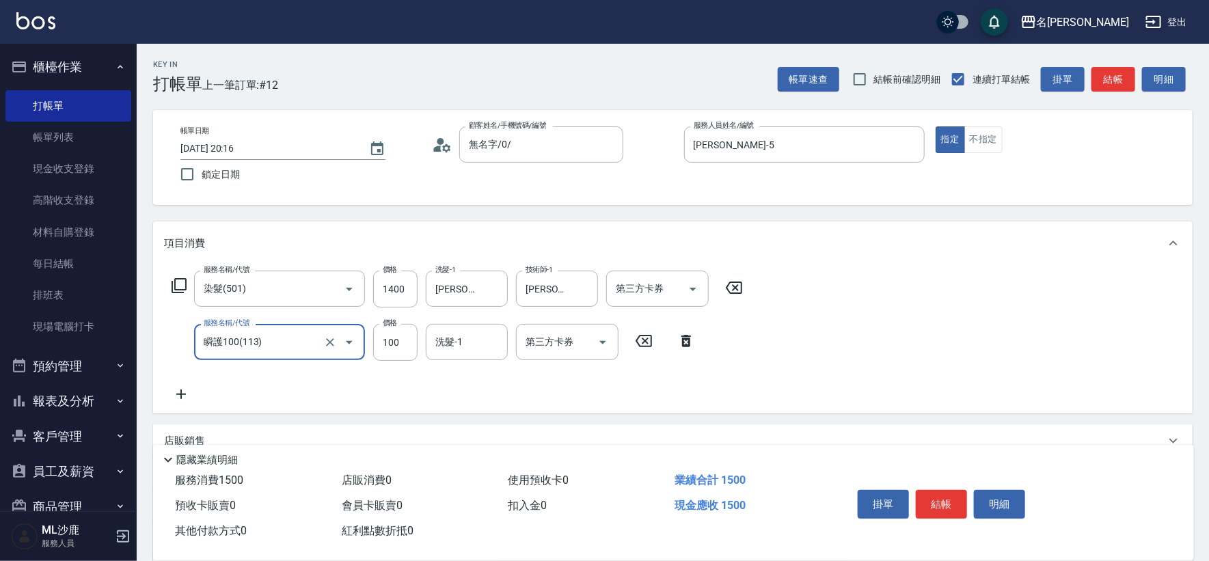
type input "瞬護100(113)"
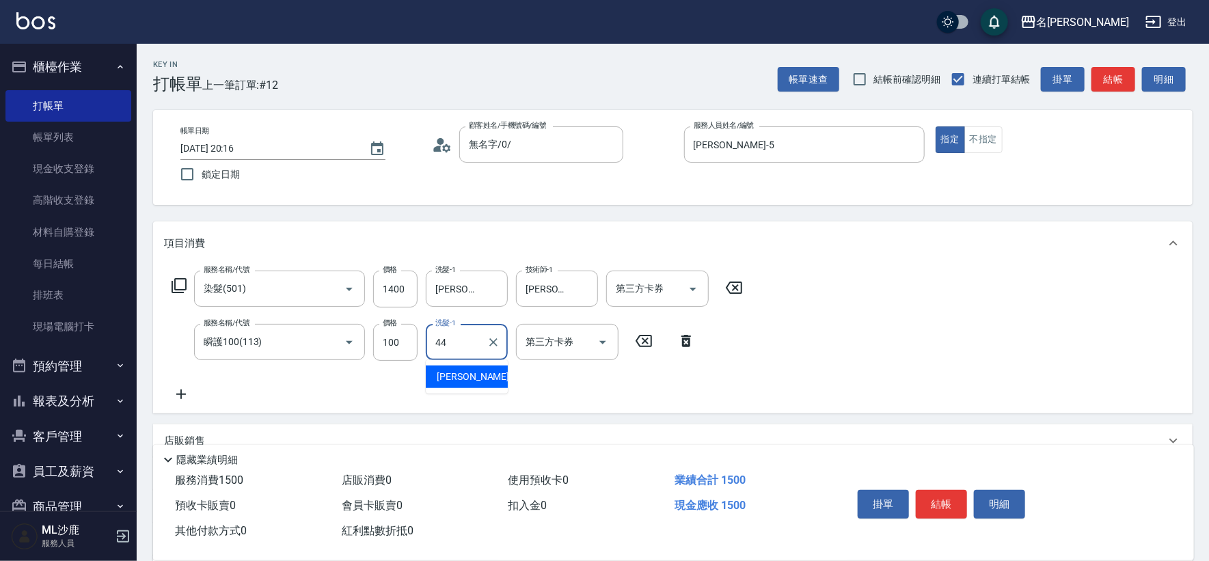
type input "蔡 雅婷-44"
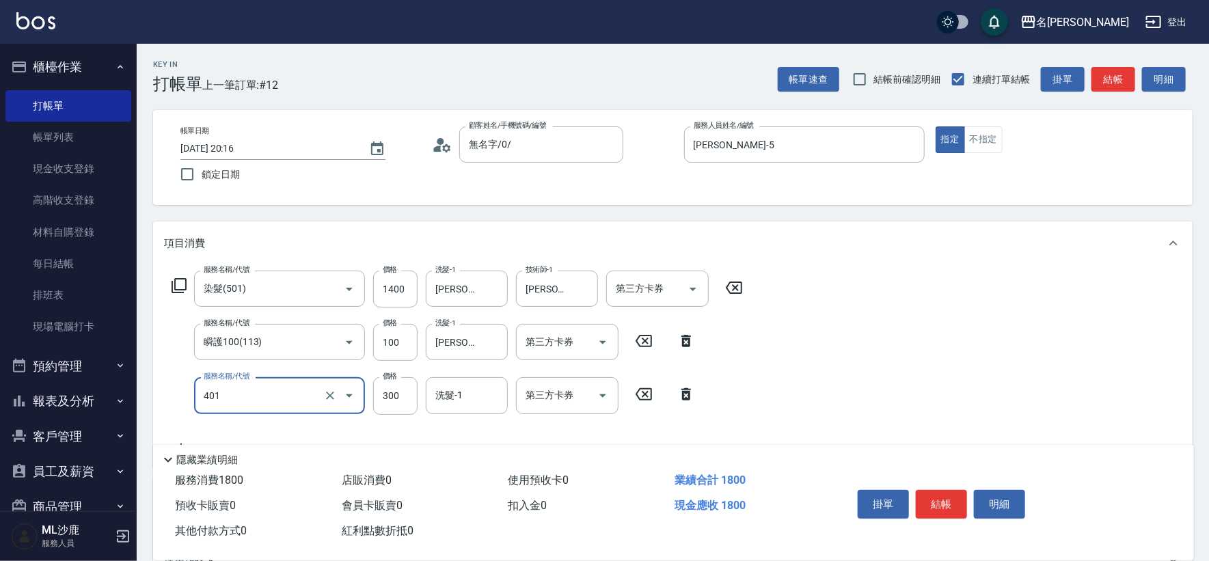
type input "300護(401)"
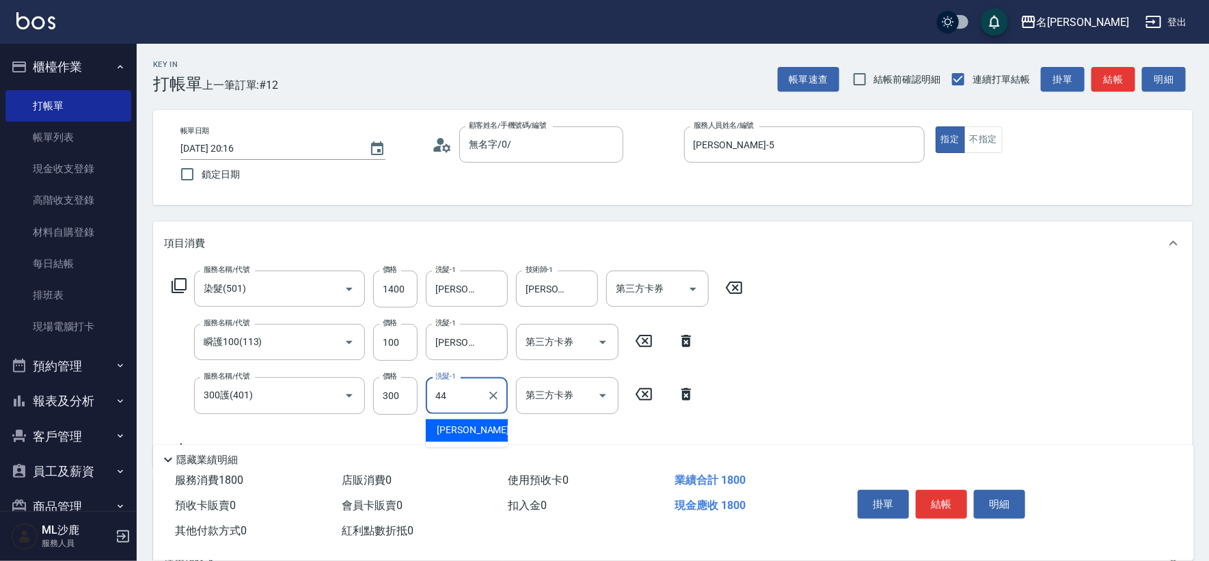
type input "蔡 雅婷-44"
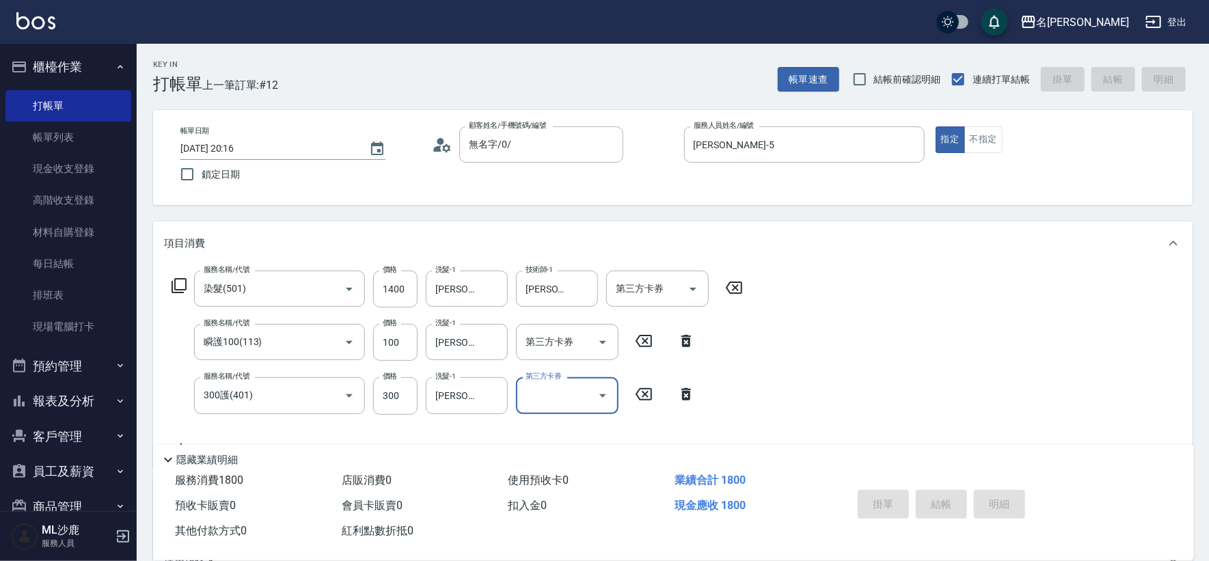
type input "2025/10/13 20:17"
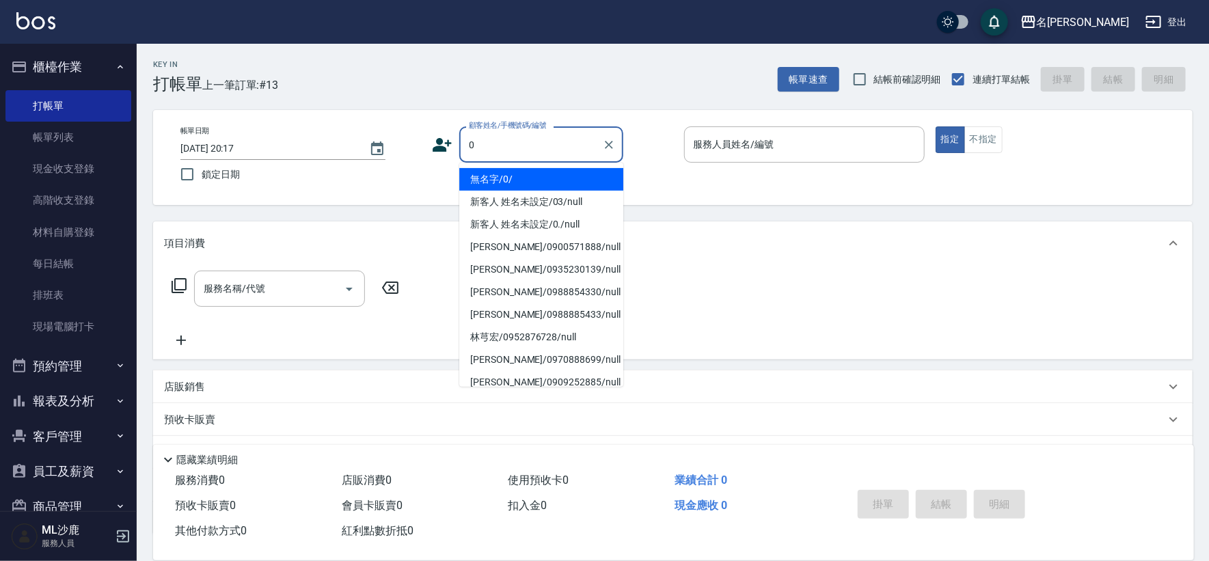
type input "無名字/0/"
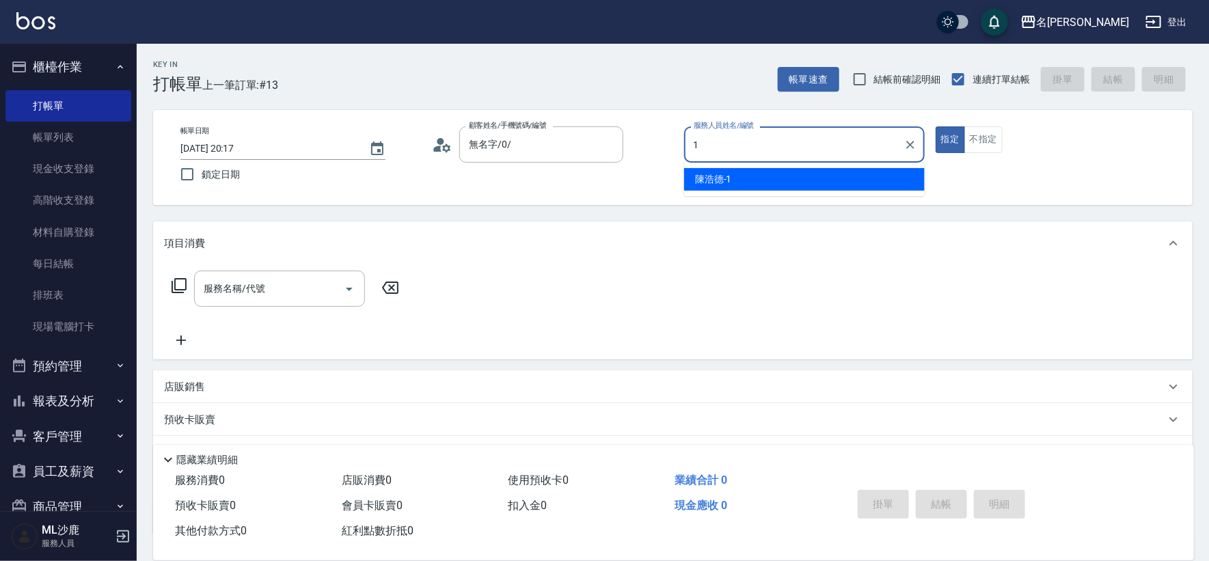
type input "陳浩德-1"
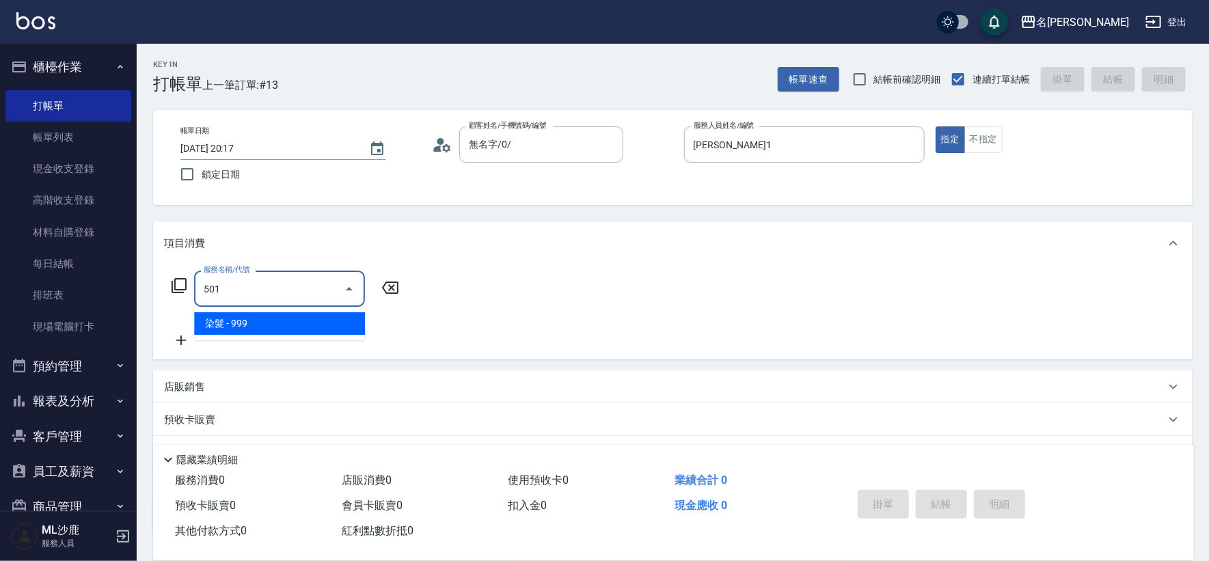
type input "染髮(501)"
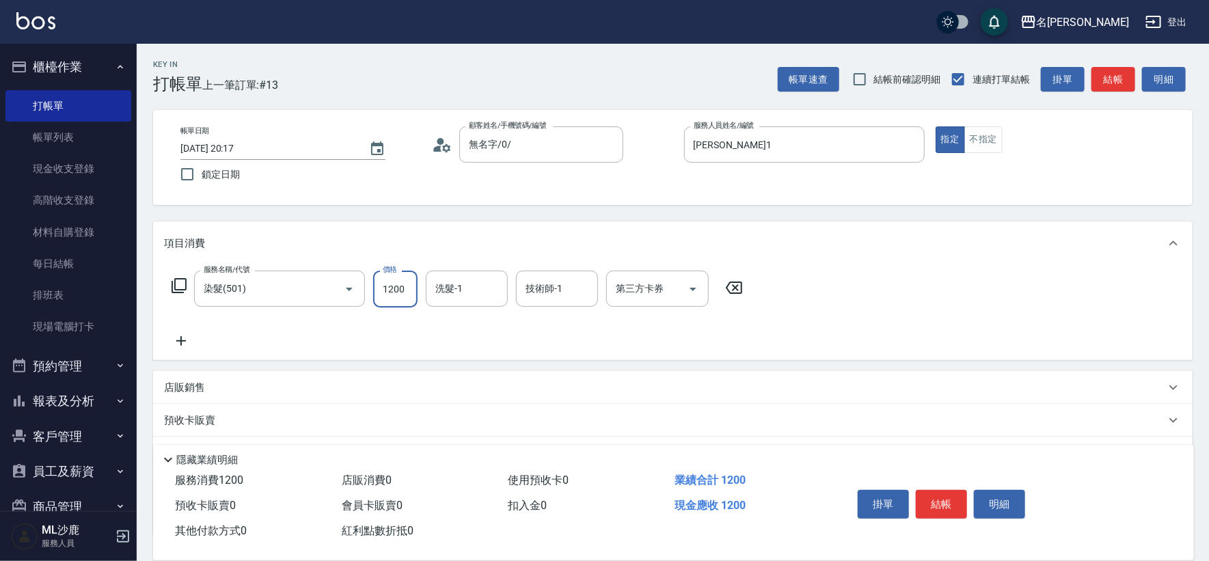
type input "1200"
type input "蔡 雅婷-44"
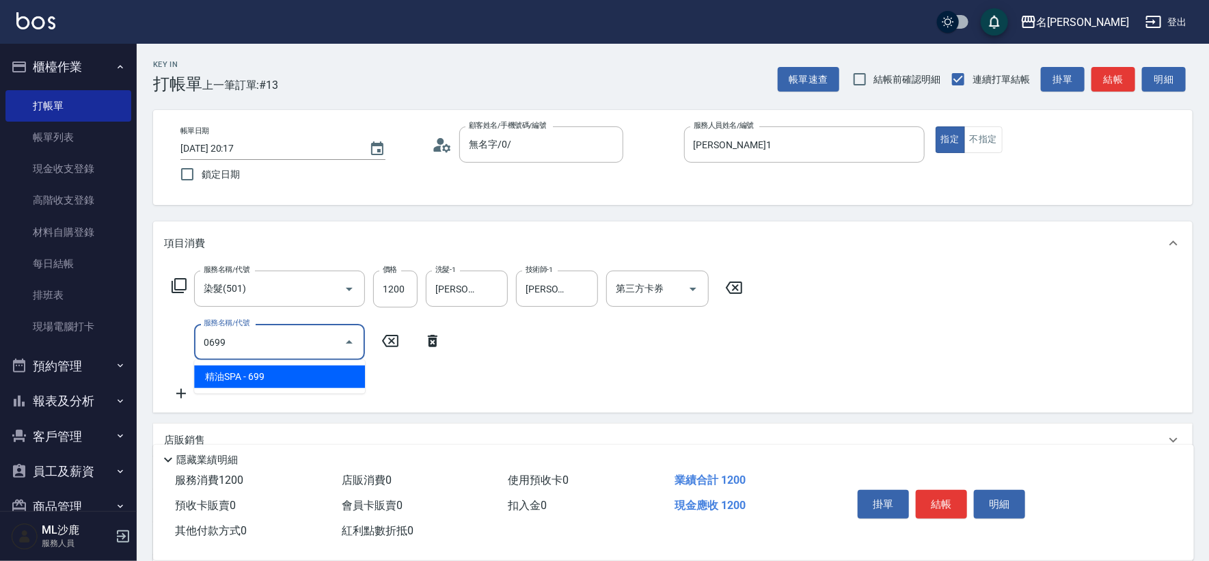
type input "精油SPA(0699)"
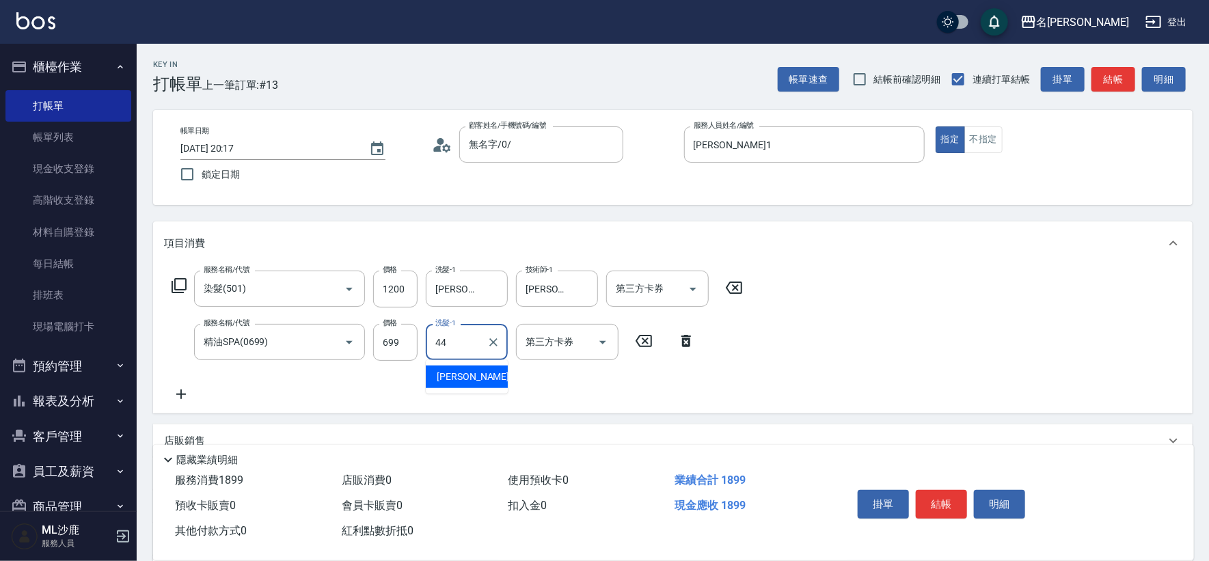
type input "蔡 雅婷-44"
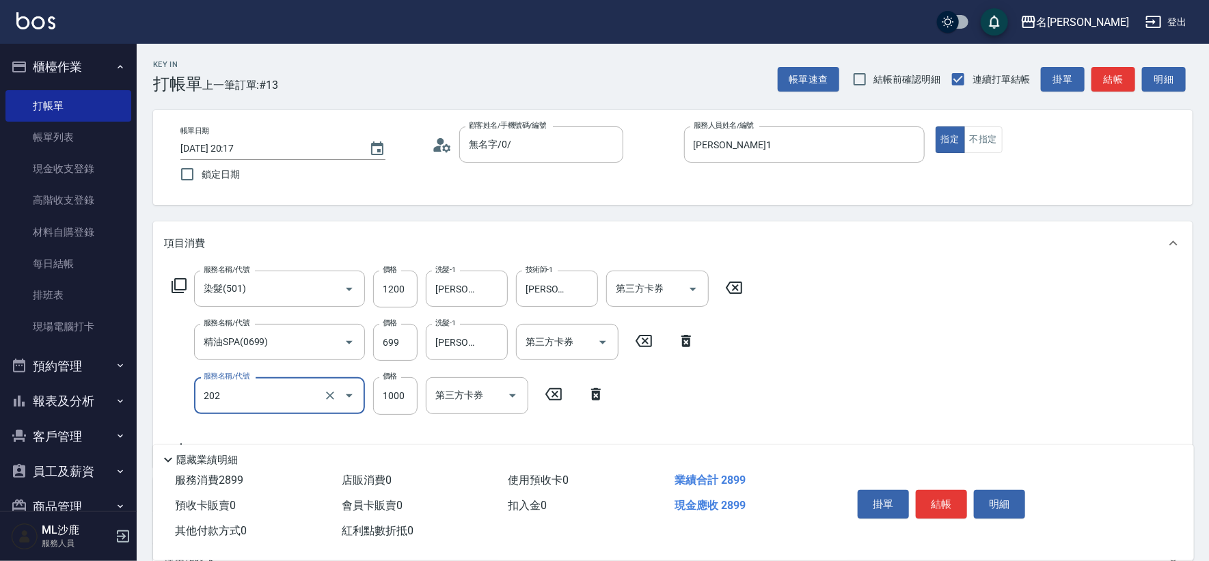
type input "燙髮(202)"
type input "2000"
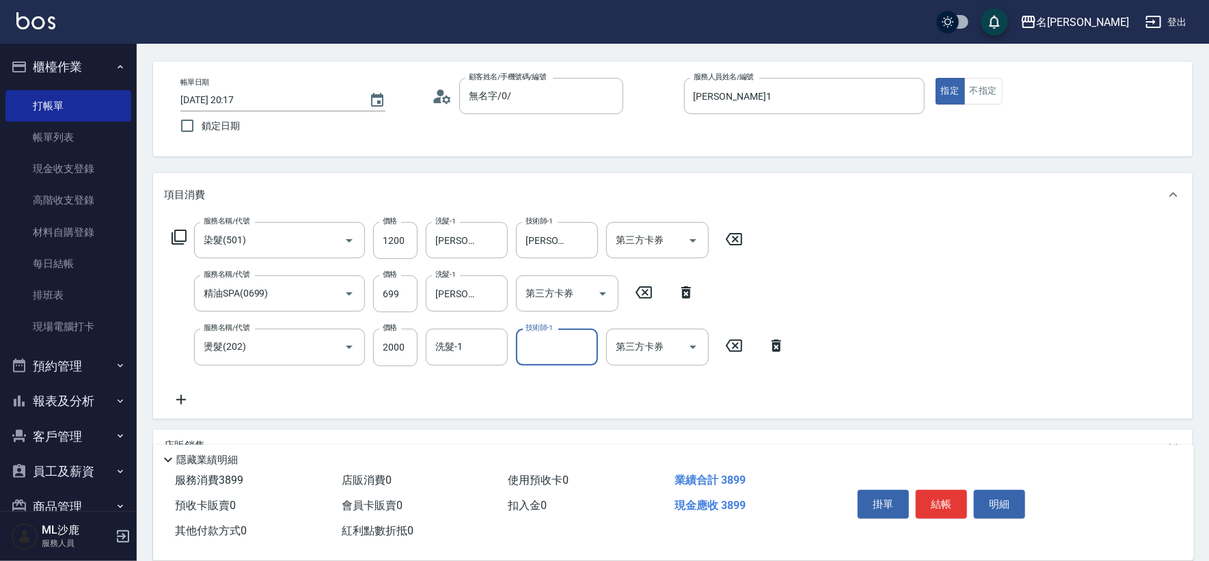
scroll to position [76, 0]
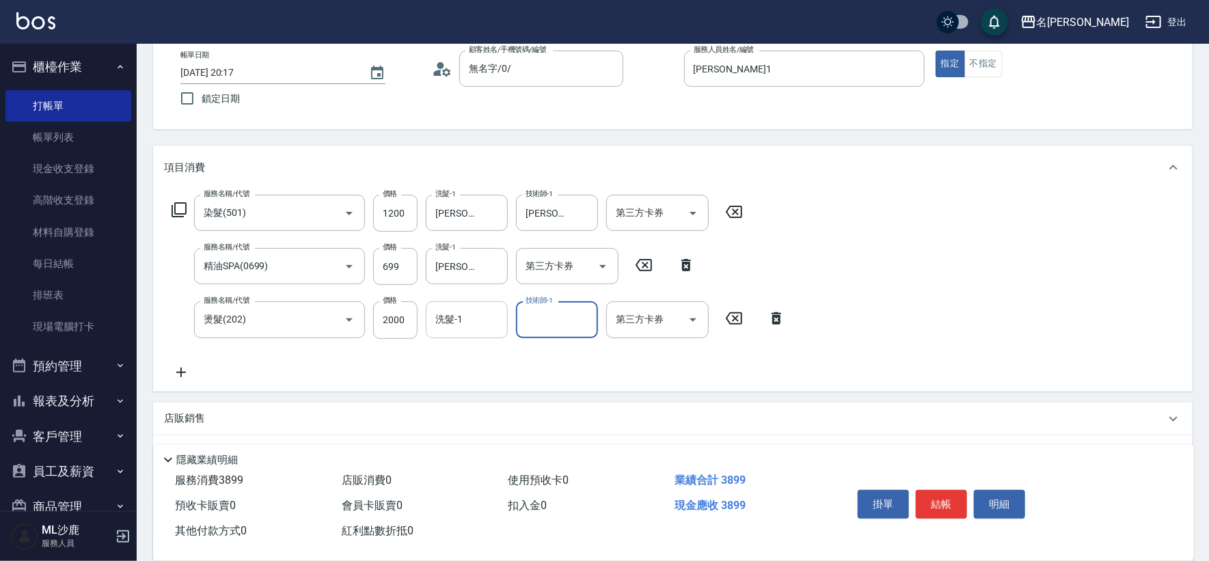
click at [461, 320] on div "洗髮-1 洗髮-1" at bounding box center [467, 319] width 82 height 36
type input "蔡 雅婷-44"
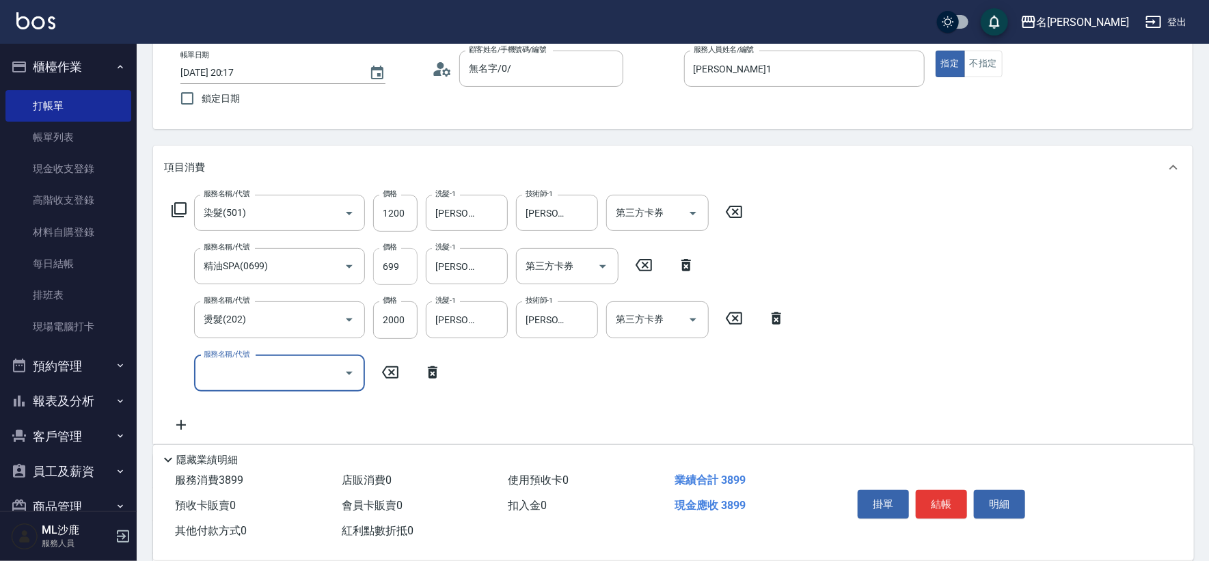
click at [376, 258] on input "699" at bounding box center [395, 266] width 44 height 37
click at [391, 264] on input "699" at bounding box center [395, 266] width 44 height 37
type input "700"
click at [981, 326] on div "服務名稱/代號 染髮(501) 服務名稱/代號 價格 1200 價格 洗髮-1 蔡 雅婷-44 洗髮-1 技術師-1 蔡 雅婷-44 技術師-1 第三方卡券 …" at bounding box center [672, 316] width 1039 height 255
click at [221, 378] on input "服務名稱/代號" at bounding box center [269, 373] width 138 height 24
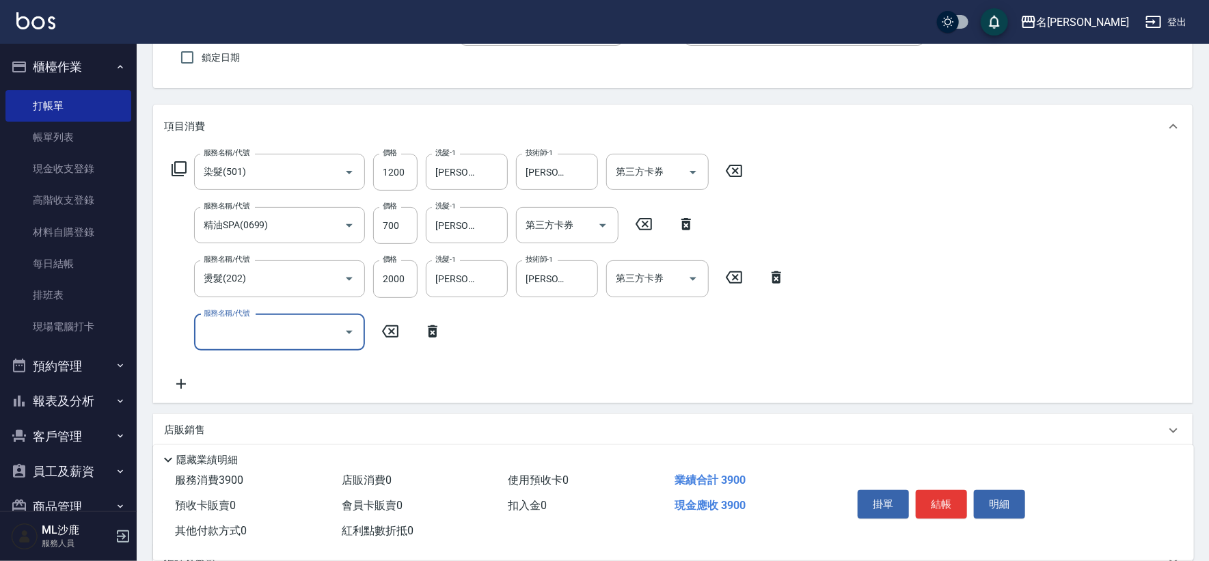
scroll to position [152, 0]
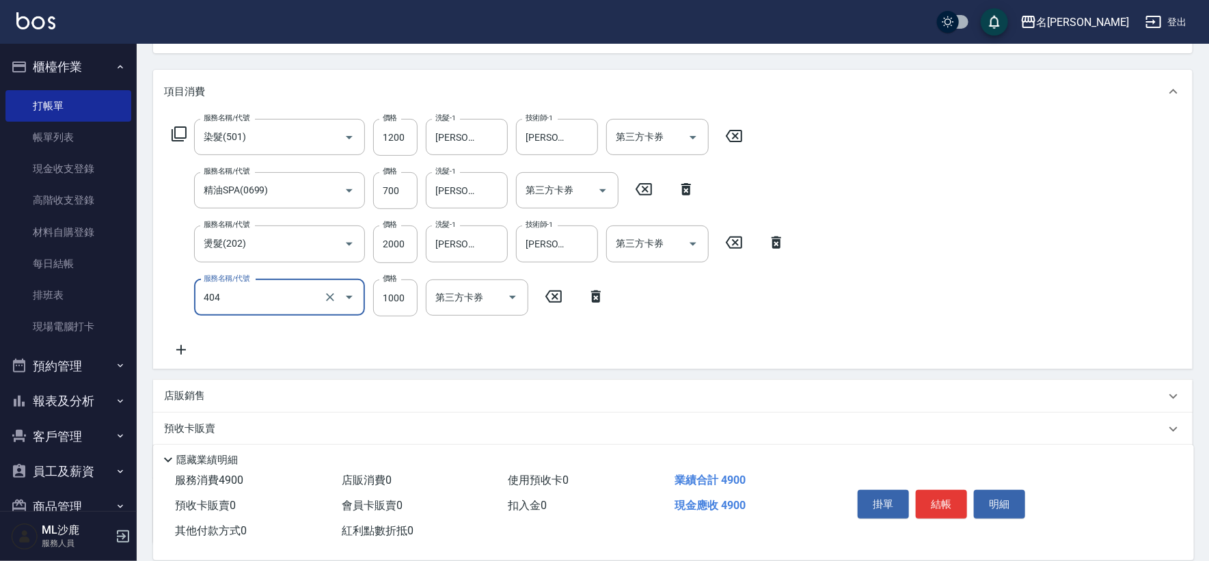
type input "1000護(404)"
type input "1100"
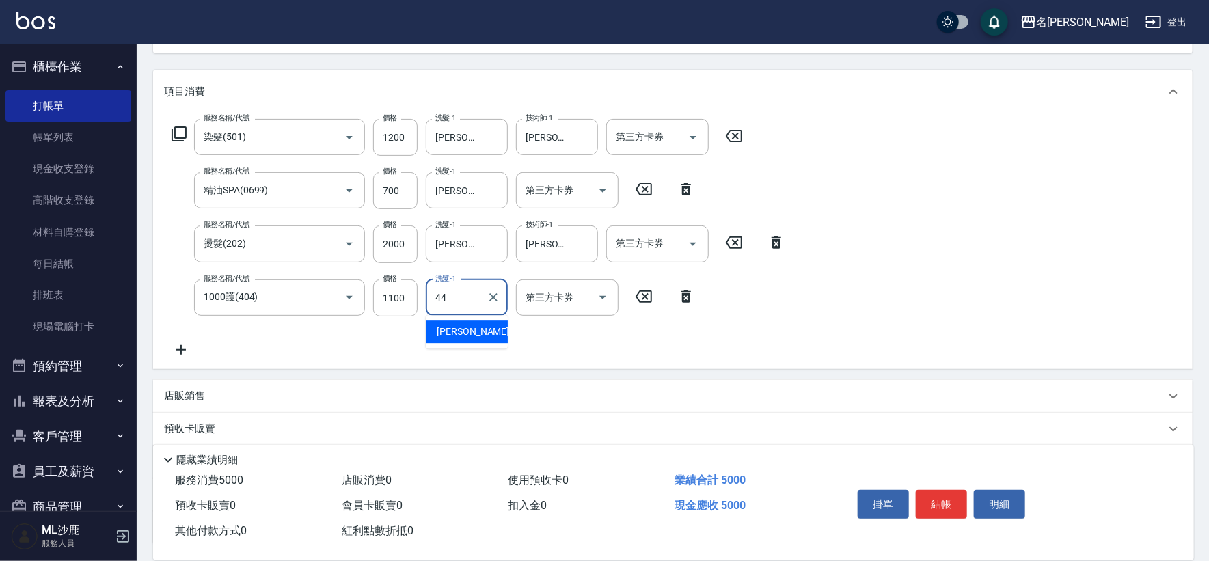
type input "蔡 雅婷-44"
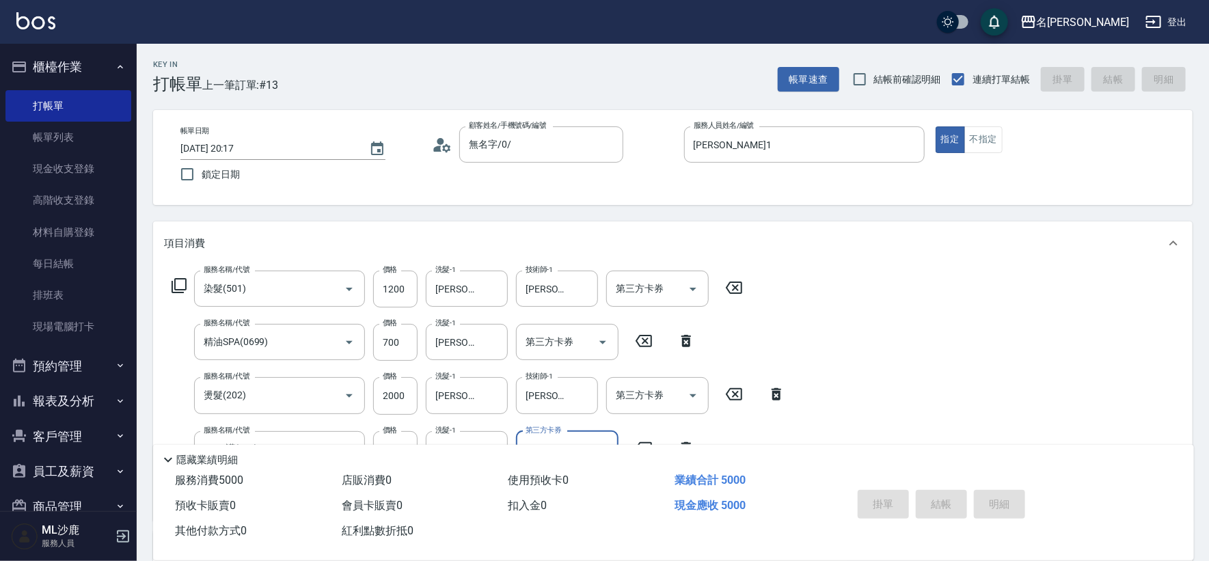
type input "2025/10/13 20:18"
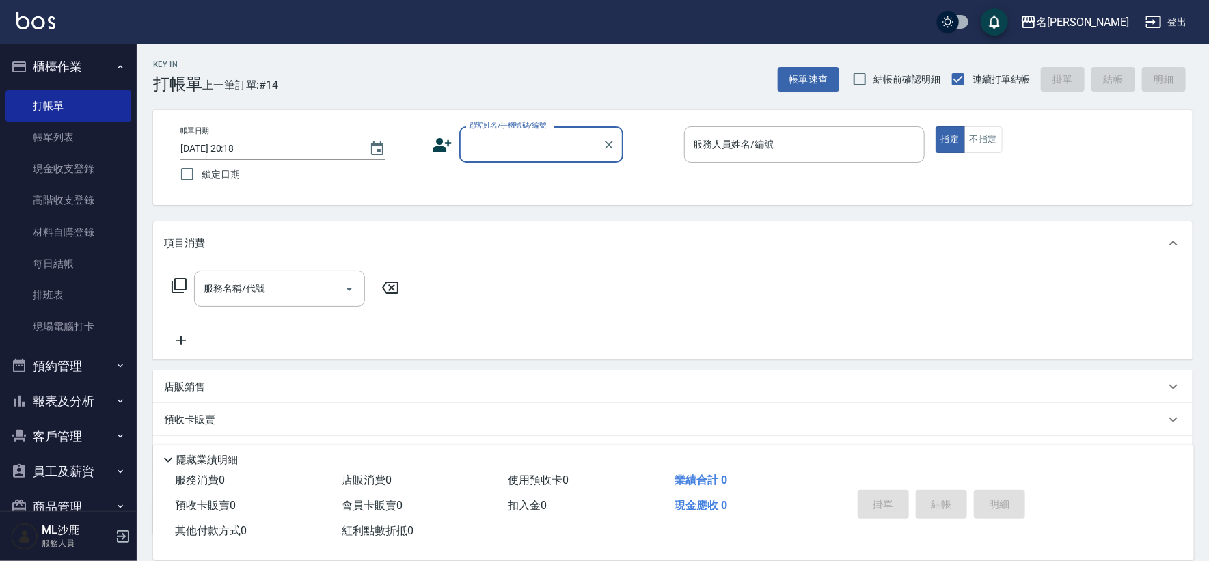
click at [67, 394] on button "報表及分析" at bounding box center [68, 401] width 126 height 36
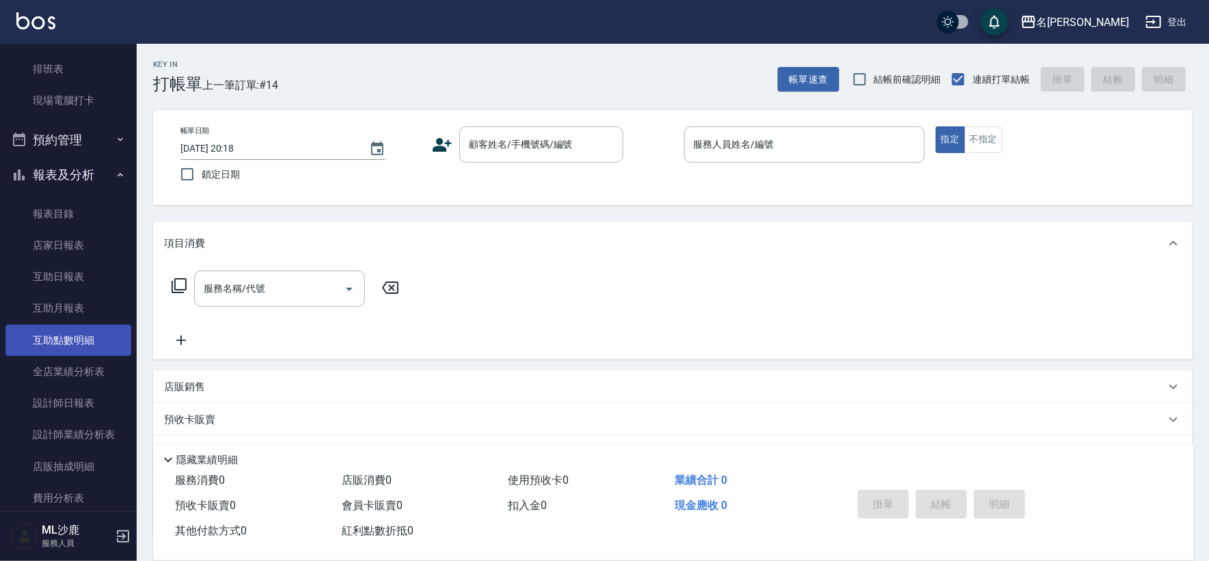
scroll to position [228, 0]
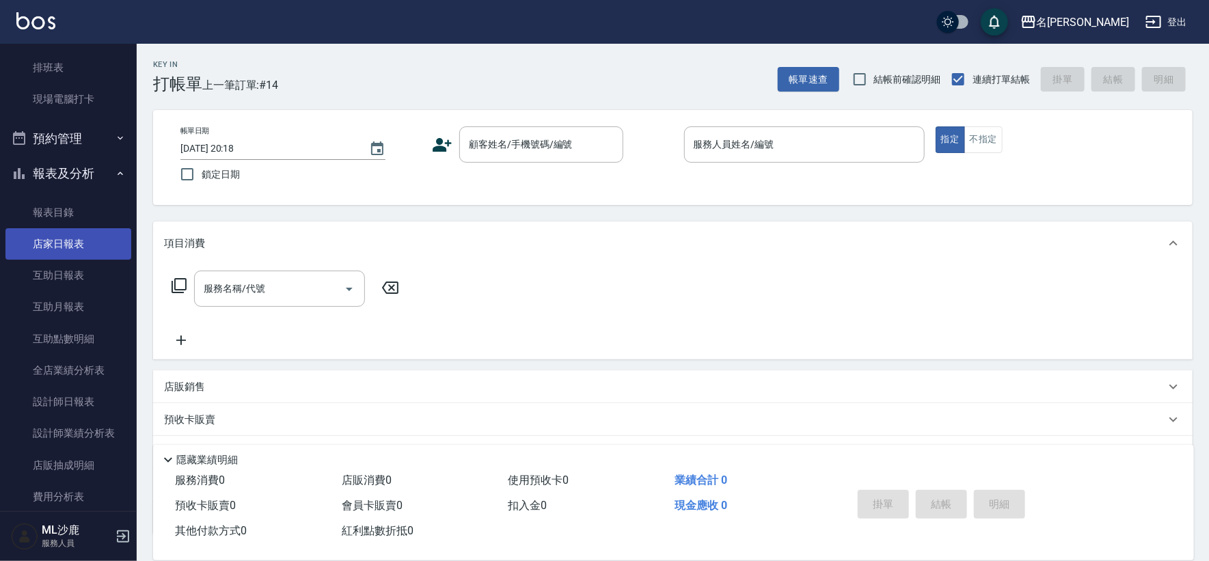
click at [59, 244] on link "店家日報表" at bounding box center [68, 243] width 126 height 31
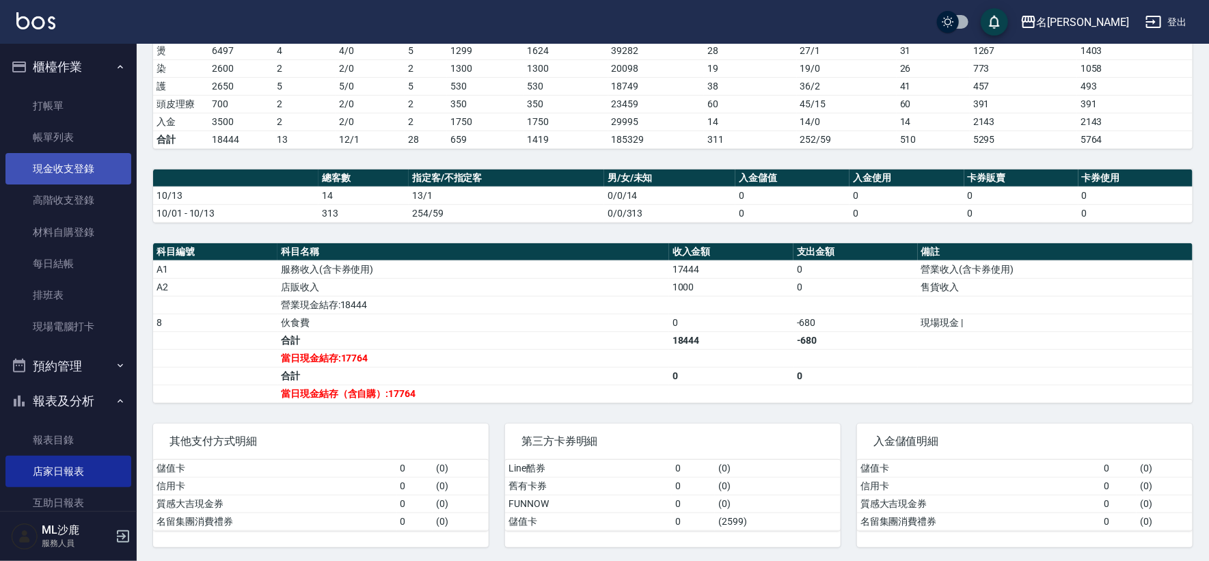
click at [85, 166] on link "現金收支登錄" at bounding box center [68, 168] width 126 height 31
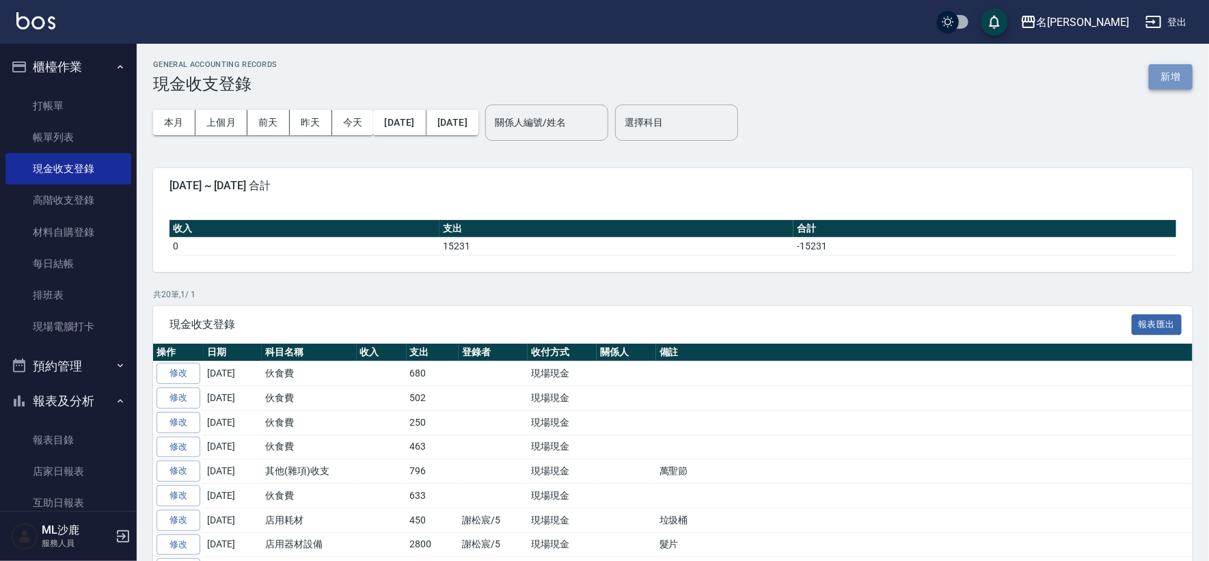
click at [1160, 78] on button "新增" at bounding box center [1171, 76] width 44 height 25
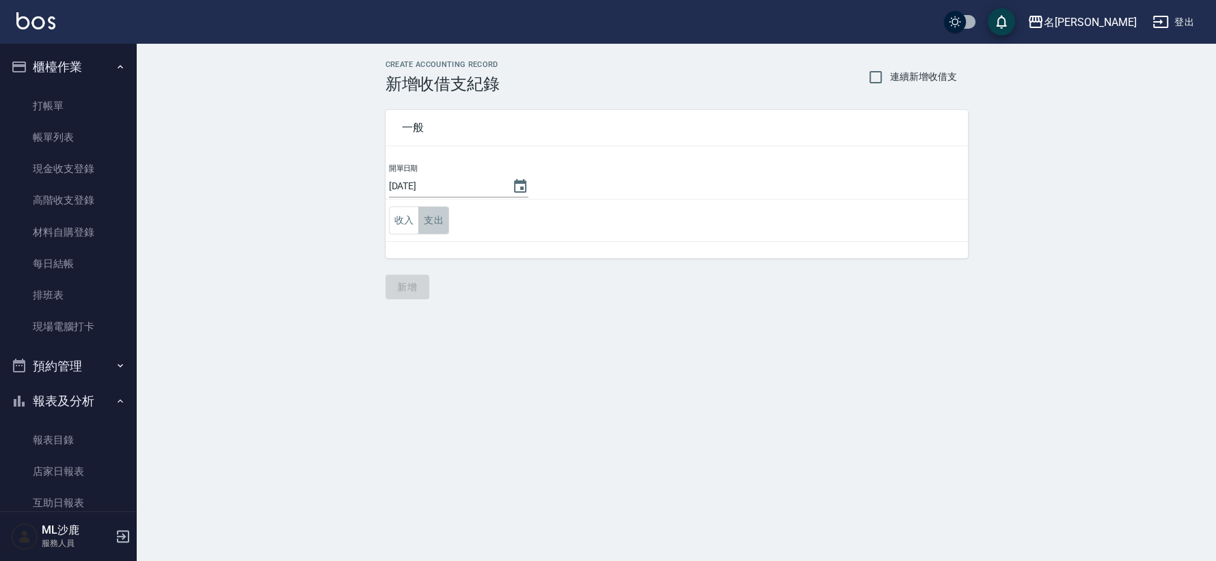
click at [439, 220] on button "支出" at bounding box center [433, 220] width 31 height 28
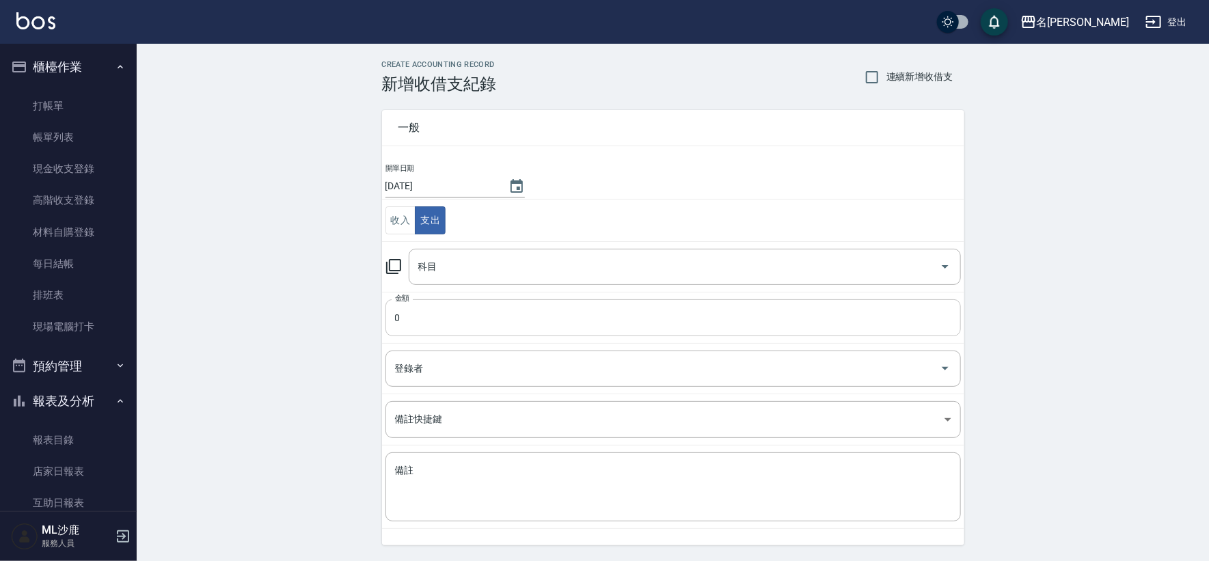
click at [465, 330] on input "0" at bounding box center [672, 317] width 575 height 37
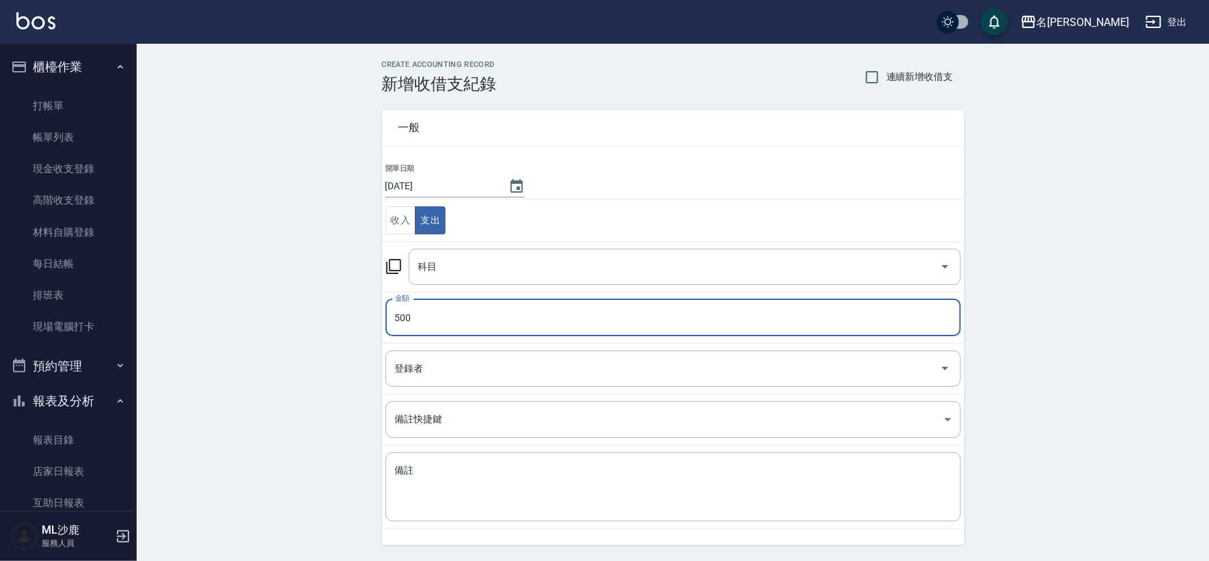
type input "500"
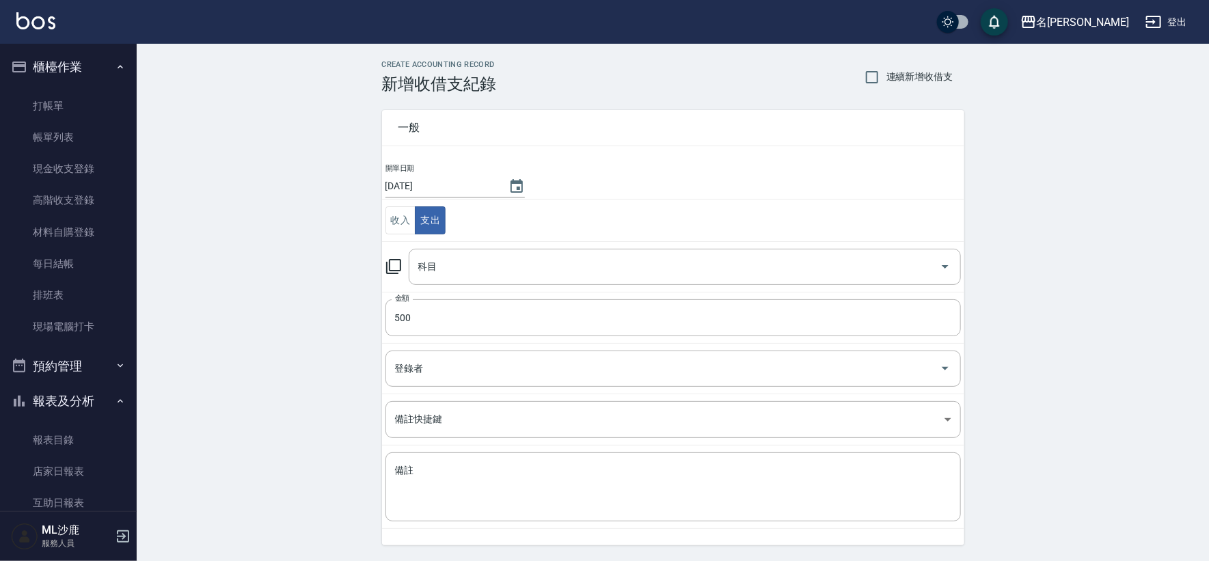
click at [263, 344] on div "CREATE ACCOUNTING RECORD 新增收借支紀錄 連續新增收借支 一般 開單日期 2025/10/13 收入 支出 科目 科目 金額 500 …" at bounding box center [673, 324] width 1072 height 560
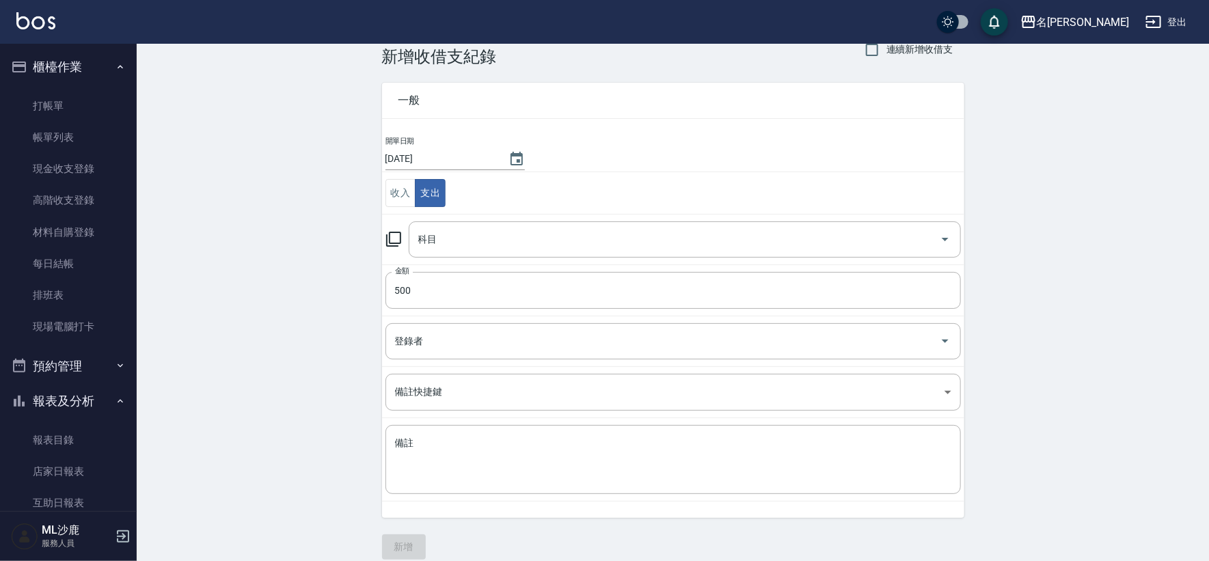
scroll to position [41, 0]
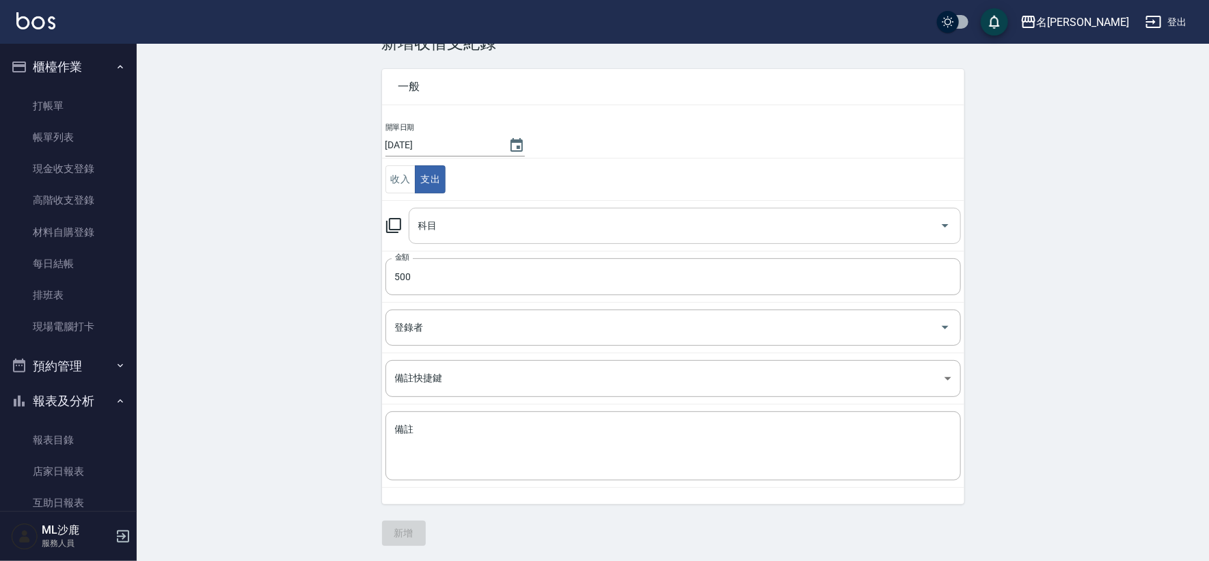
click at [455, 227] on input "科目" at bounding box center [674, 226] width 519 height 24
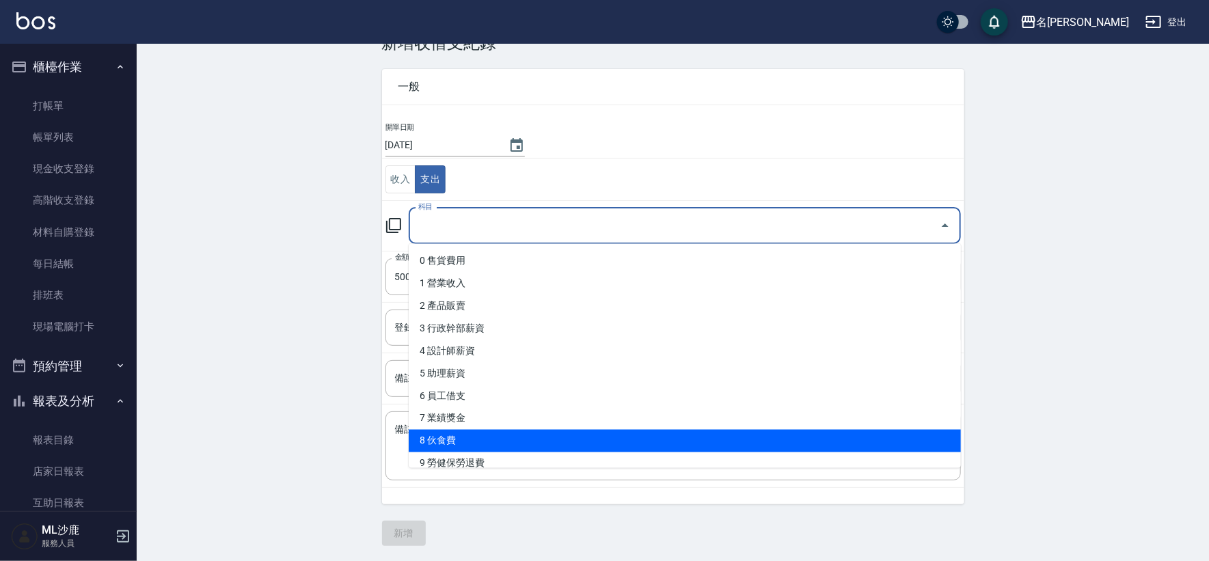
click at [439, 445] on li "8 伙食費" at bounding box center [685, 441] width 552 height 23
type input "8 伙食費"
click at [439, 445] on textarea "備註" at bounding box center [673, 446] width 556 height 46
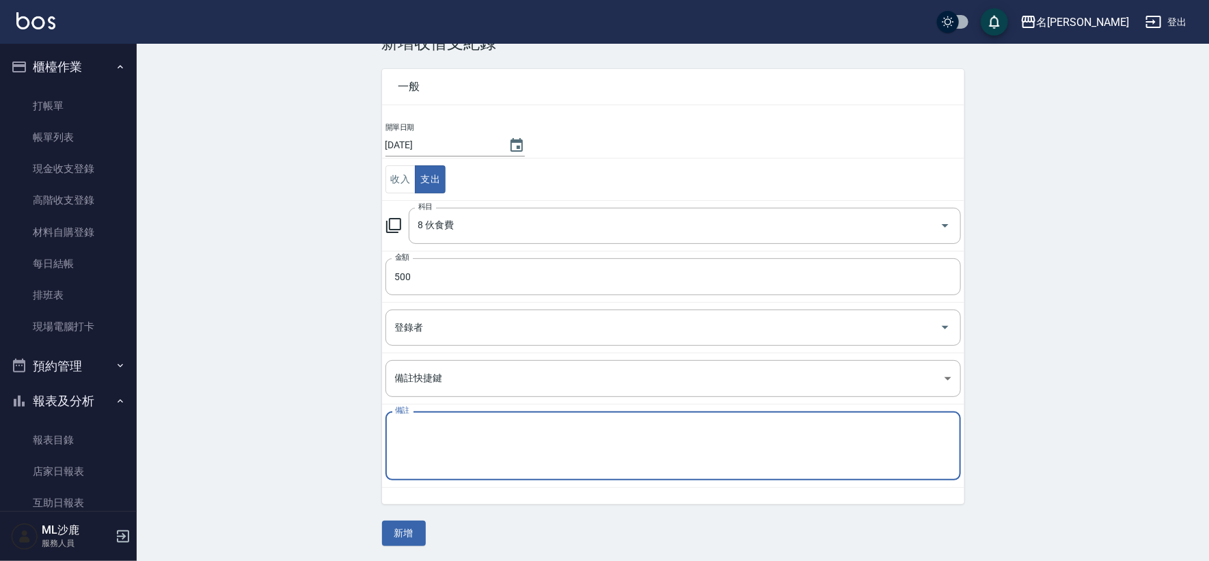
click at [238, 366] on div "CREATE ACCOUNTING RECORD 新增收借支紀錄 連續新增收借支 一般 開單日期 2025/10/13 收入 支出 科目 8 伙食費 科目 金…" at bounding box center [673, 283] width 1072 height 560
drag, startPoint x: 238, startPoint y: 366, endPoint x: 254, endPoint y: 357, distance: 18.4
click at [239, 366] on div "CREATE ACCOUNTING RECORD 新增收借支紀錄 連續新增收借支 一般 開單日期 2025/10/13 收入 支出 科目 8 伙食費 科目 金…" at bounding box center [673, 283] width 1072 height 560
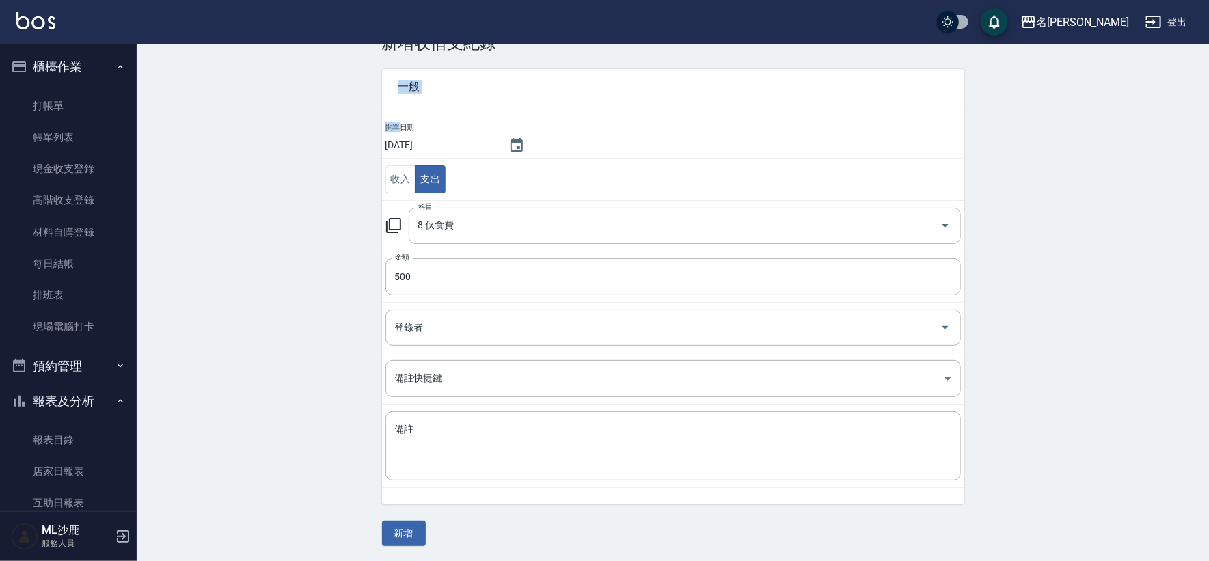
click at [320, 383] on div "CREATE ACCOUNTING RECORD 新增收借支紀錄 連續新增收借支 一般 開單日期 2025/10/13 收入 支出 科目 8 伙食費 科目 金…" at bounding box center [673, 283] width 1072 height 560
click at [396, 542] on button "新增" at bounding box center [404, 533] width 44 height 25
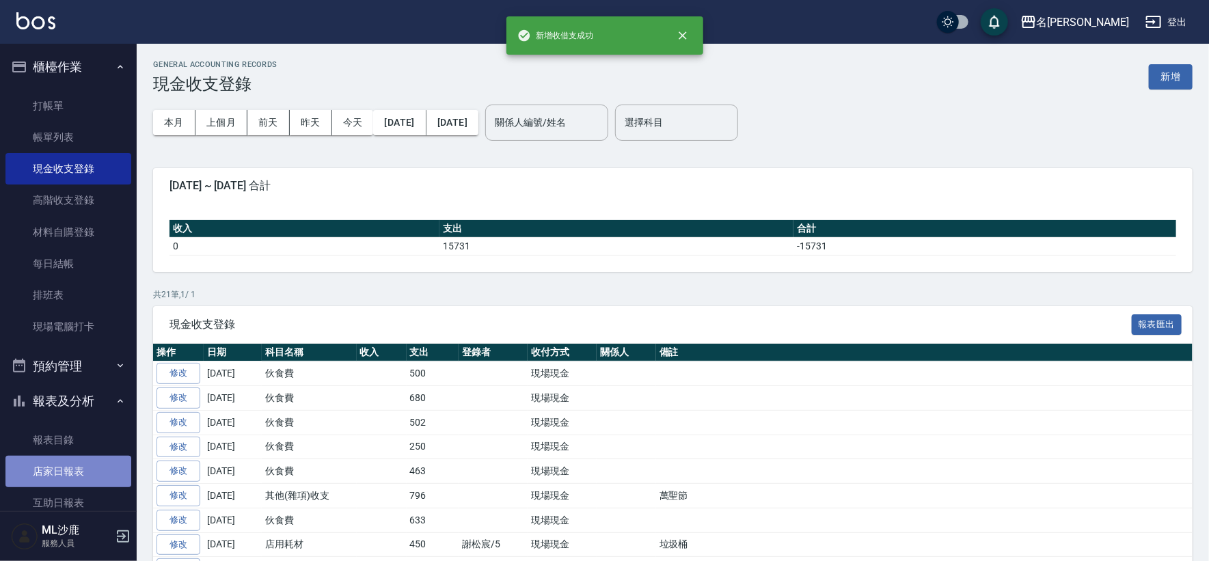
click at [68, 473] on link "店家日報表" at bounding box center [68, 471] width 126 height 31
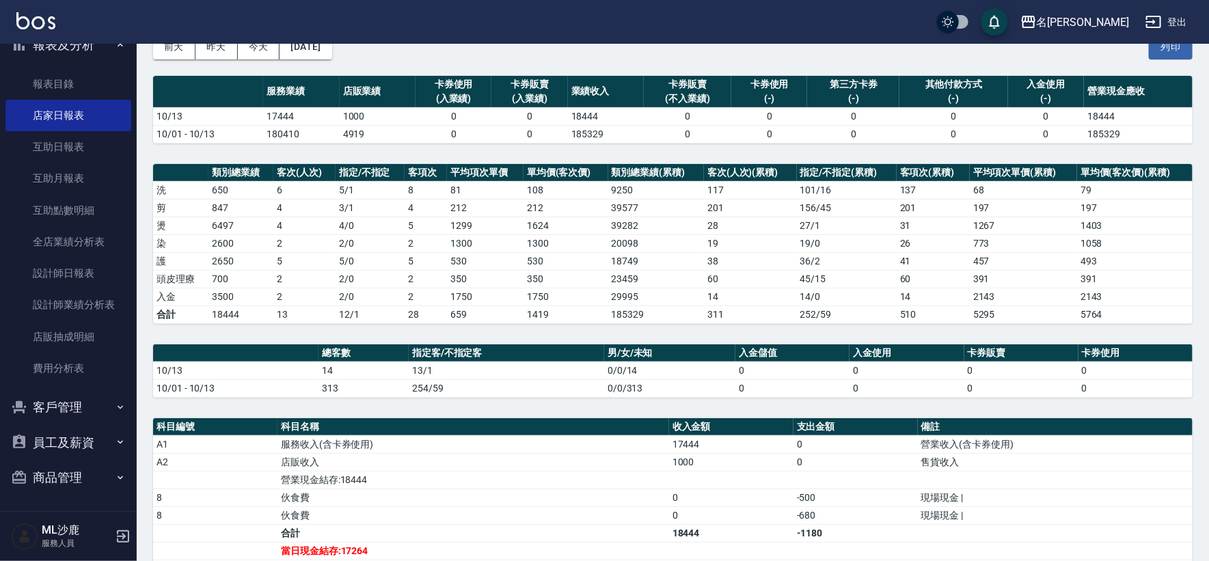
scroll to position [111, 0]
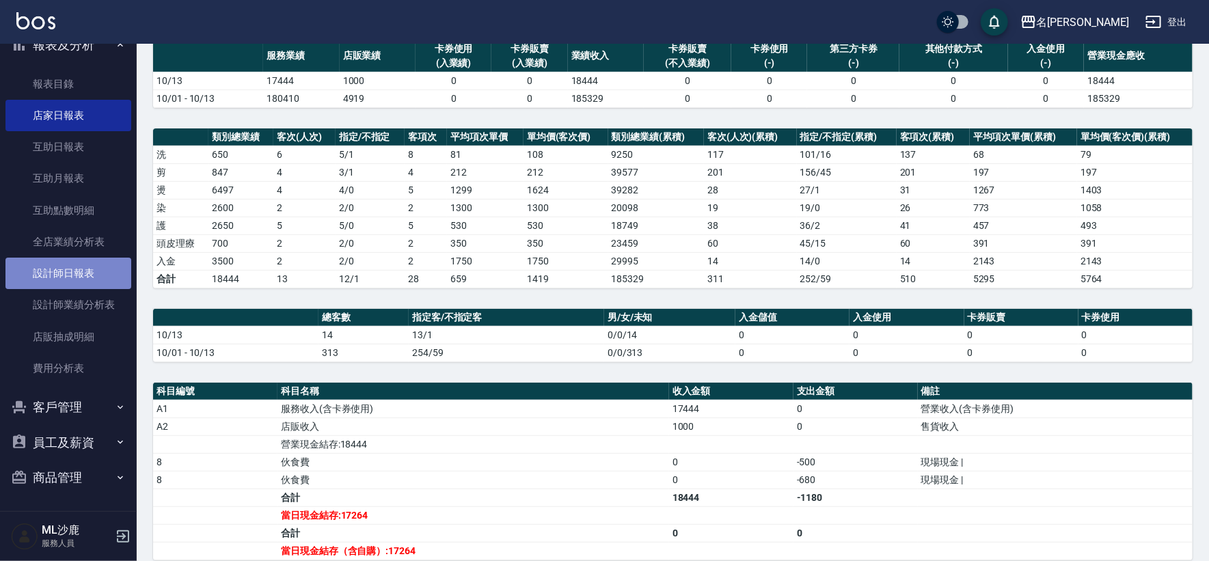
click at [69, 284] on link "設計師日報表" at bounding box center [68, 273] width 126 height 31
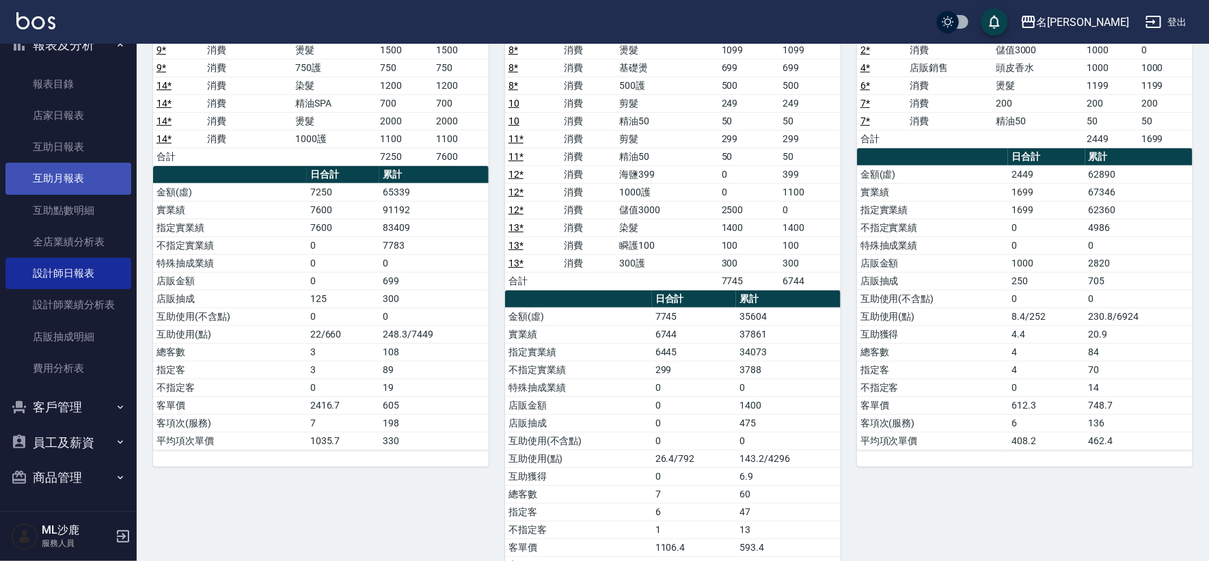
scroll to position [172, 0]
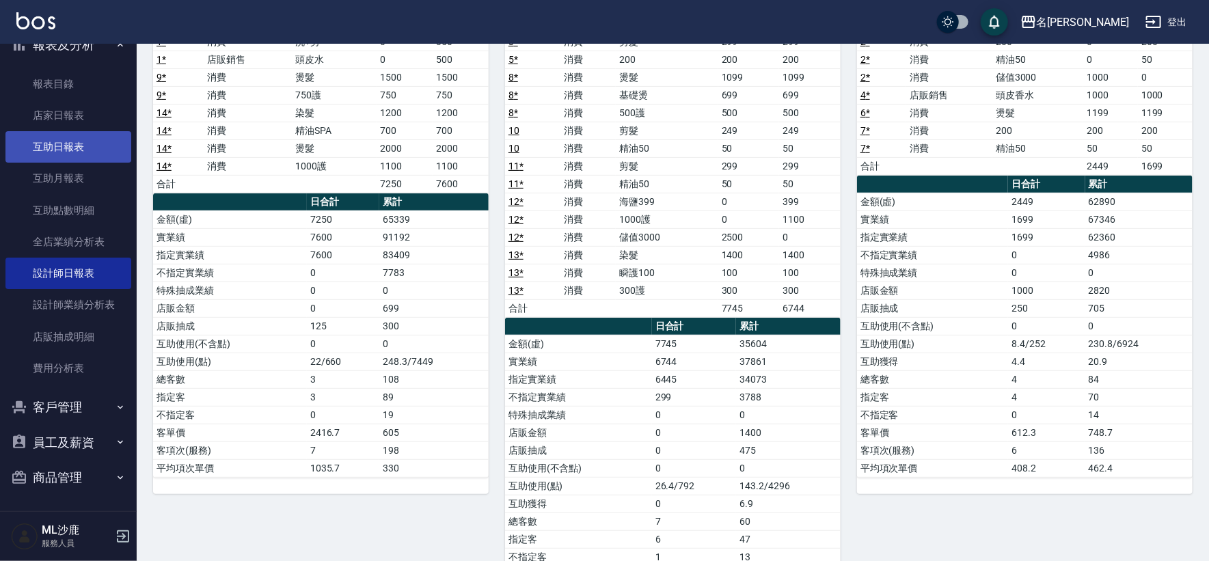
click at [72, 149] on link "互助日報表" at bounding box center [68, 146] width 126 height 31
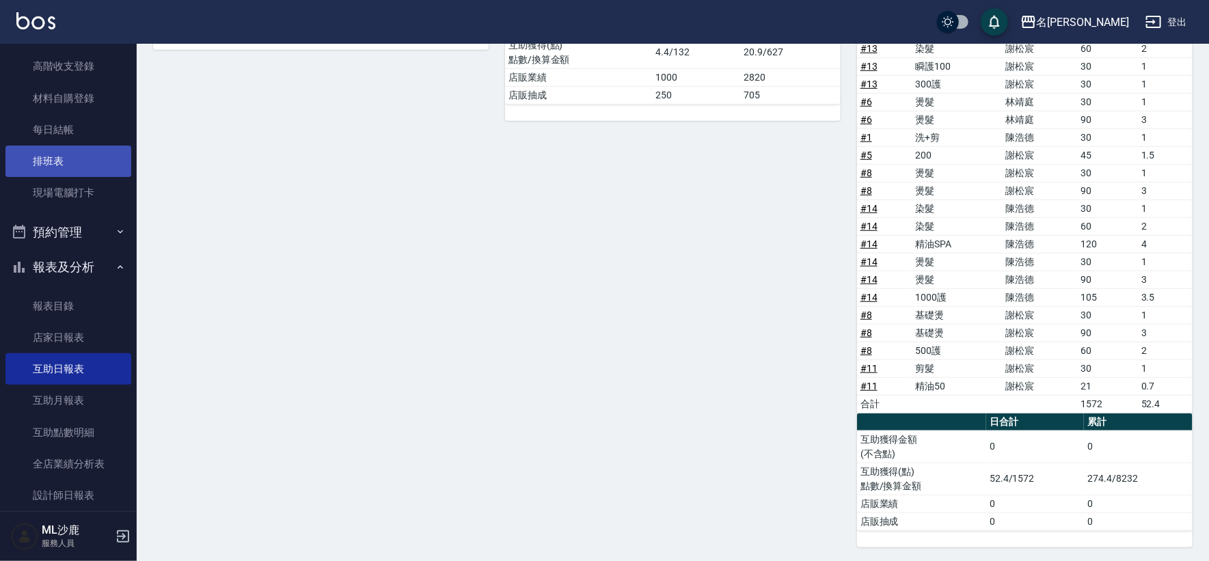
scroll to position [228, 0]
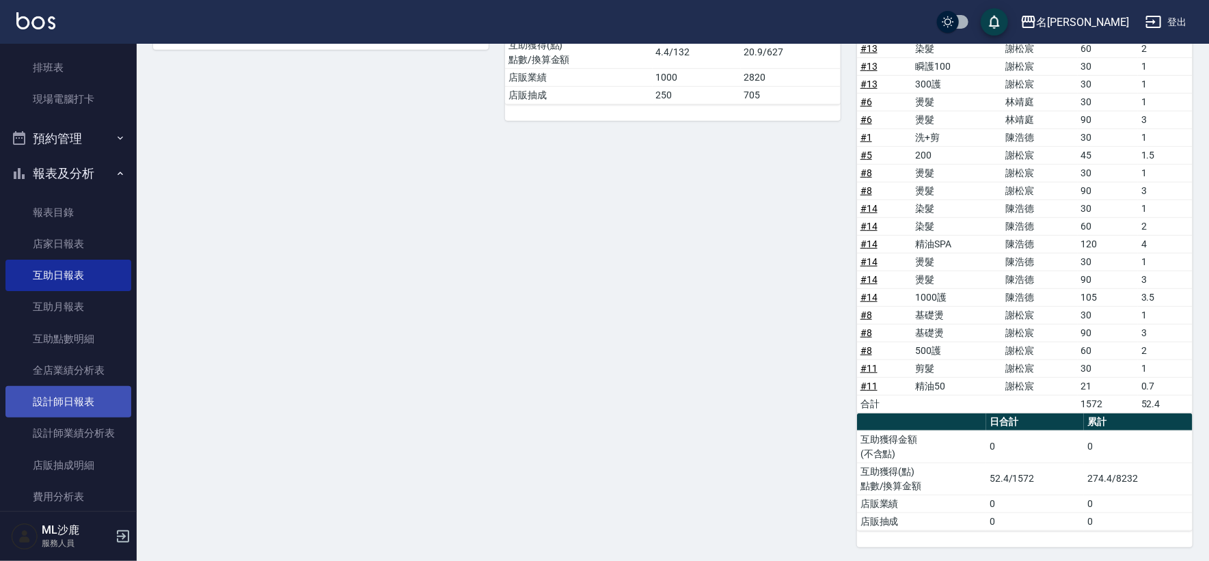
click at [59, 399] on link "設計師日報表" at bounding box center [68, 401] width 126 height 31
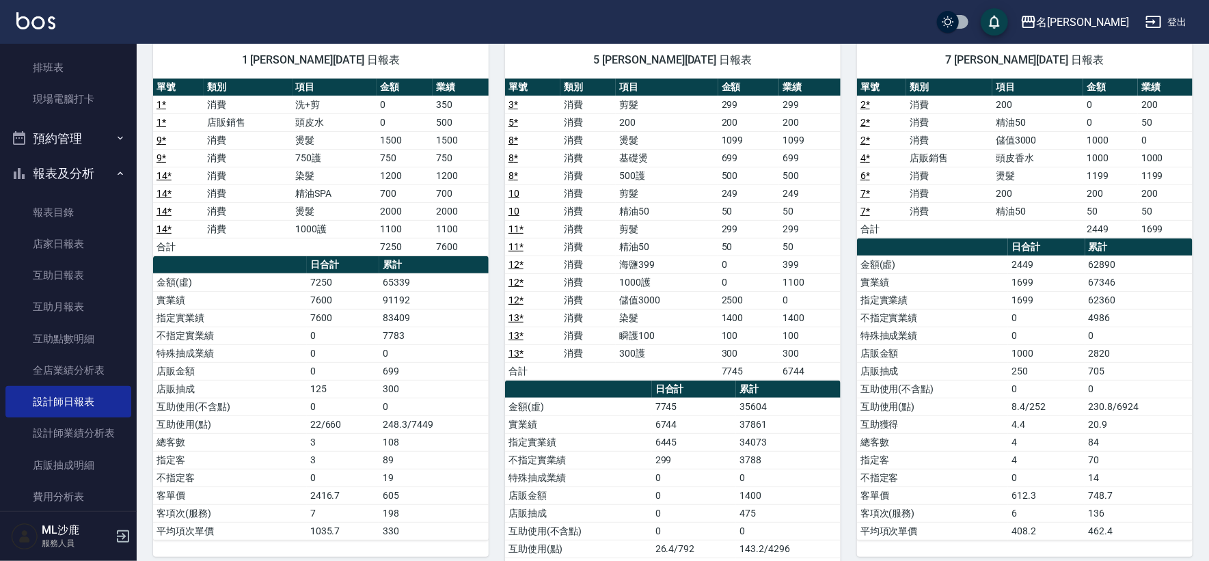
scroll to position [33, 0]
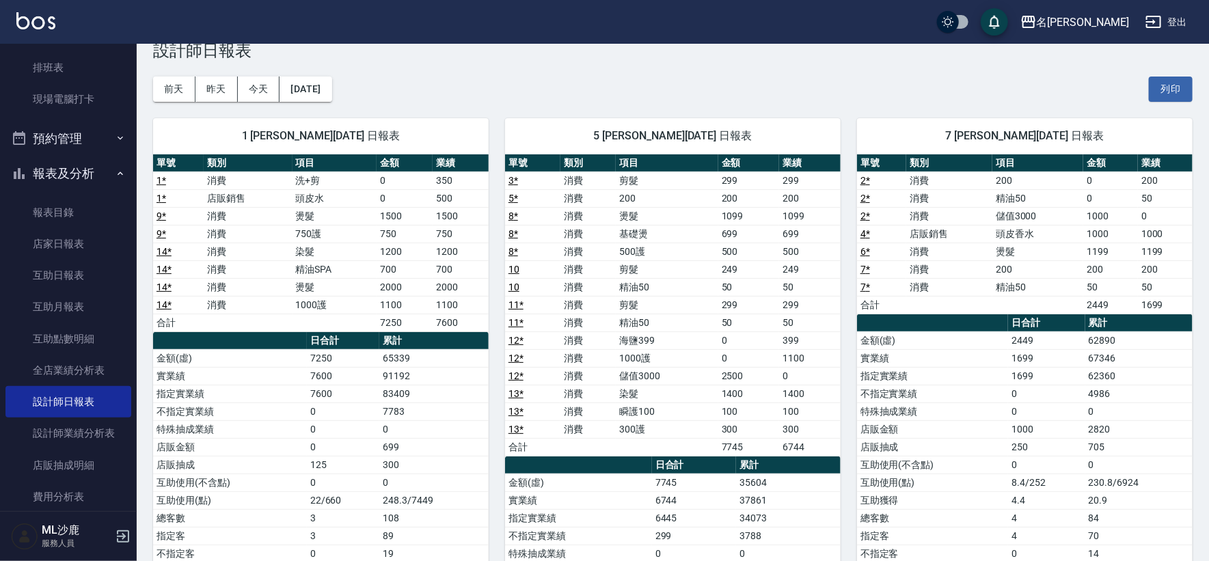
click at [160, 198] on link "1 *" at bounding box center [161, 198] width 10 height 11
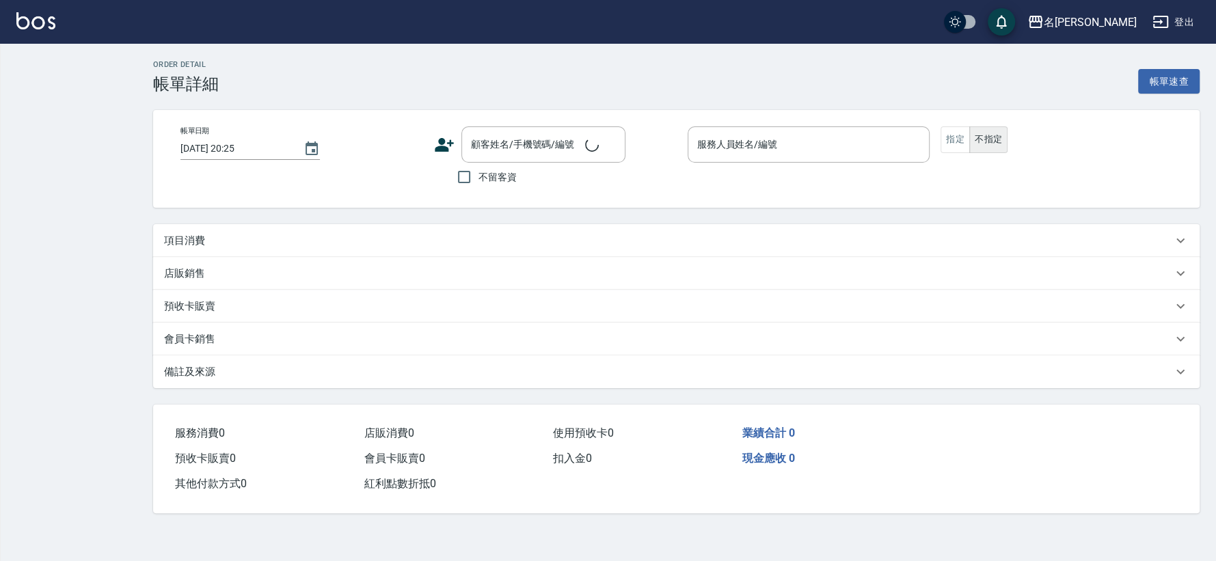
type input "[DATE] 18:29"
type input "[PERSON_NAME]1"
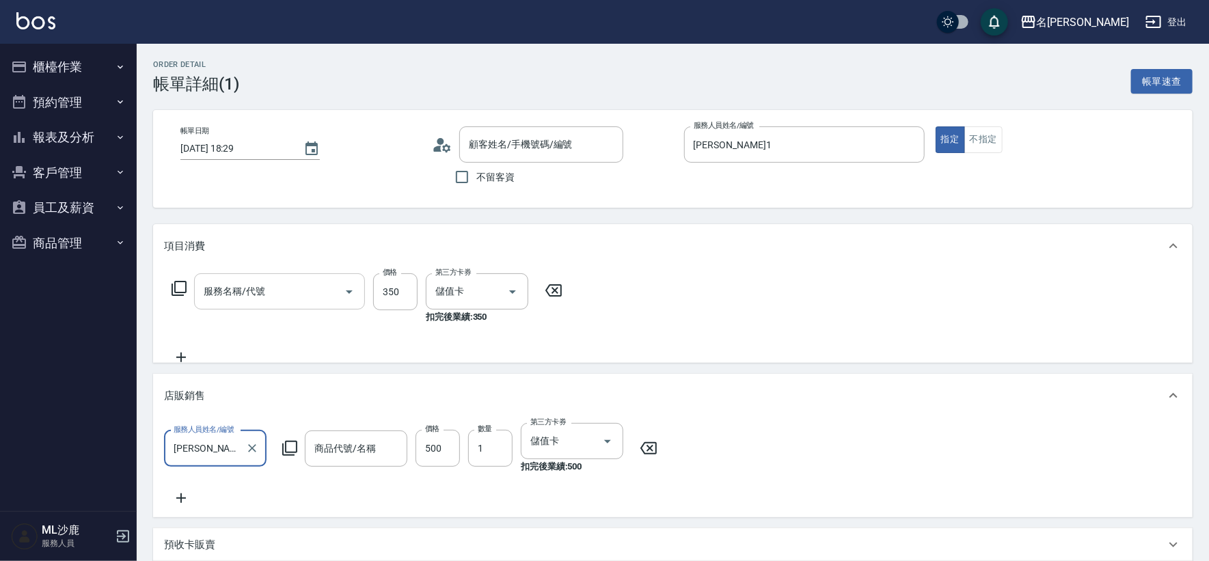
type input "儲值卡"
type input "無名字/0/"
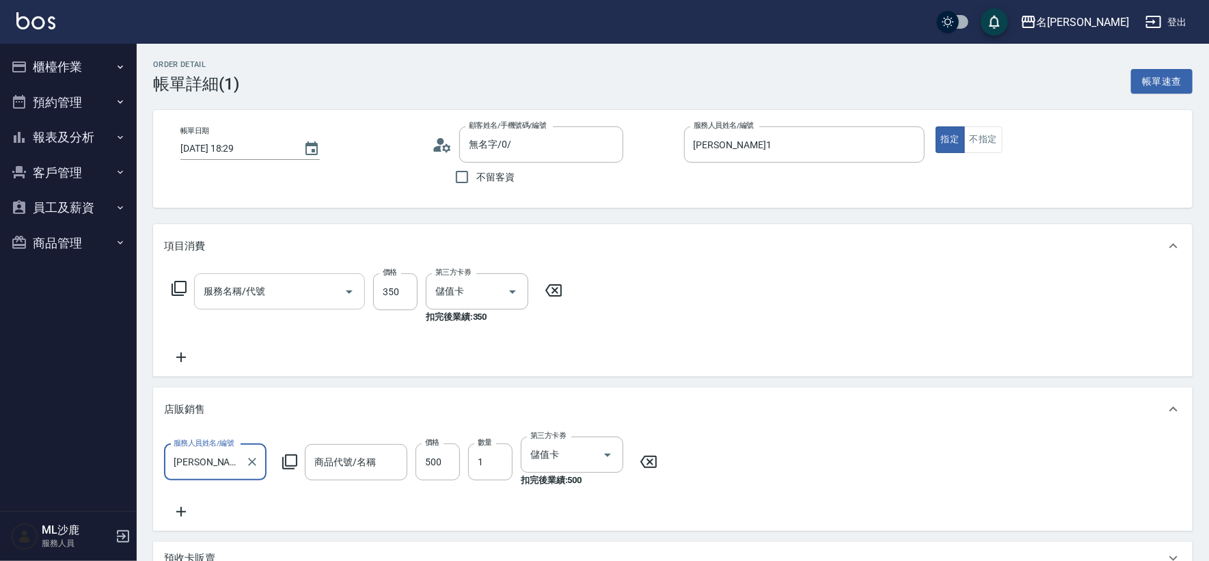
type input "頭皮水"
type input "洗+剪(308)"
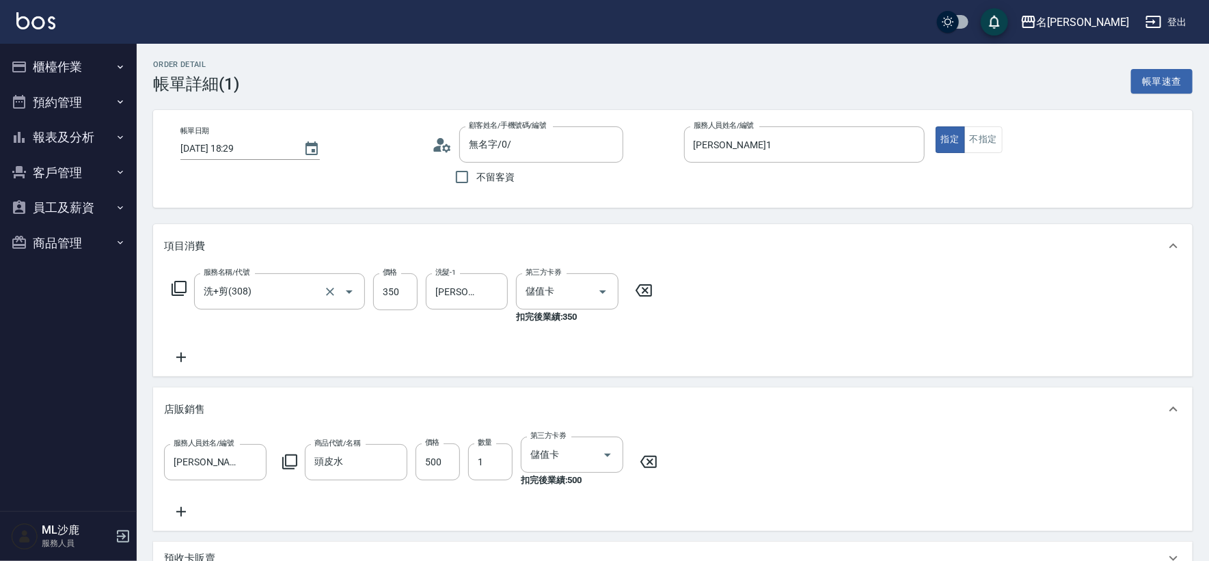
drag, startPoint x: 183, startPoint y: 356, endPoint x: 246, endPoint y: 312, distance: 77.0
click at [183, 357] on icon at bounding box center [181, 357] width 34 height 16
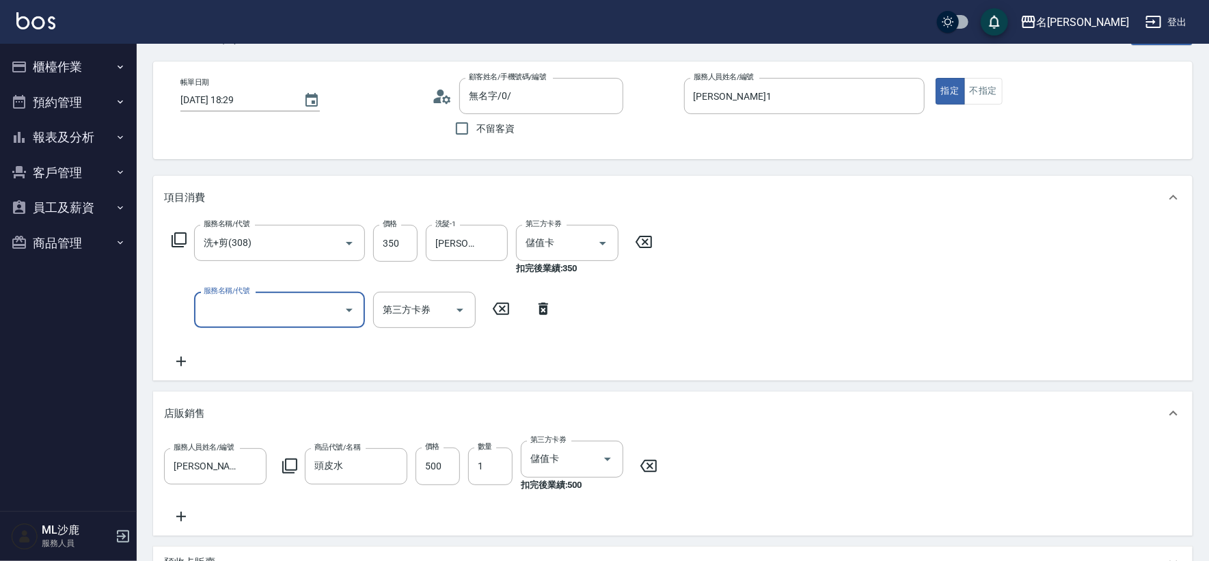
scroll to position [76, 0]
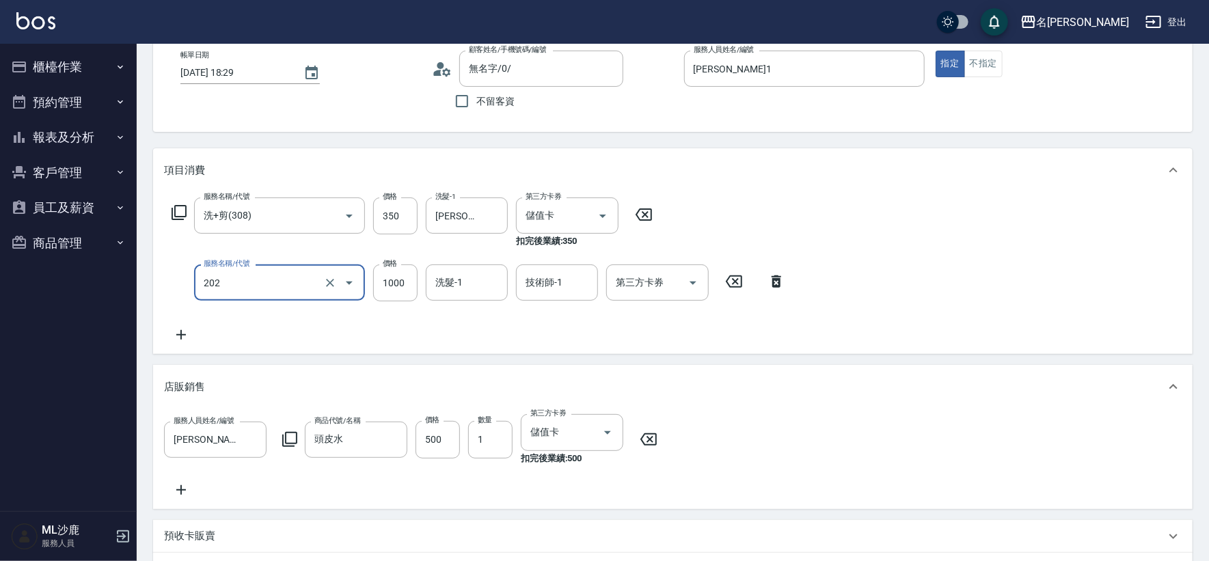
type input "燙髮(202)"
type input "2000"
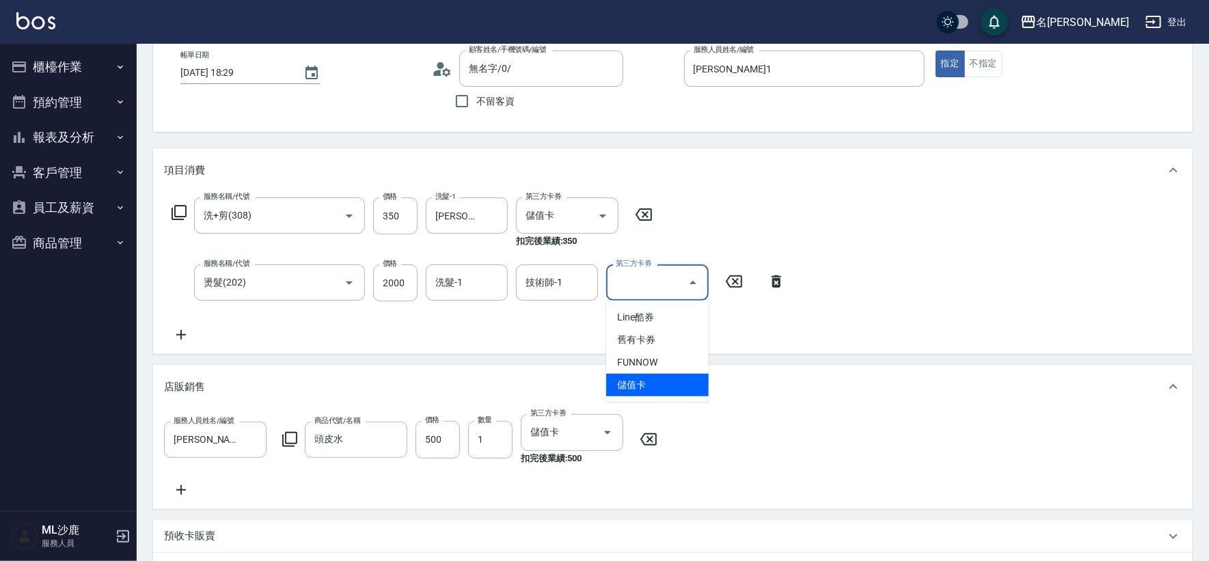
type input "儲值卡"
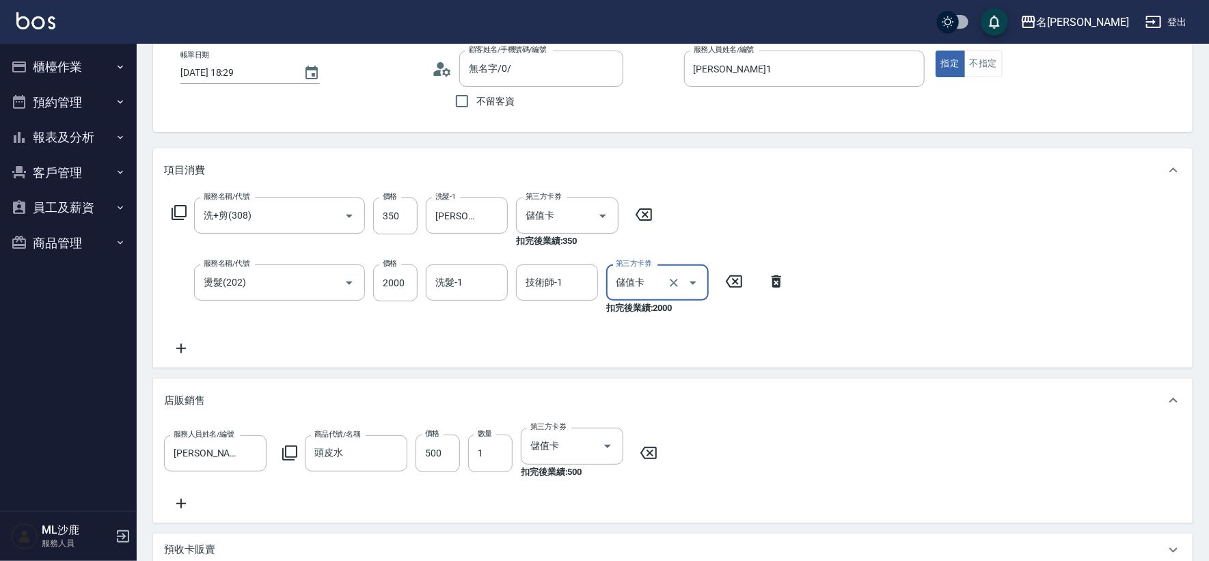
scroll to position [368, 0]
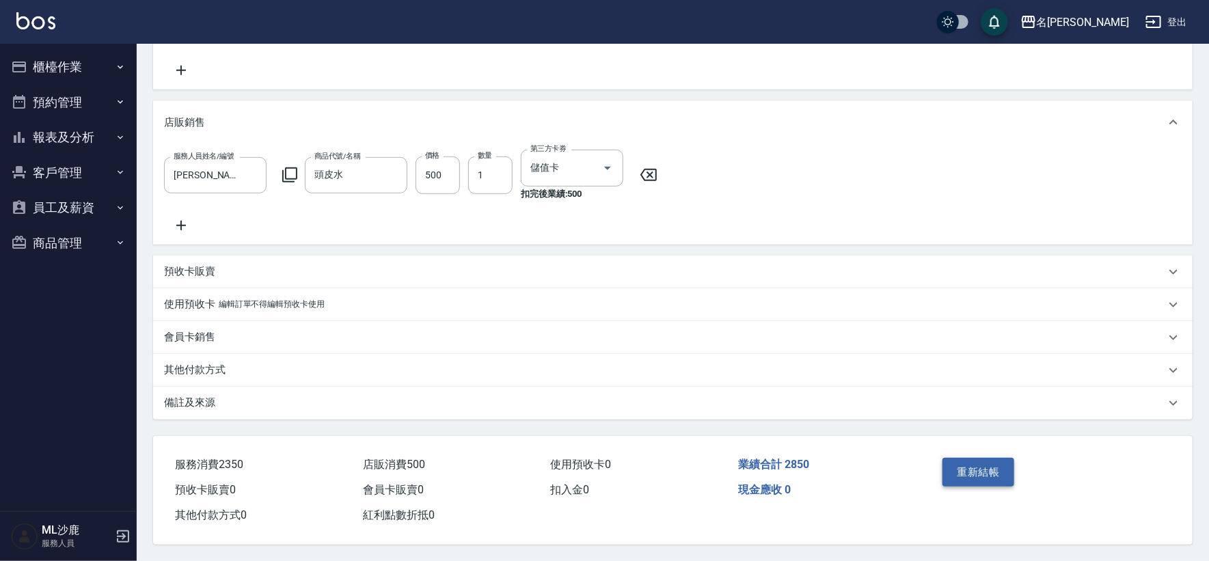
click at [991, 475] on button "重新結帳" at bounding box center [978, 472] width 72 height 29
click at [991, 475] on div "重新結帳" at bounding box center [992, 481] width 111 height 59
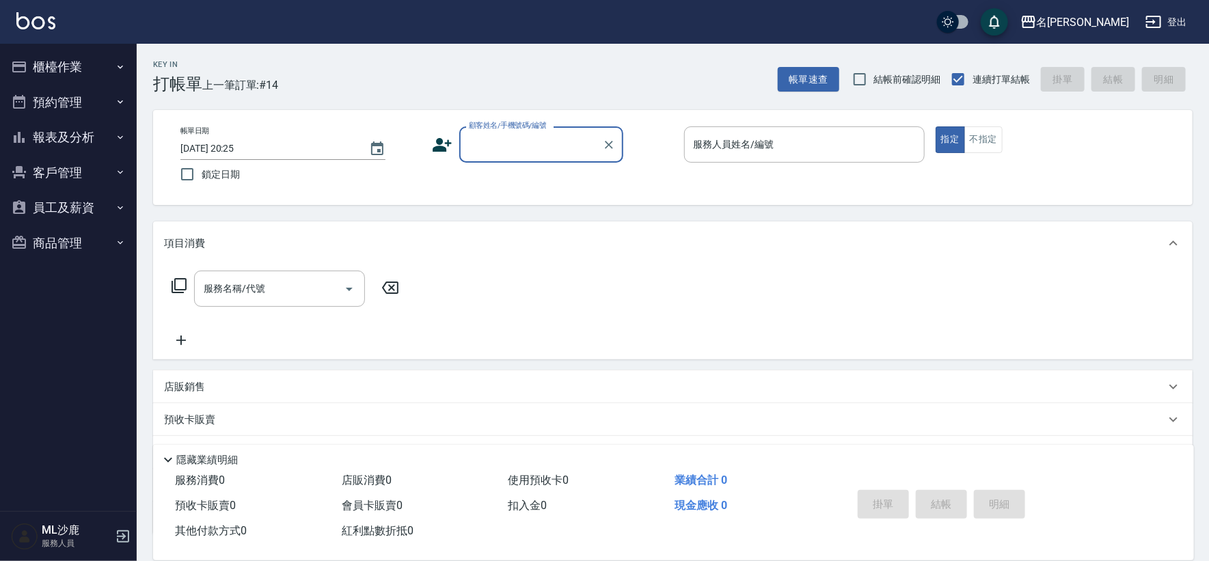
click at [68, 134] on button "報表及分析" at bounding box center [68, 138] width 126 height 36
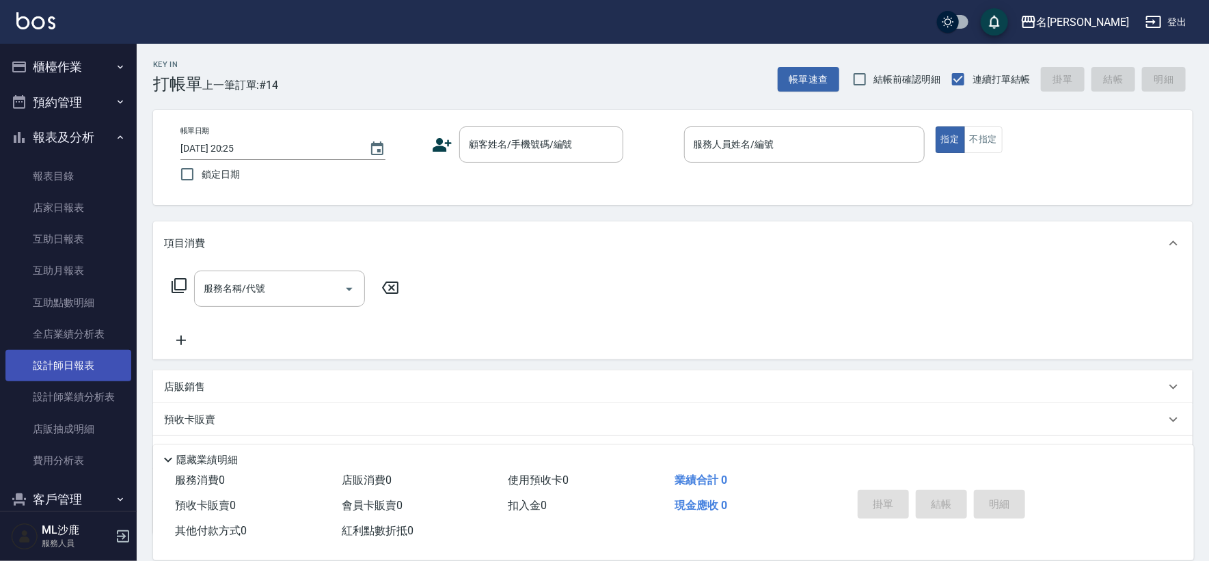
click at [66, 364] on link "設計師日報表" at bounding box center [68, 365] width 126 height 31
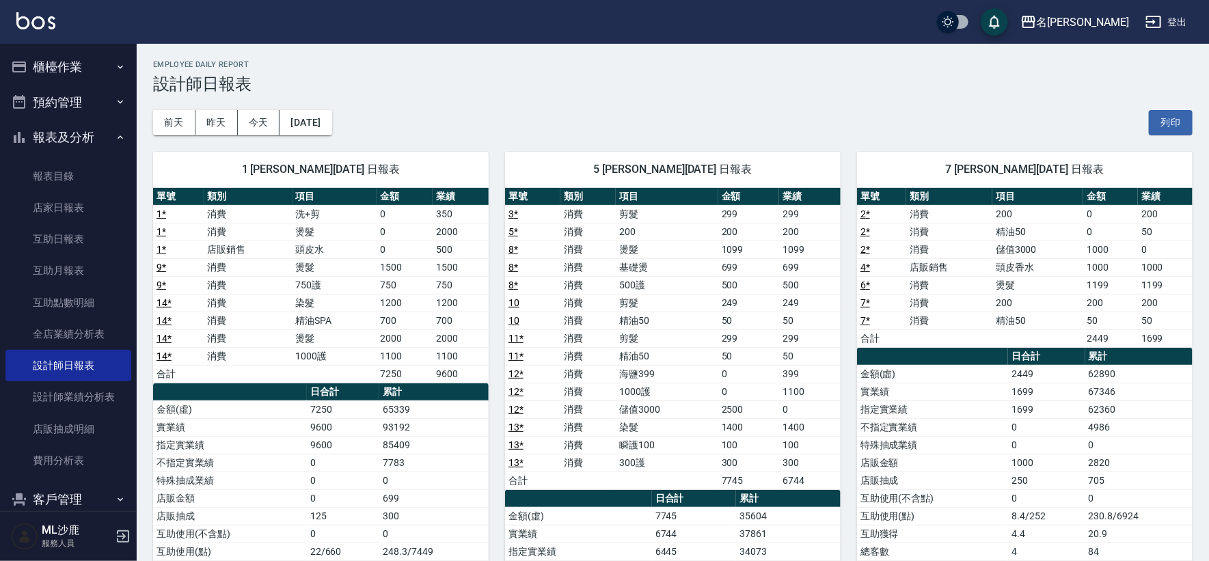
click at [52, 77] on button "櫃檯作業" at bounding box center [68, 67] width 126 height 36
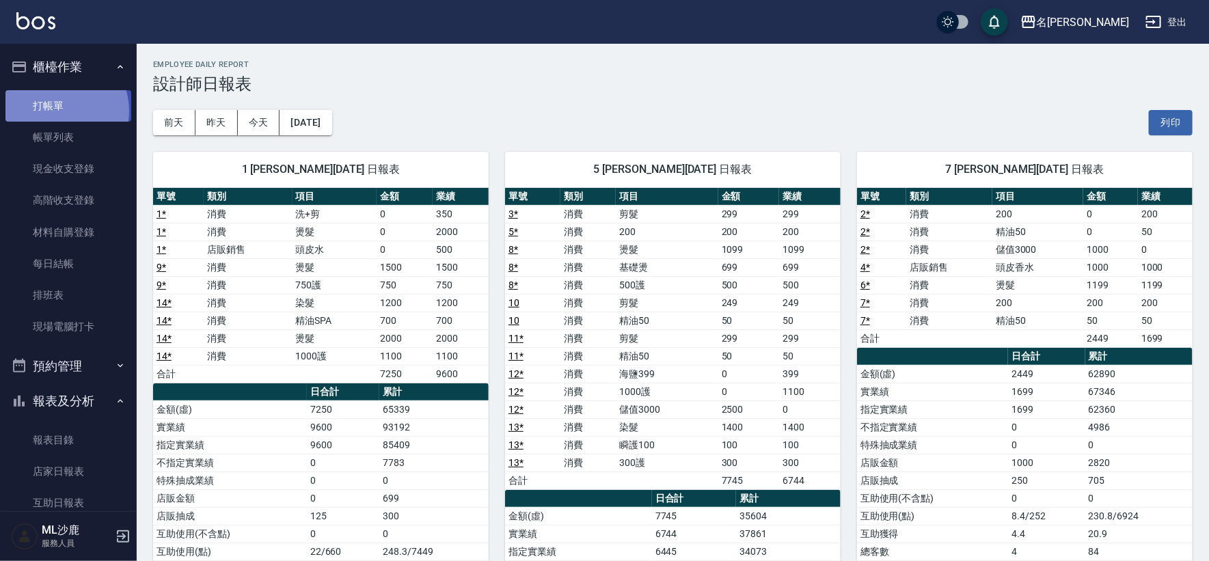
click at [55, 111] on link "打帳單" at bounding box center [68, 105] width 126 height 31
